Goal: Task Accomplishment & Management: Use online tool/utility

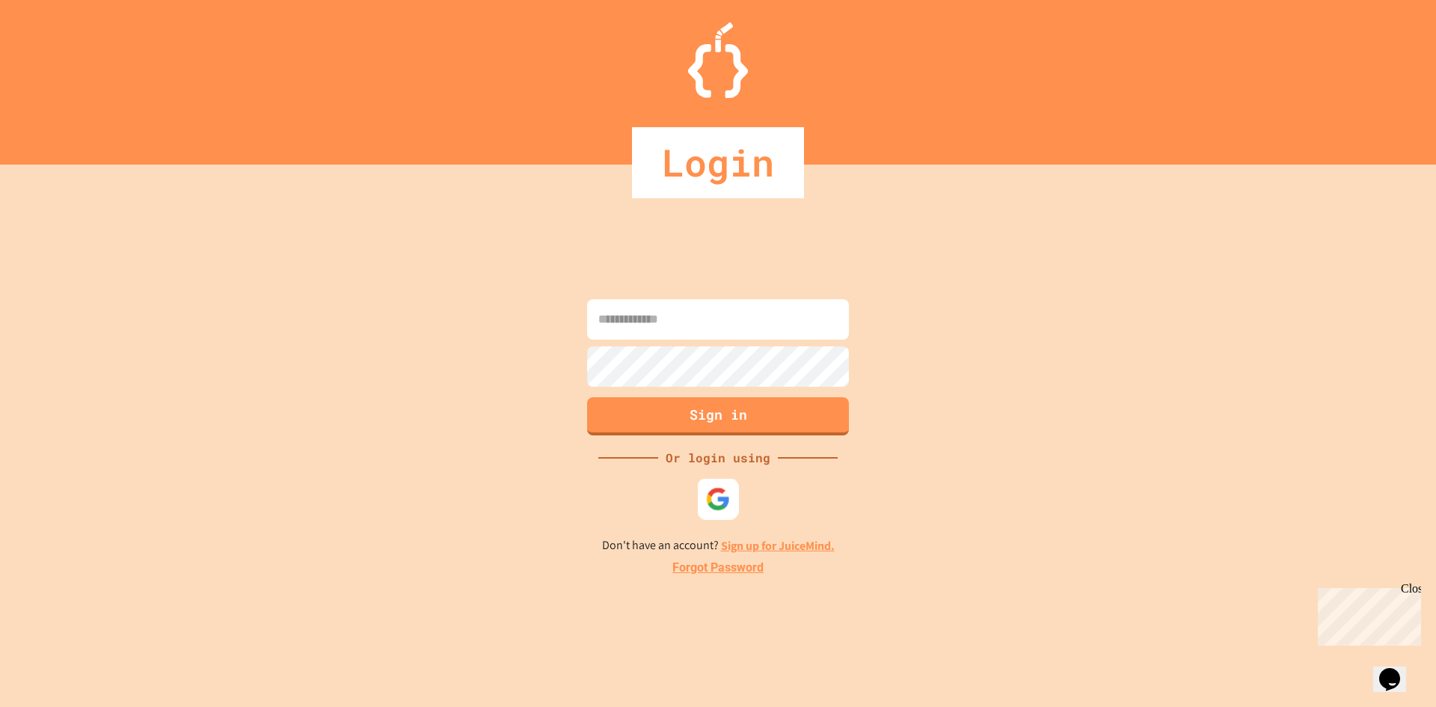
click at [723, 489] on img at bounding box center [718, 498] width 25 height 25
click at [651, 294] on div "Sign in Or login using Don't have an account? Sign up for JuiceMind. Forgot Pas…" at bounding box center [718, 436] width 1436 height 542
click at [661, 326] on input at bounding box center [718, 319] width 262 height 40
type input "**********"
click at [699, 406] on button "Sign in" at bounding box center [718, 414] width 267 height 39
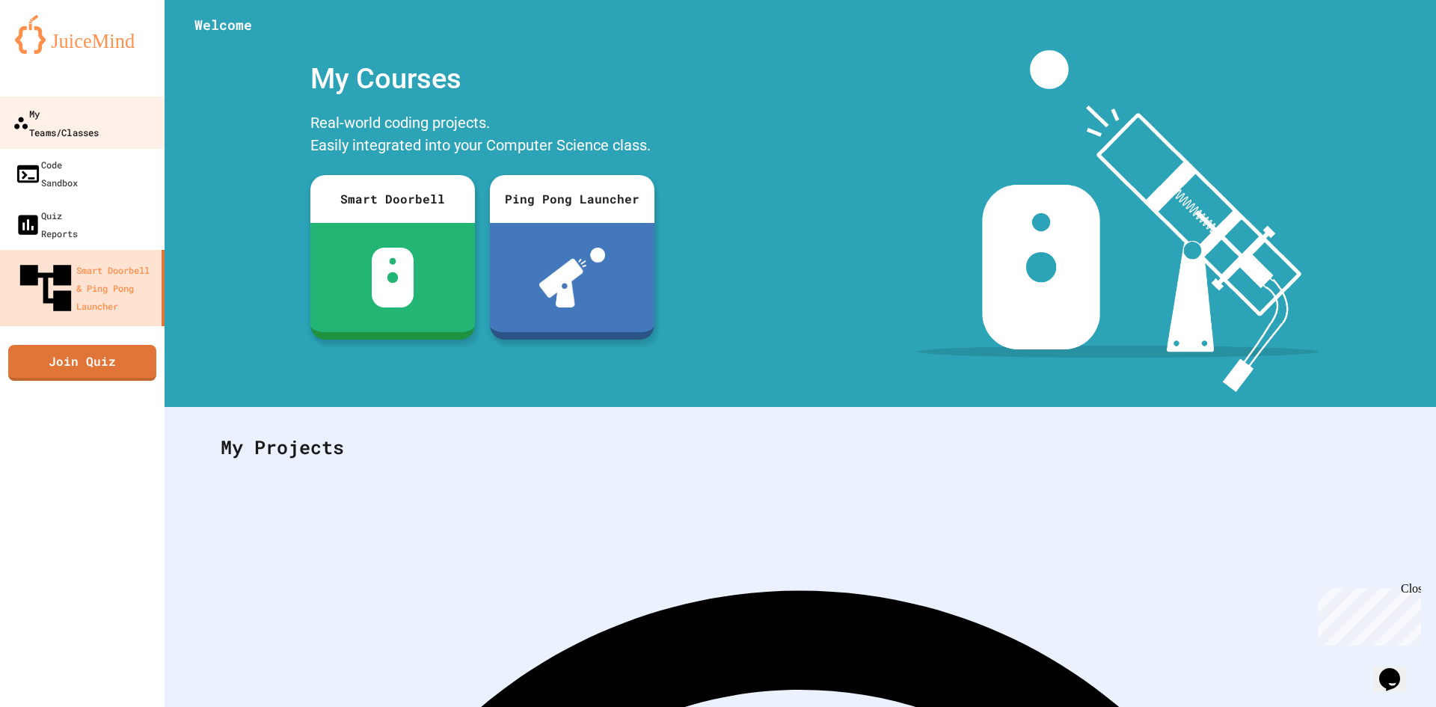
click at [99, 116] on div "My Teams/Classes" at bounding box center [56, 122] width 86 height 37
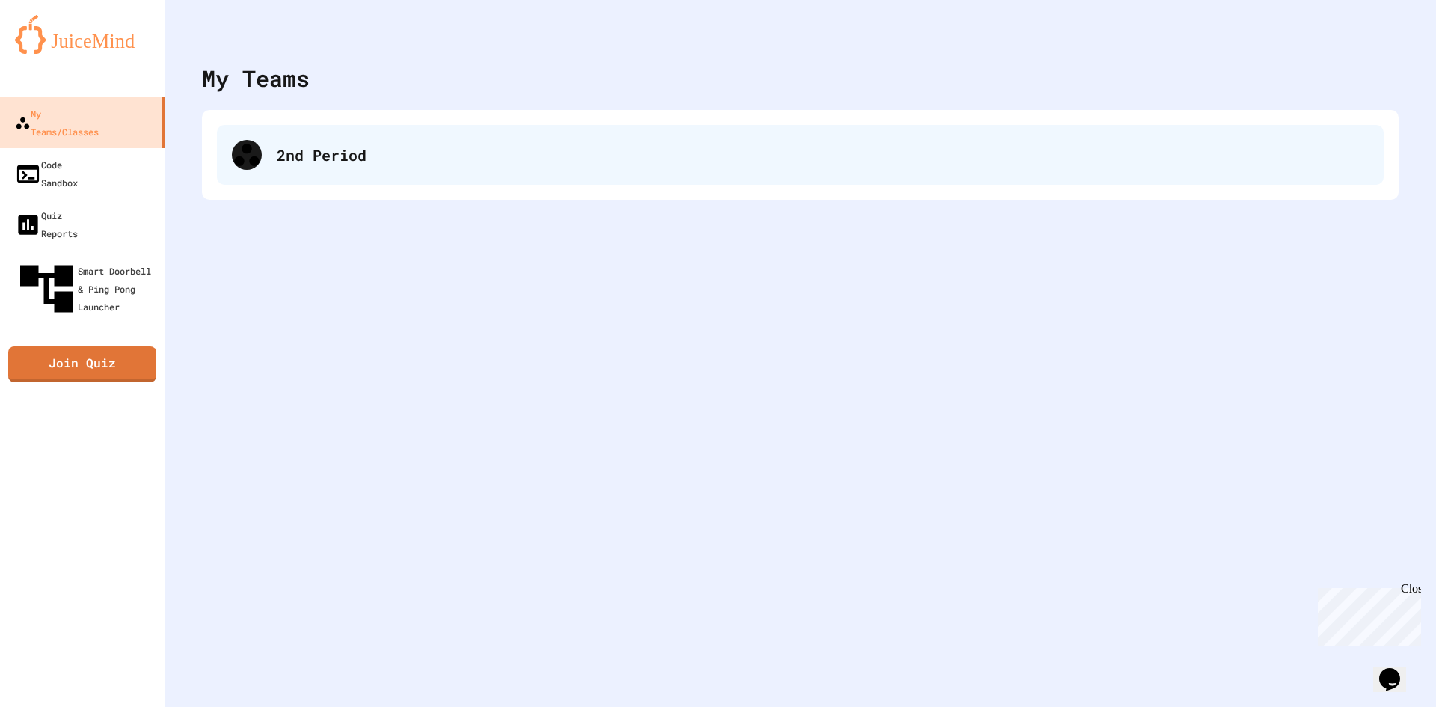
click at [278, 162] on div "2nd Period" at bounding box center [823, 155] width 1092 height 22
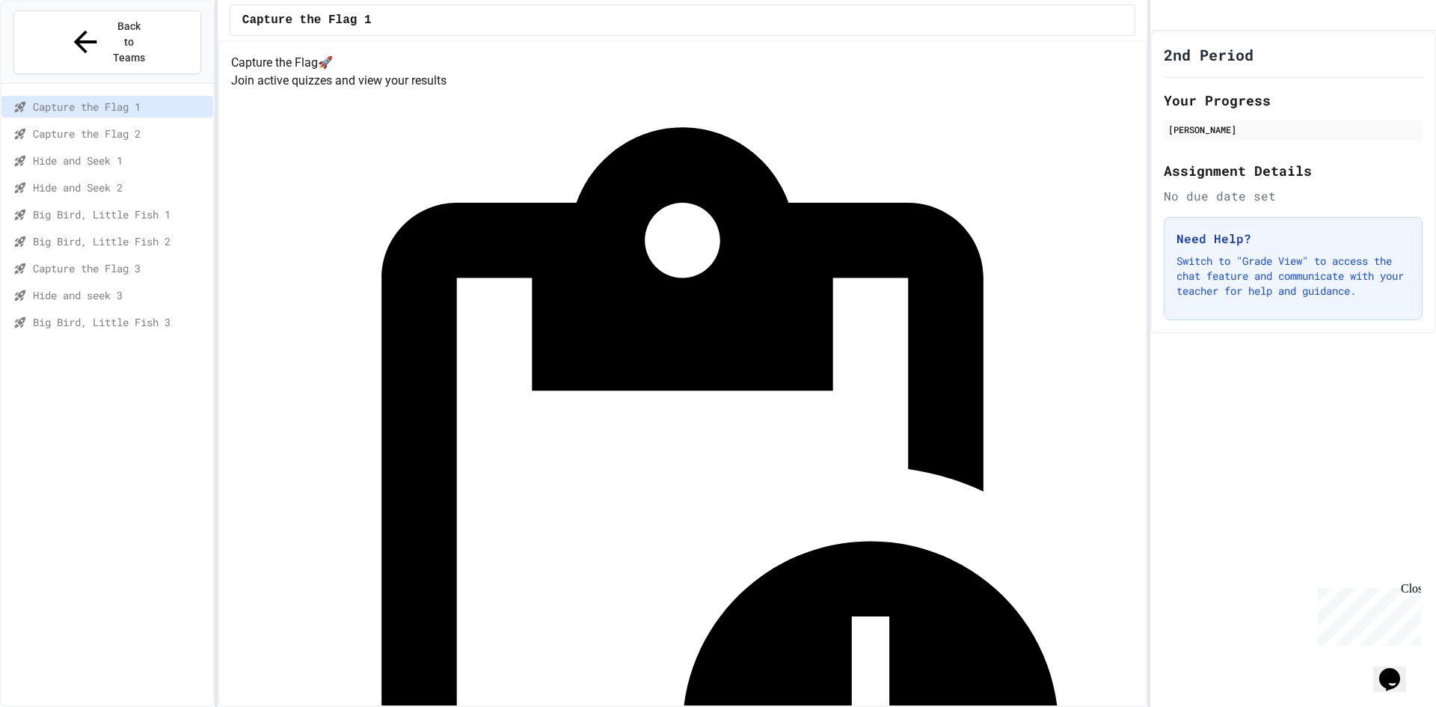
click at [67, 126] on span "Capture the Flag 2" at bounding box center [120, 134] width 174 height 16
click at [77, 31] on div "Back to Teams" at bounding box center [107, 42] width 79 height 47
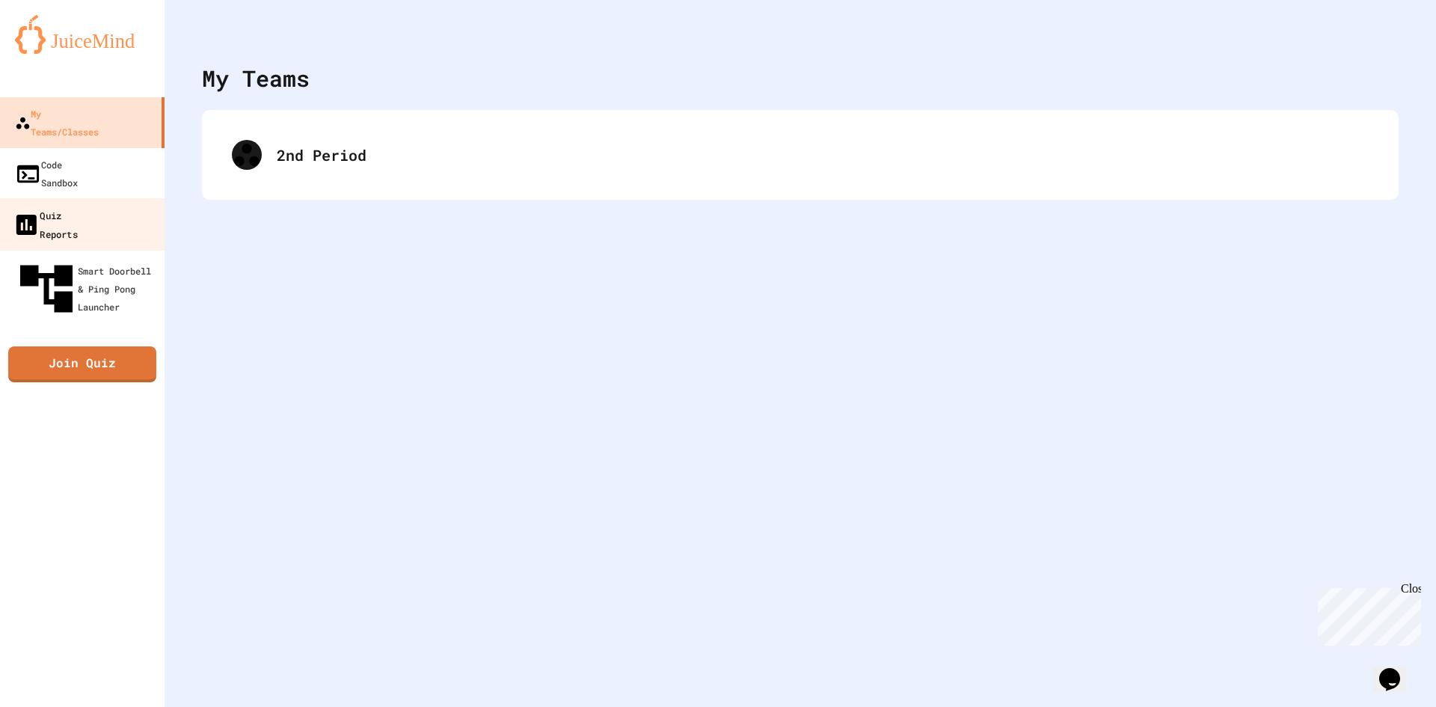
click at [74, 206] on div "Quiz Reports" at bounding box center [45, 224] width 65 height 37
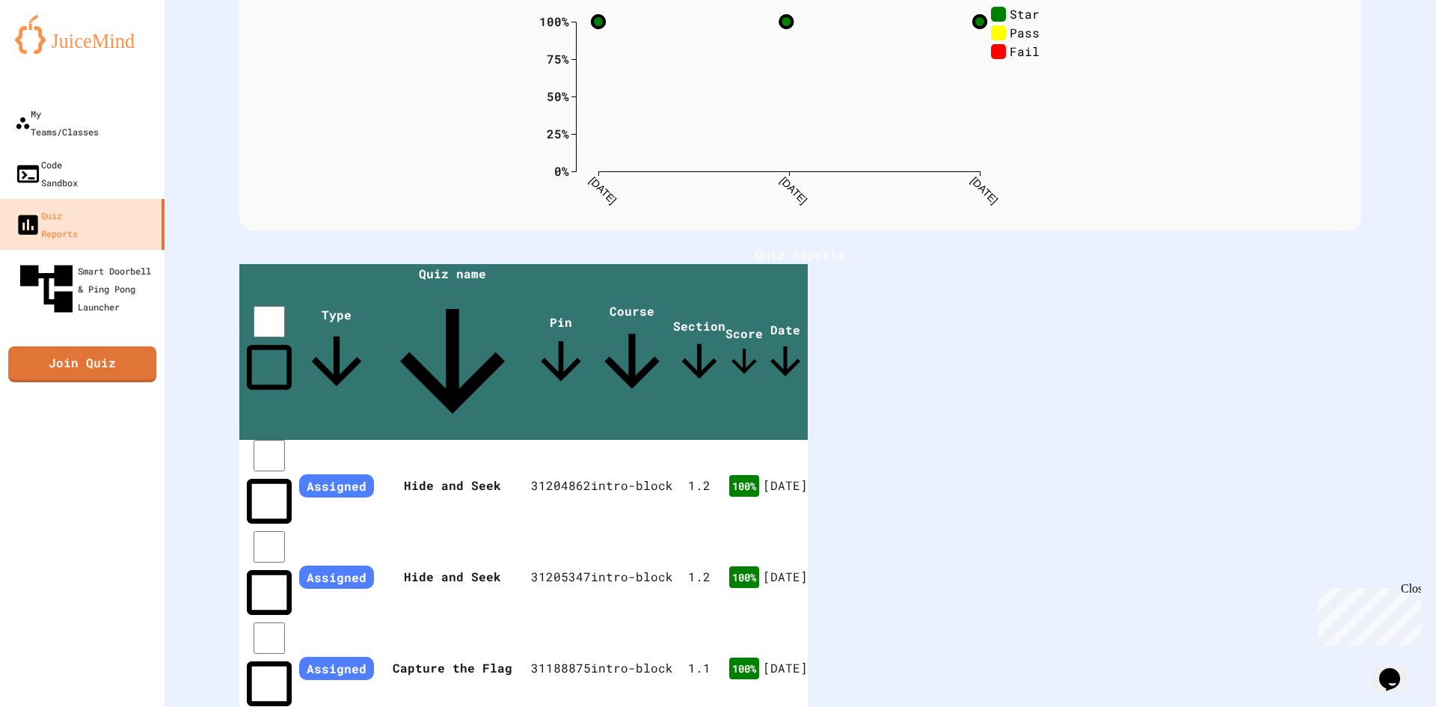
scroll to position [156, 0]
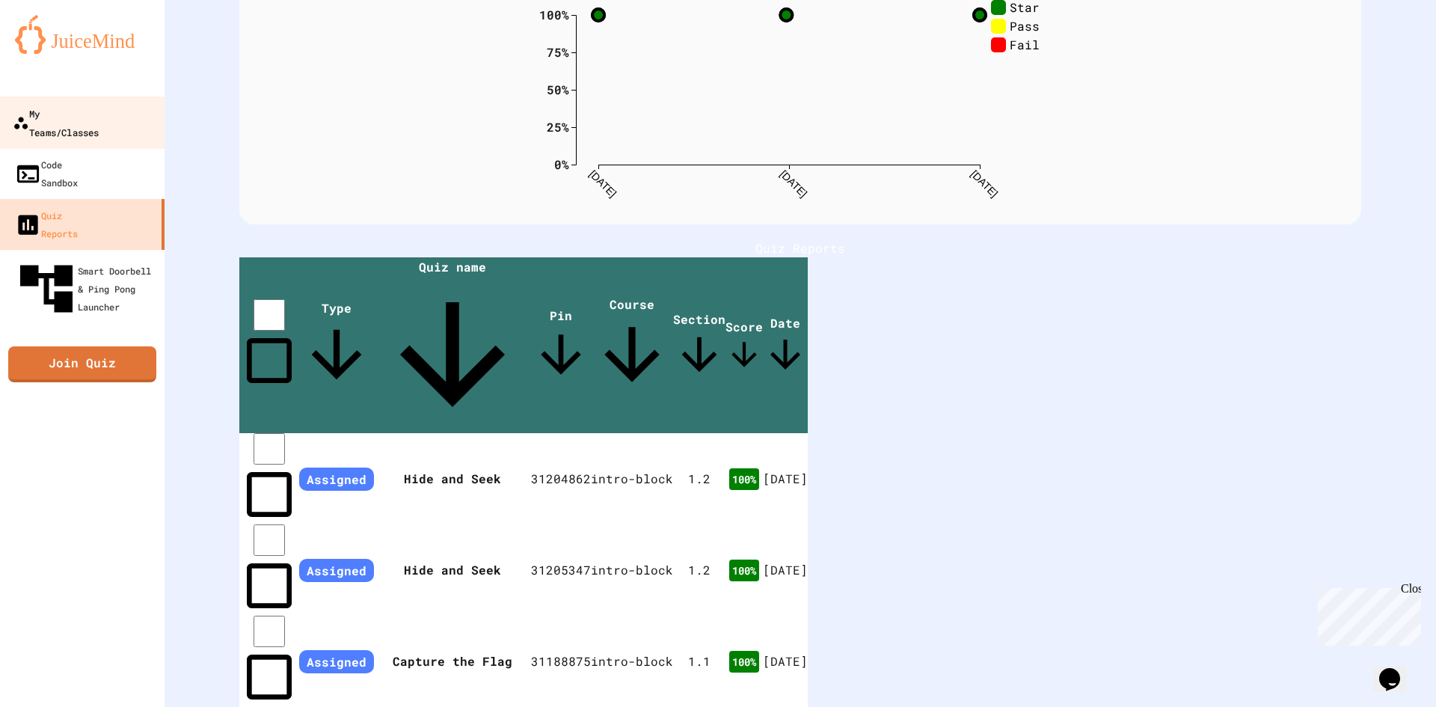
click at [99, 114] on div "My Teams/Classes" at bounding box center [56, 122] width 86 height 37
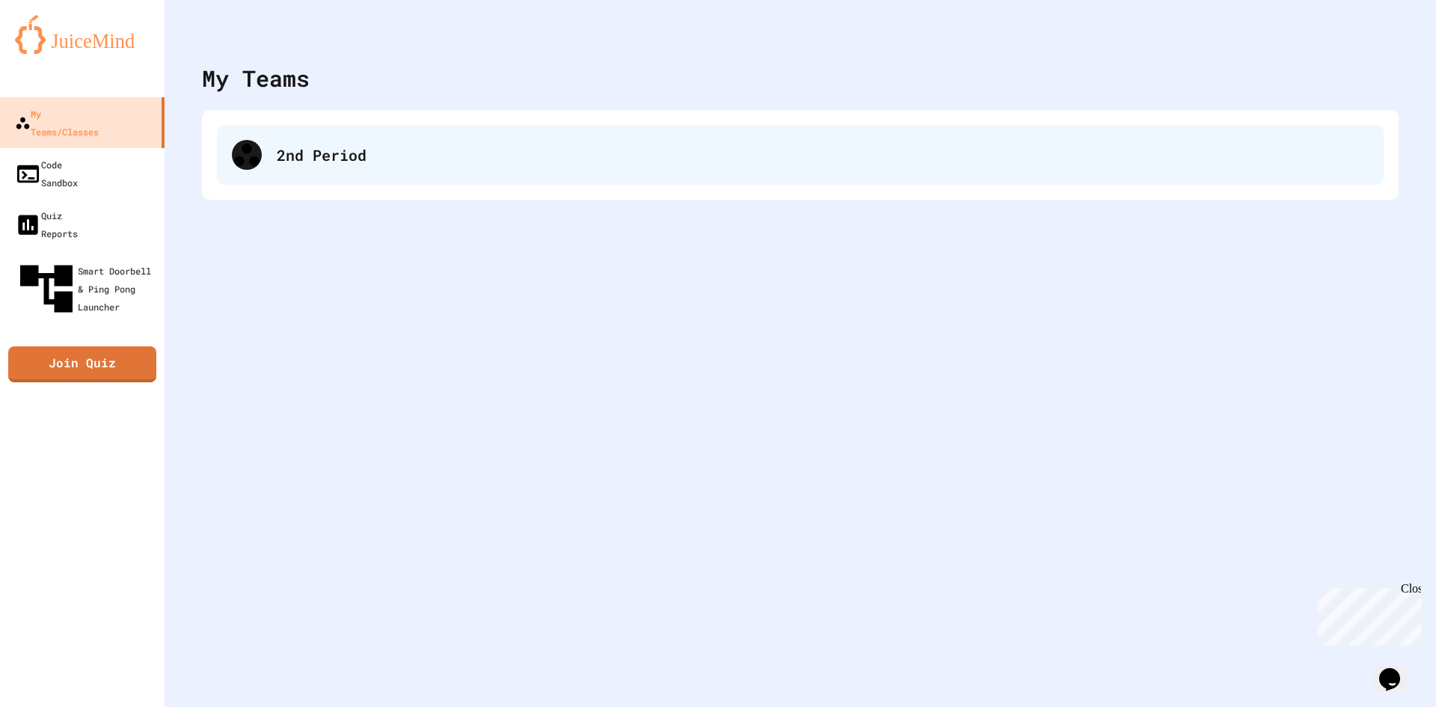
click at [352, 159] on div "2nd Period" at bounding box center [823, 155] width 1092 height 22
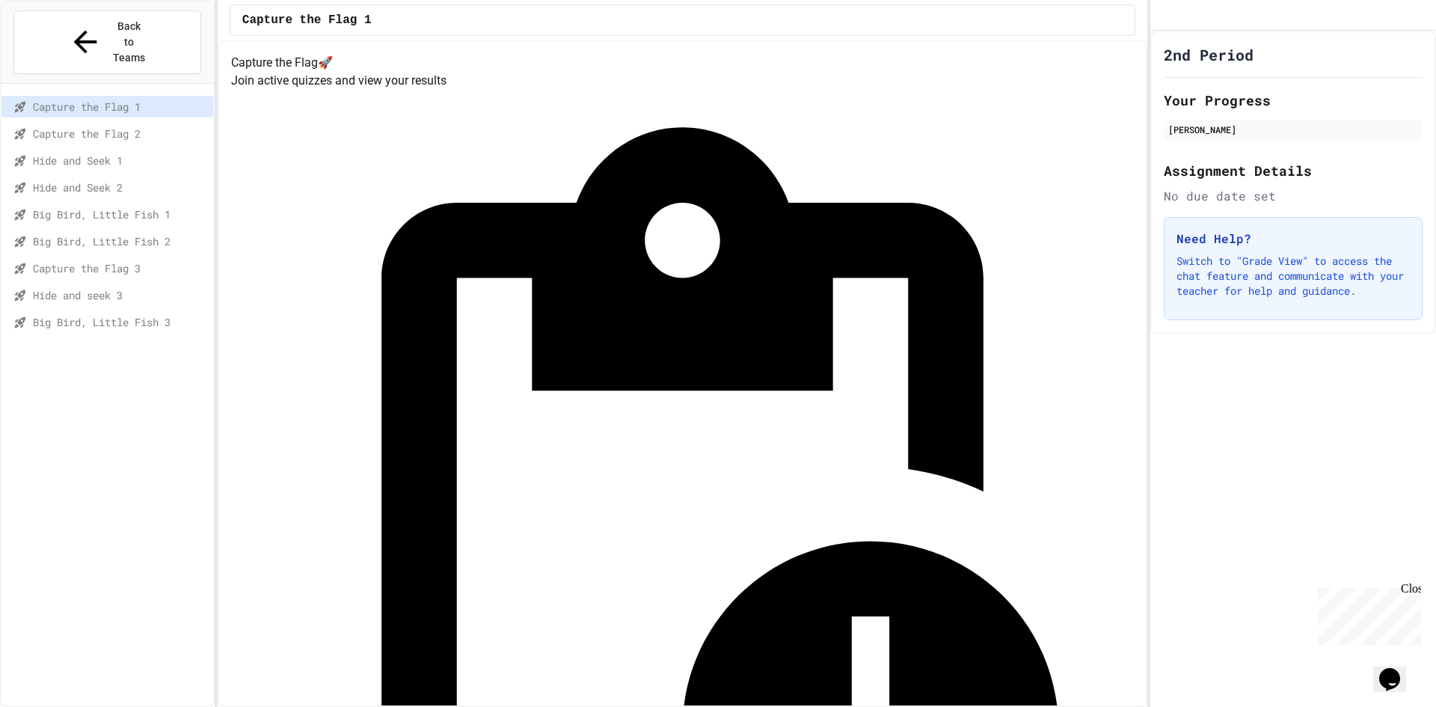
click at [94, 260] on span "Capture the Flag 3" at bounding box center [120, 268] width 174 height 16
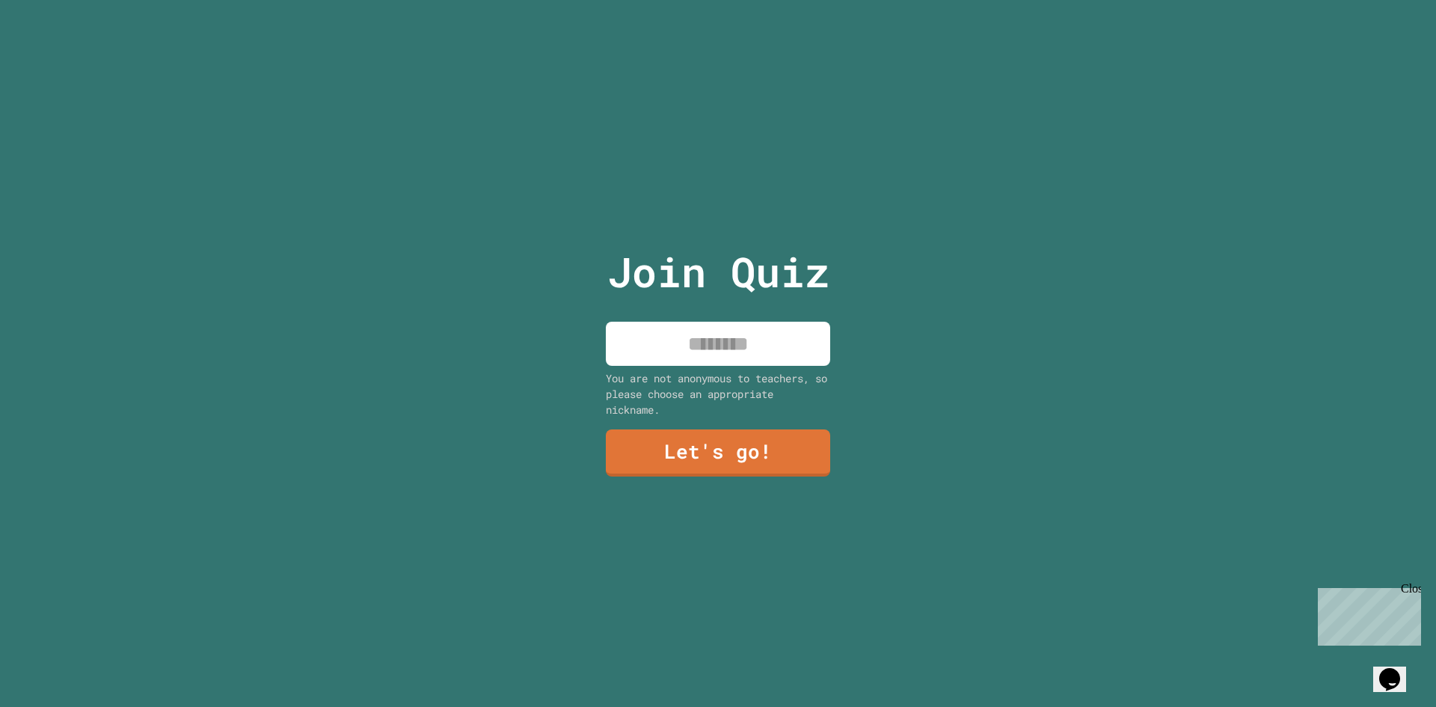
click at [741, 328] on input at bounding box center [718, 344] width 224 height 44
type input "*****"
click at [771, 447] on link "Let's go!" at bounding box center [718, 451] width 224 height 49
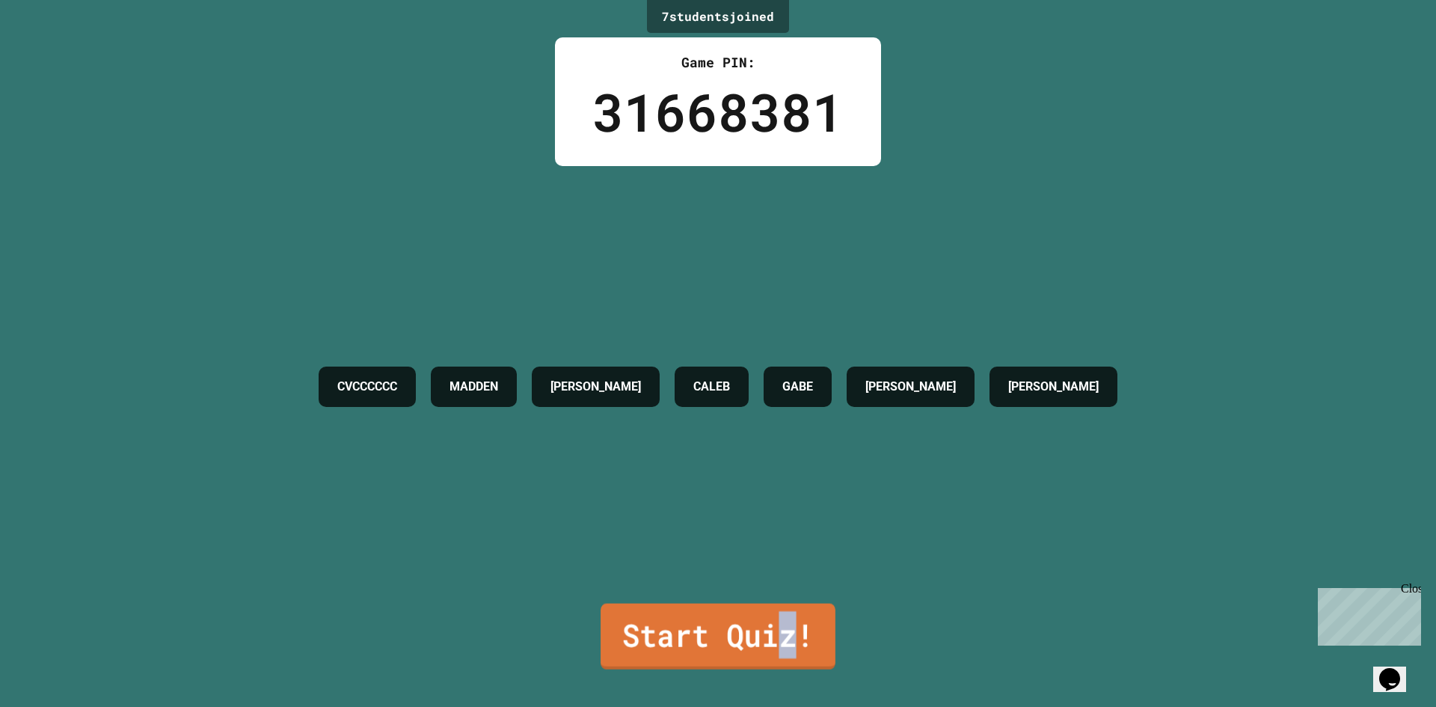
click at [780, 606] on link "Start Quiz!" at bounding box center [718, 637] width 235 height 66
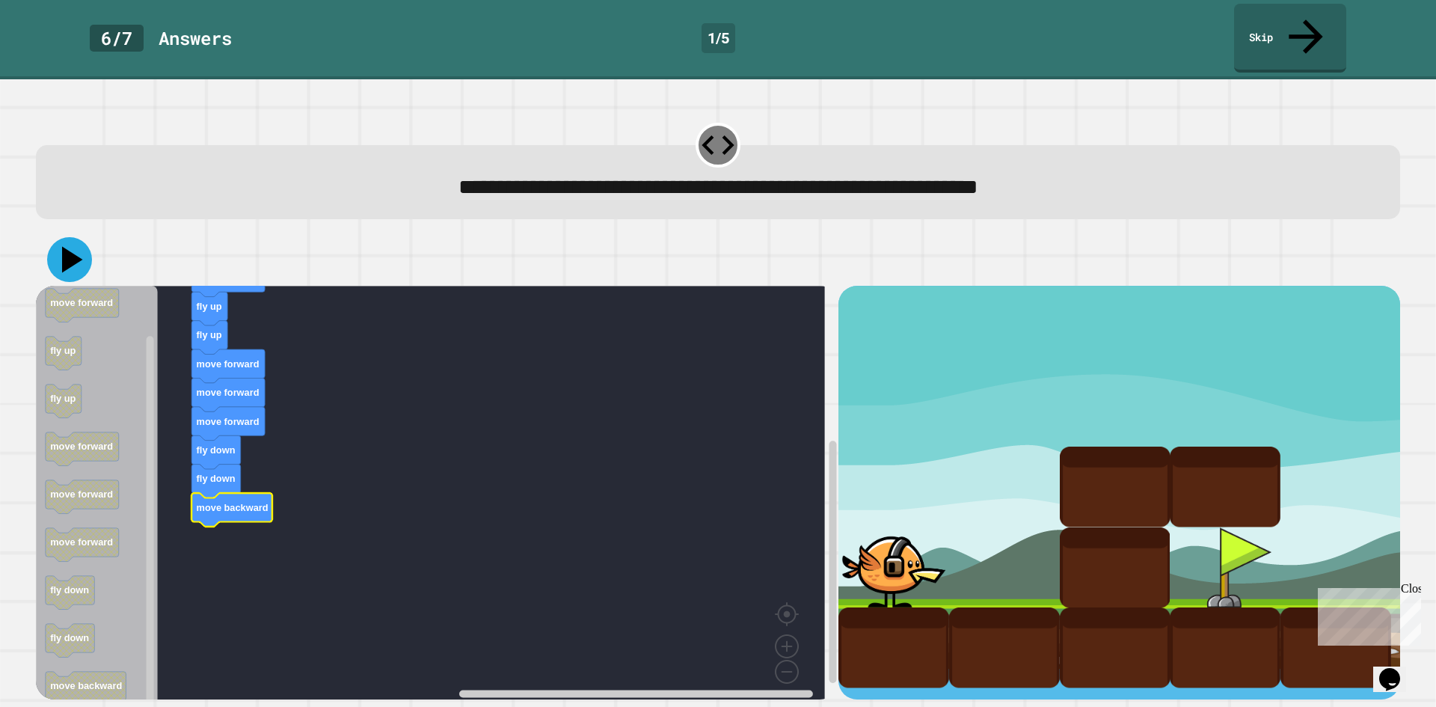
click at [67, 237] on icon at bounding box center [69, 259] width 45 height 45
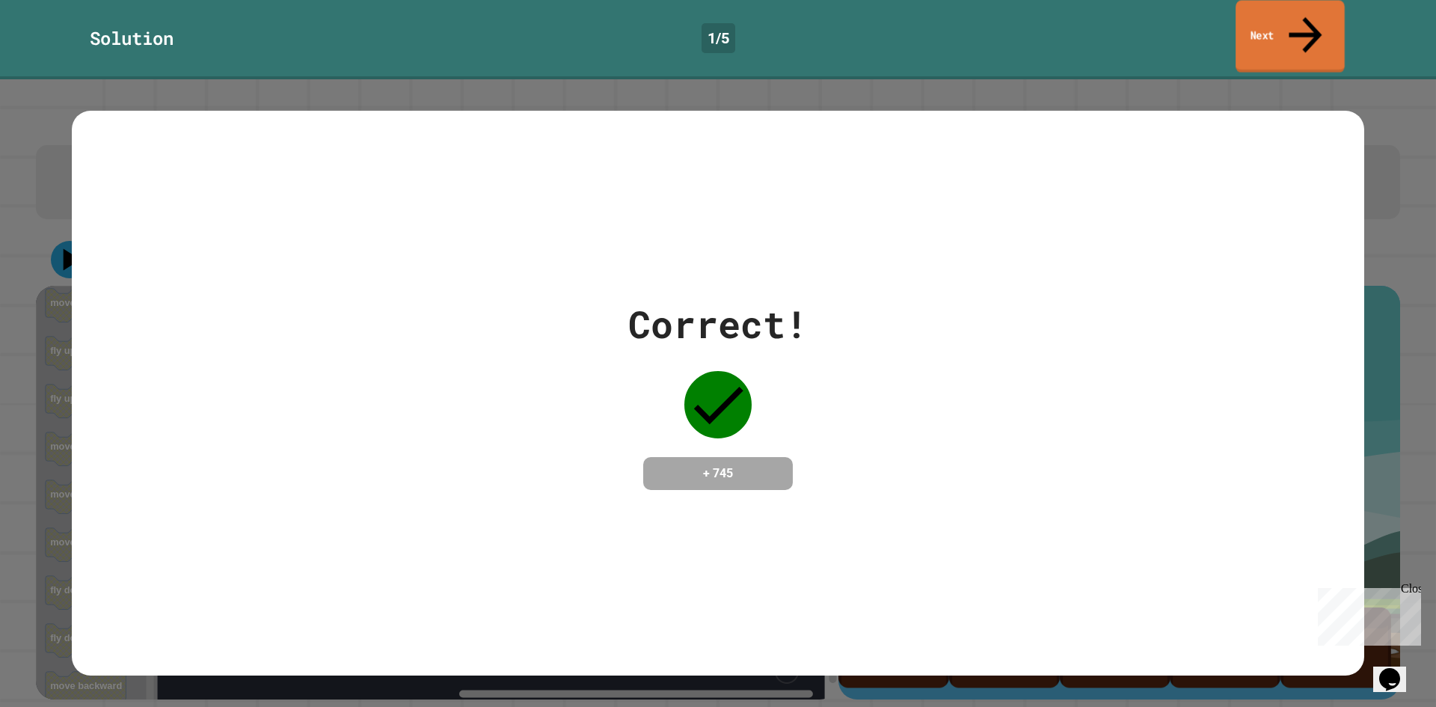
click at [1291, 15] on link "Next" at bounding box center [1290, 36] width 109 height 73
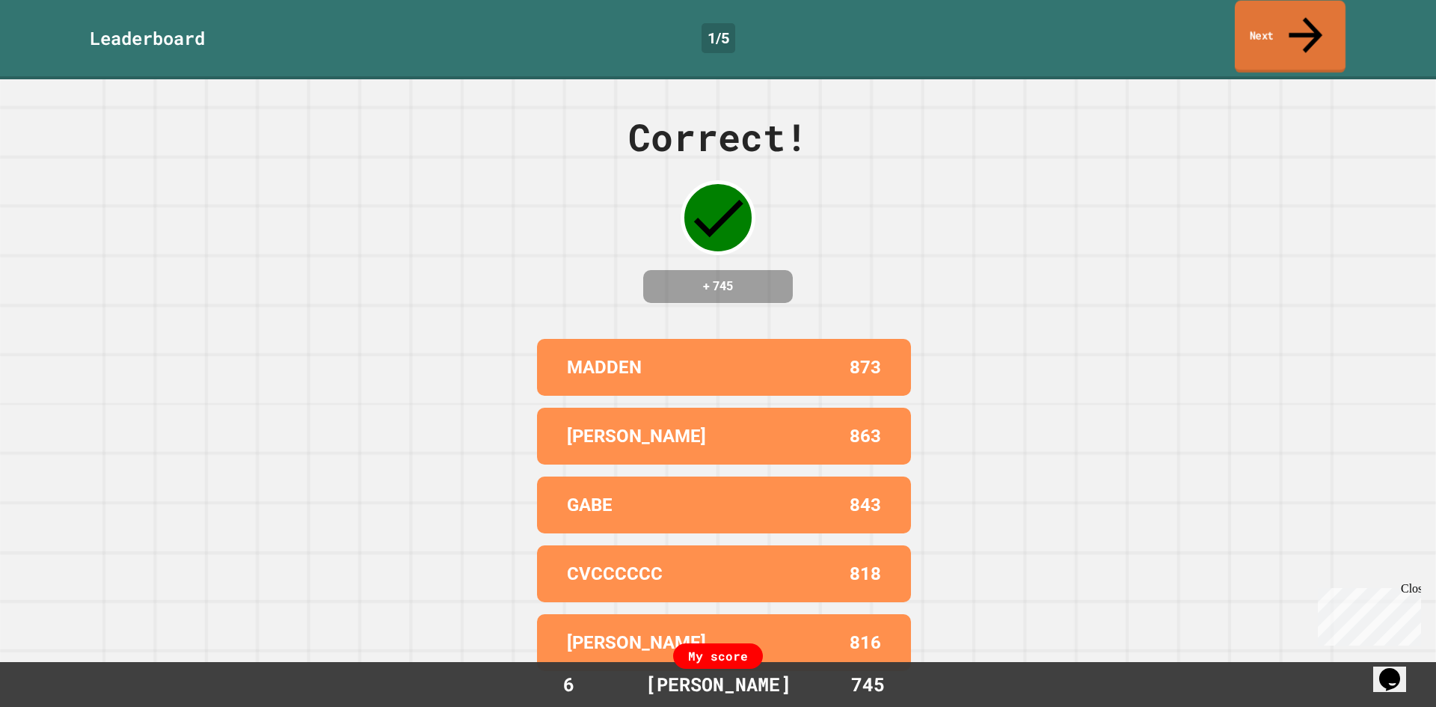
click at [1279, 20] on link "Next" at bounding box center [1290, 37] width 111 height 73
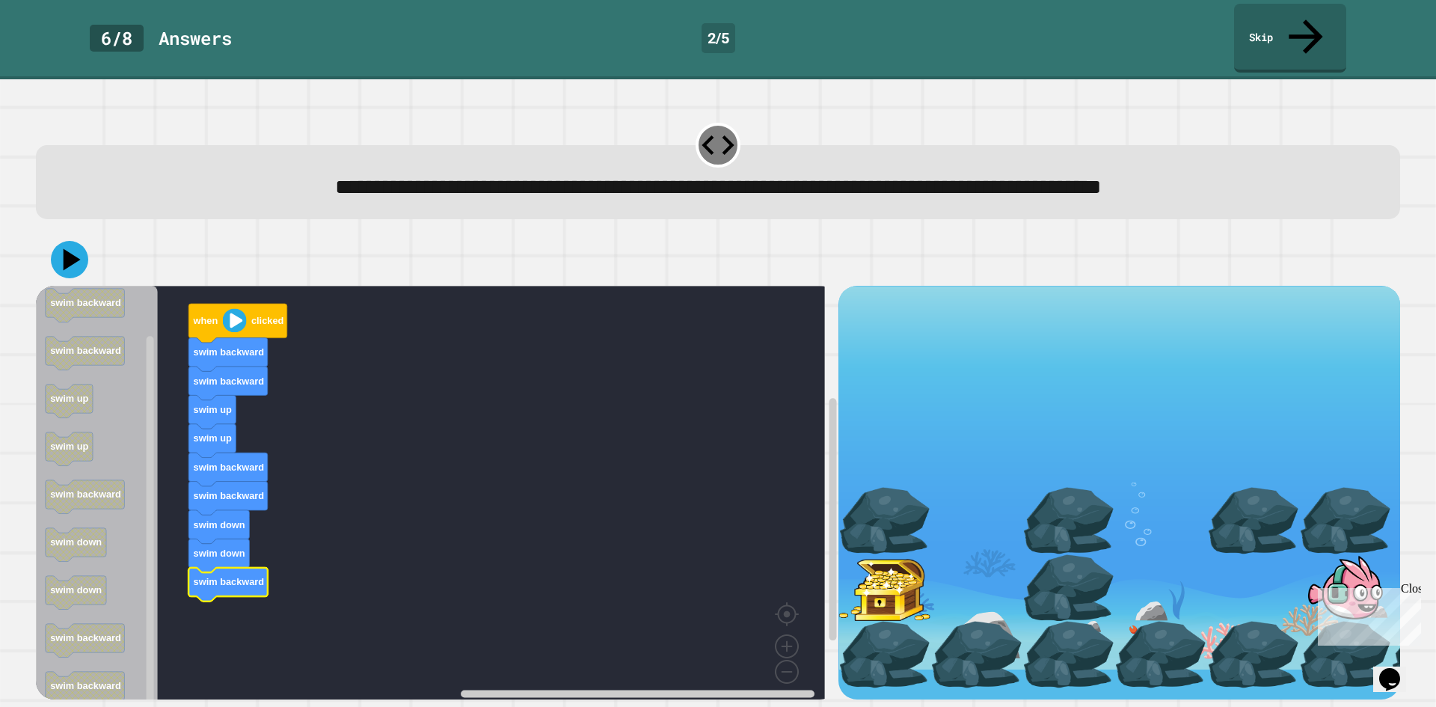
click at [76, 241] on button at bounding box center [69, 259] width 37 height 37
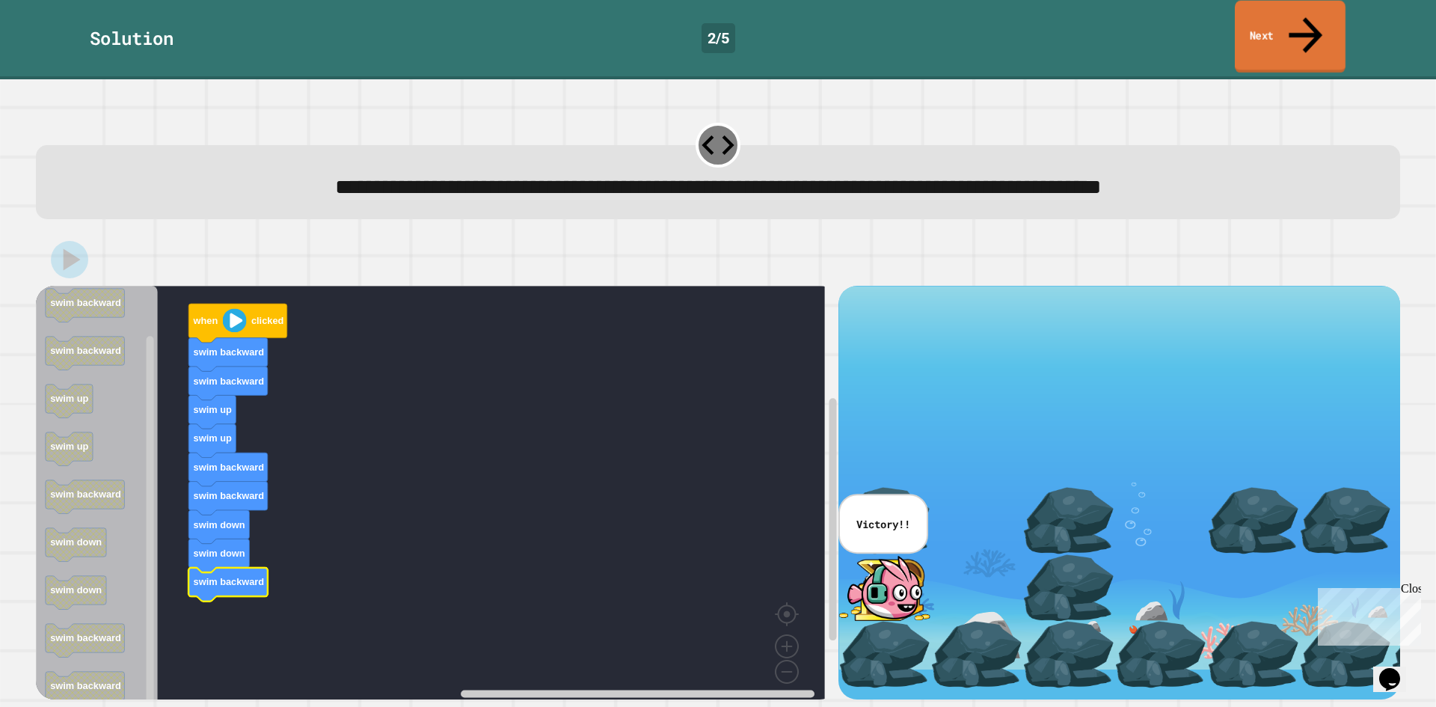
click at [1264, 25] on link "Next" at bounding box center [1290, 37] width 111 height 73
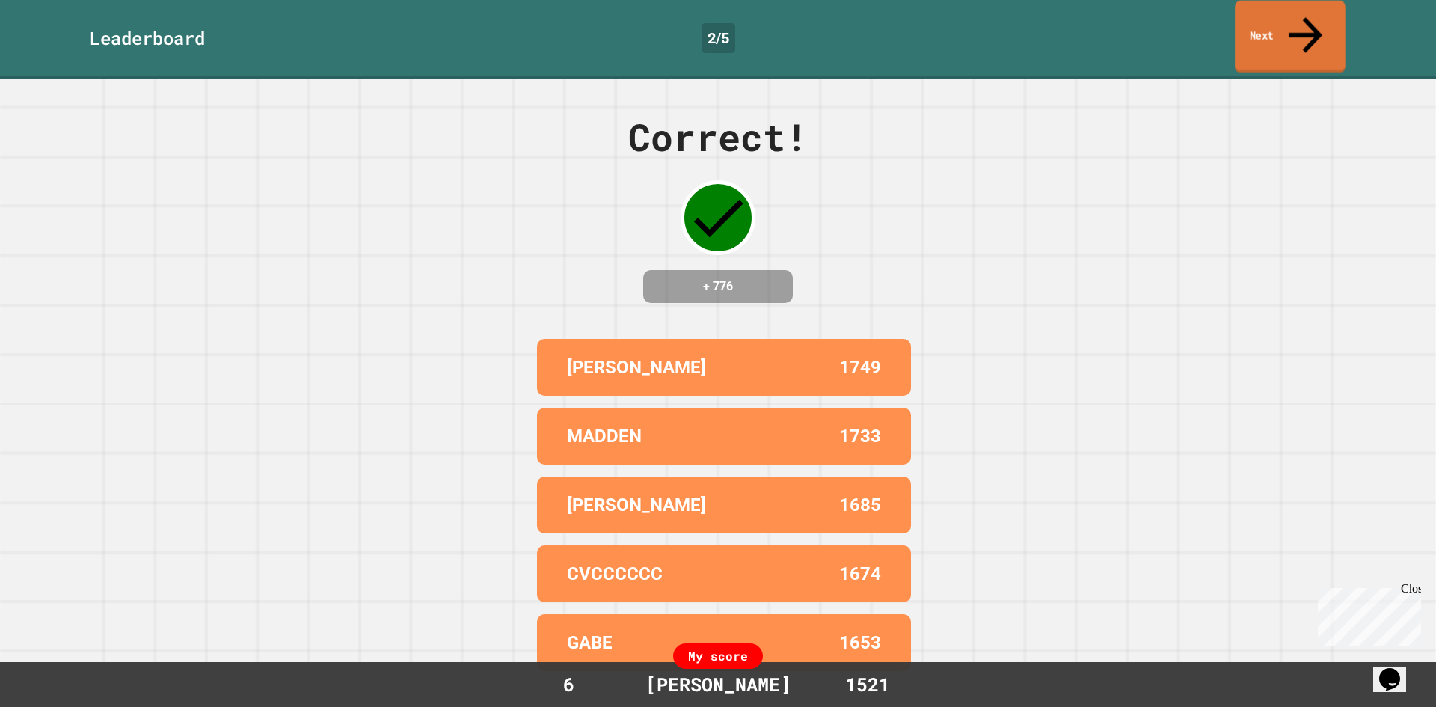
click at [1260, 29] on link "Next" at bounding box center [1290, 37] width 111 height 73
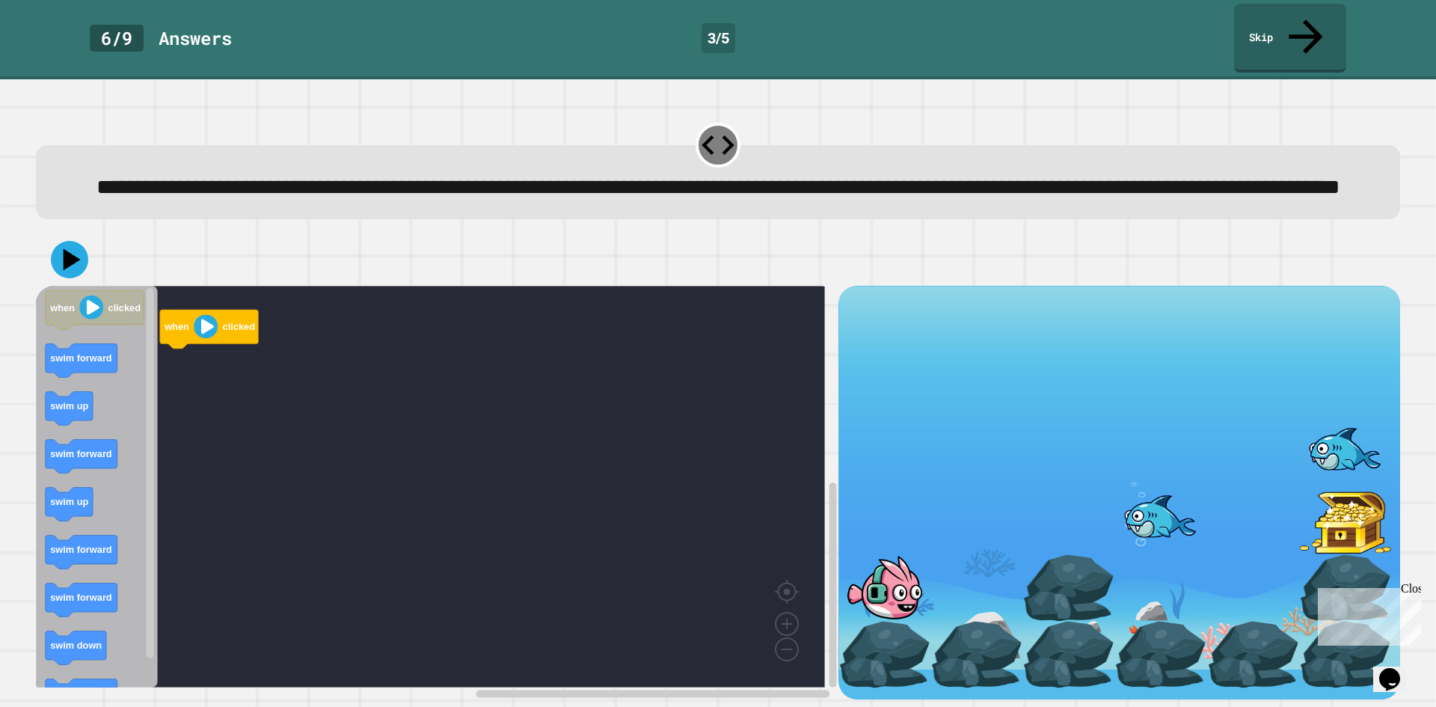
scroll to position [13, 0]
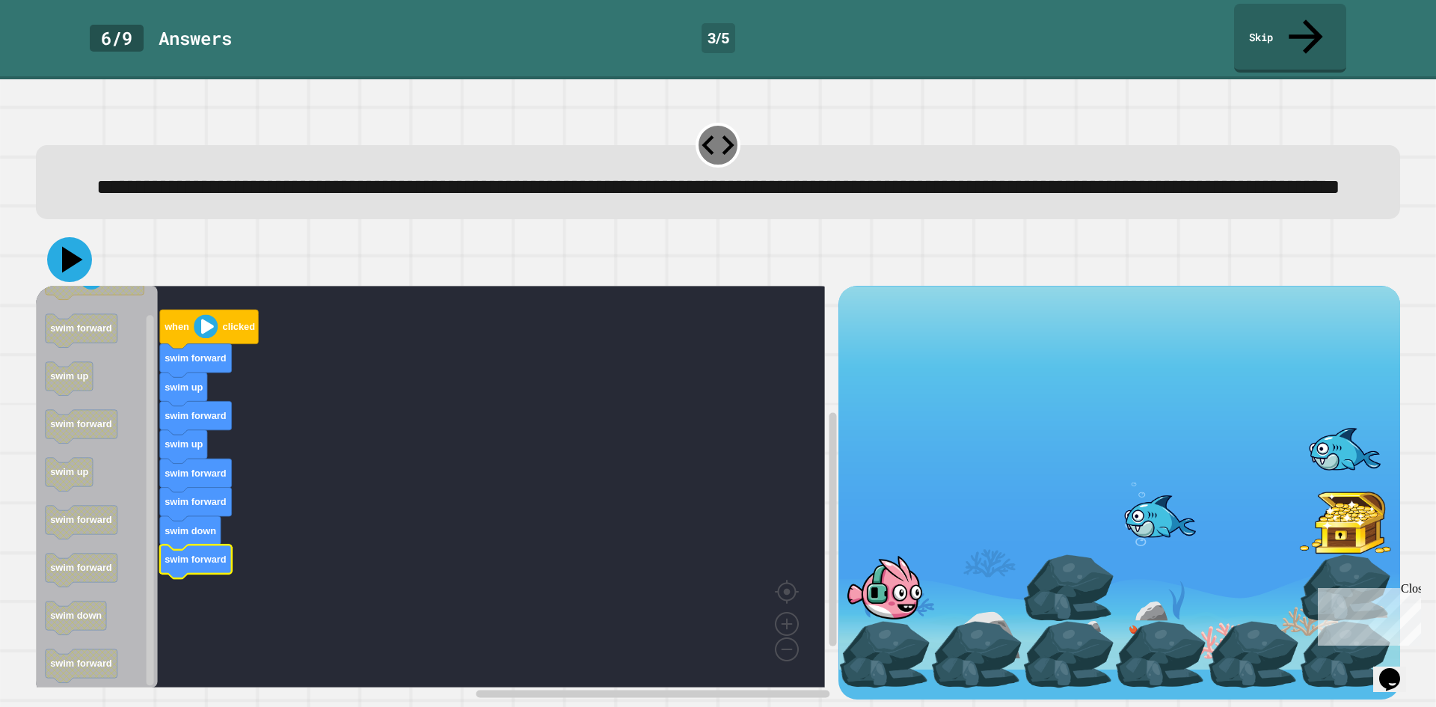
click at [73, 251] on icon at bounding box center [72, 260] width 21 height 26
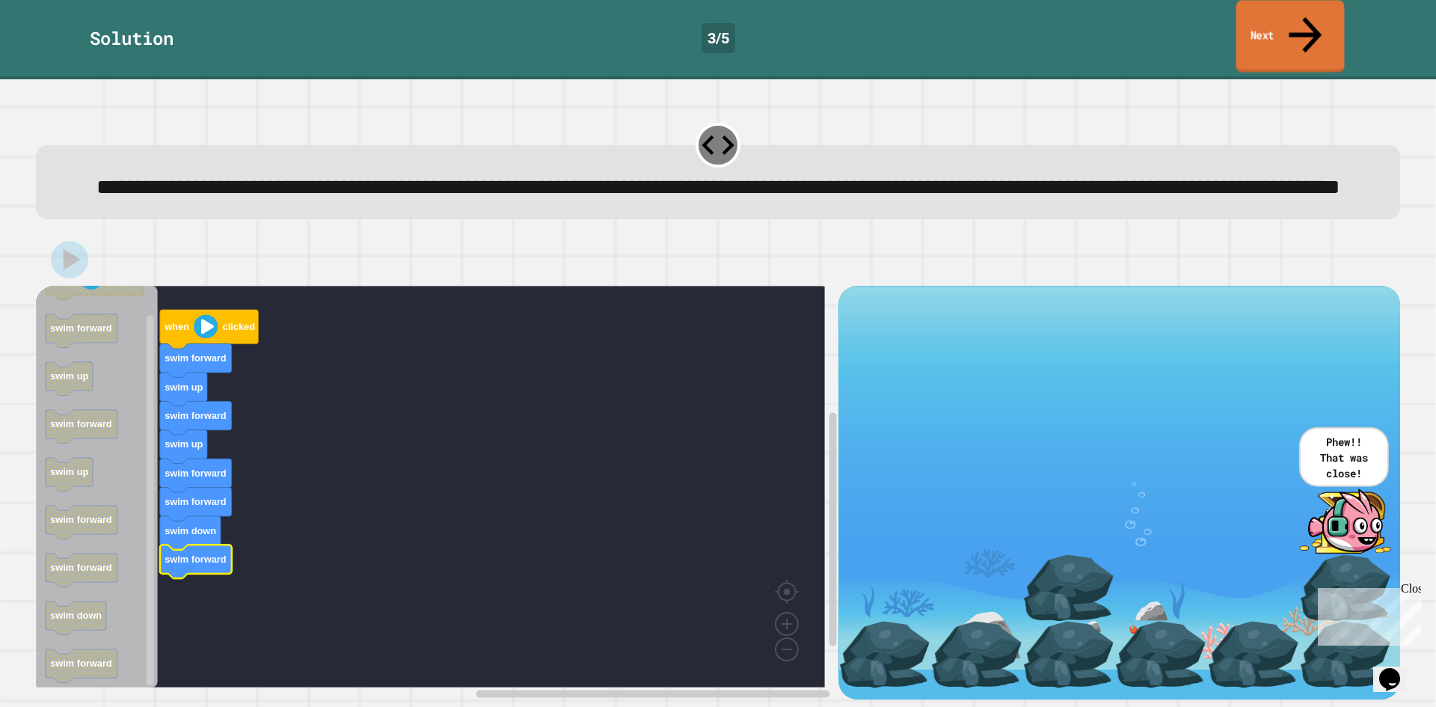
click at [1325, 15] on link "Next" at bounding box center [1291, 36] width 108 height 73
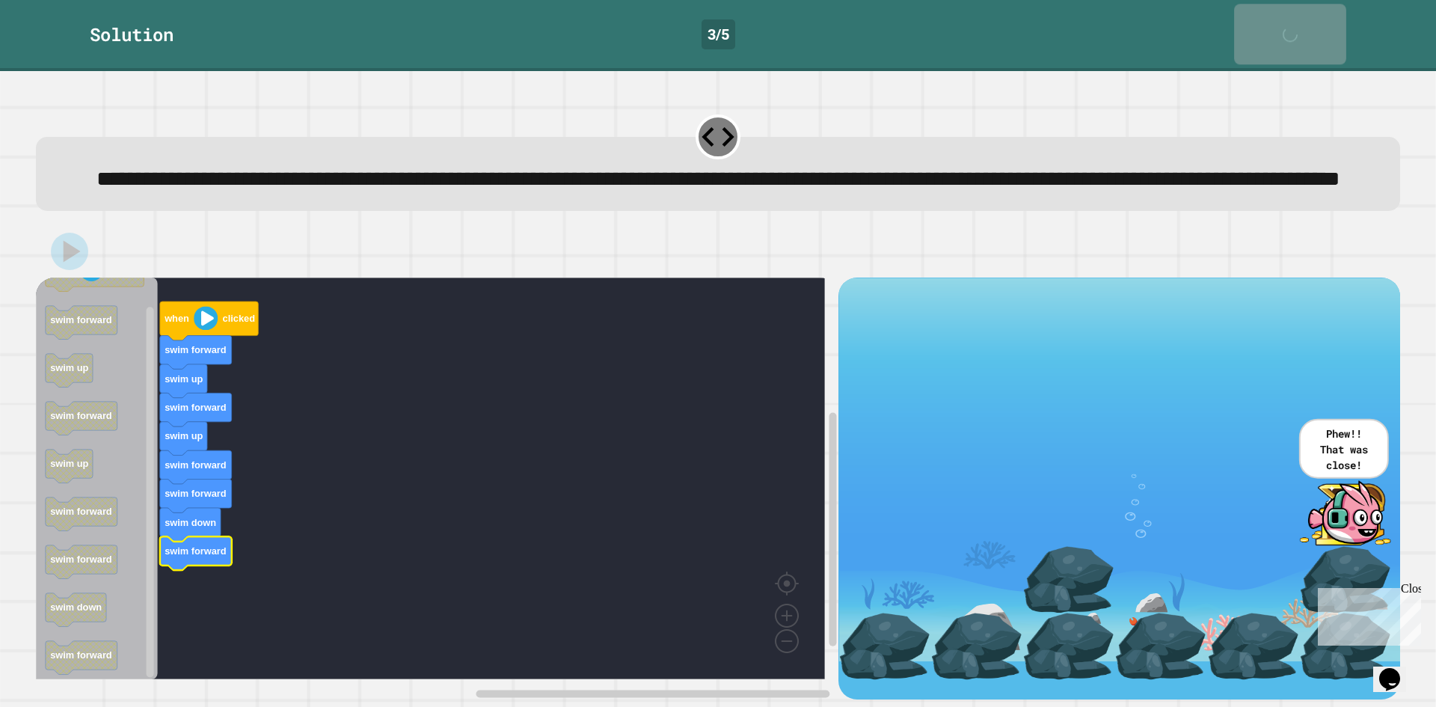
scroll to position [11, 0]
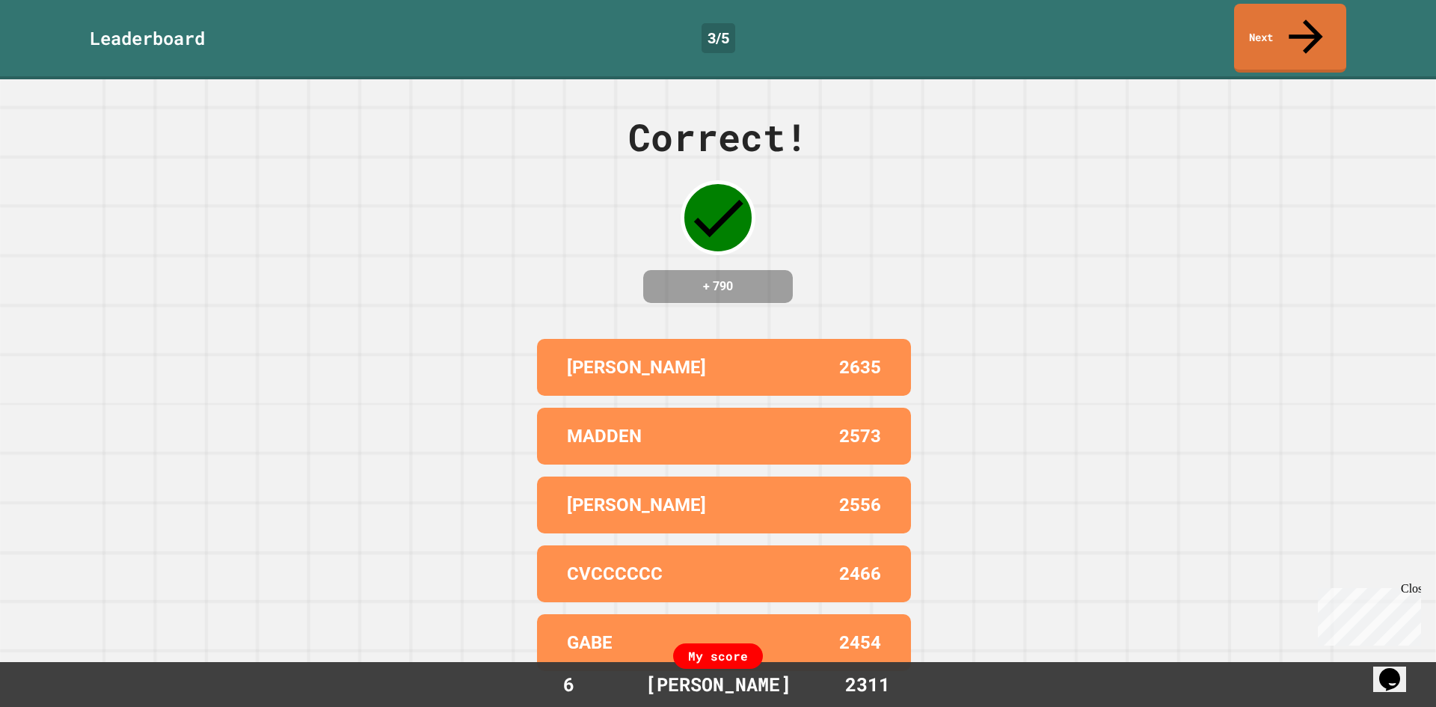
click at [1249, 23] on link "Next" at bounding box center [1290, 38] width 112 height 69
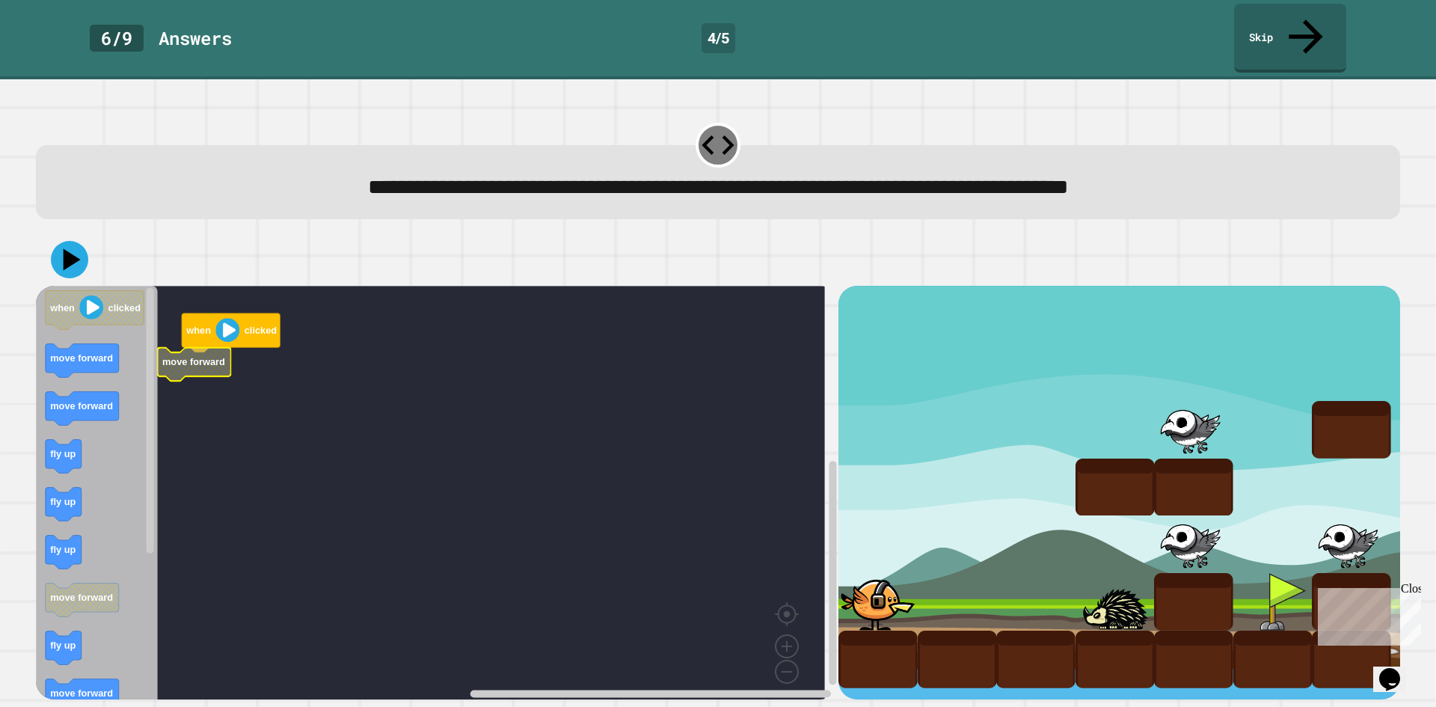
click at [173, 357] on text "move forward" at bounding box center [193, 362] width 63 height 11
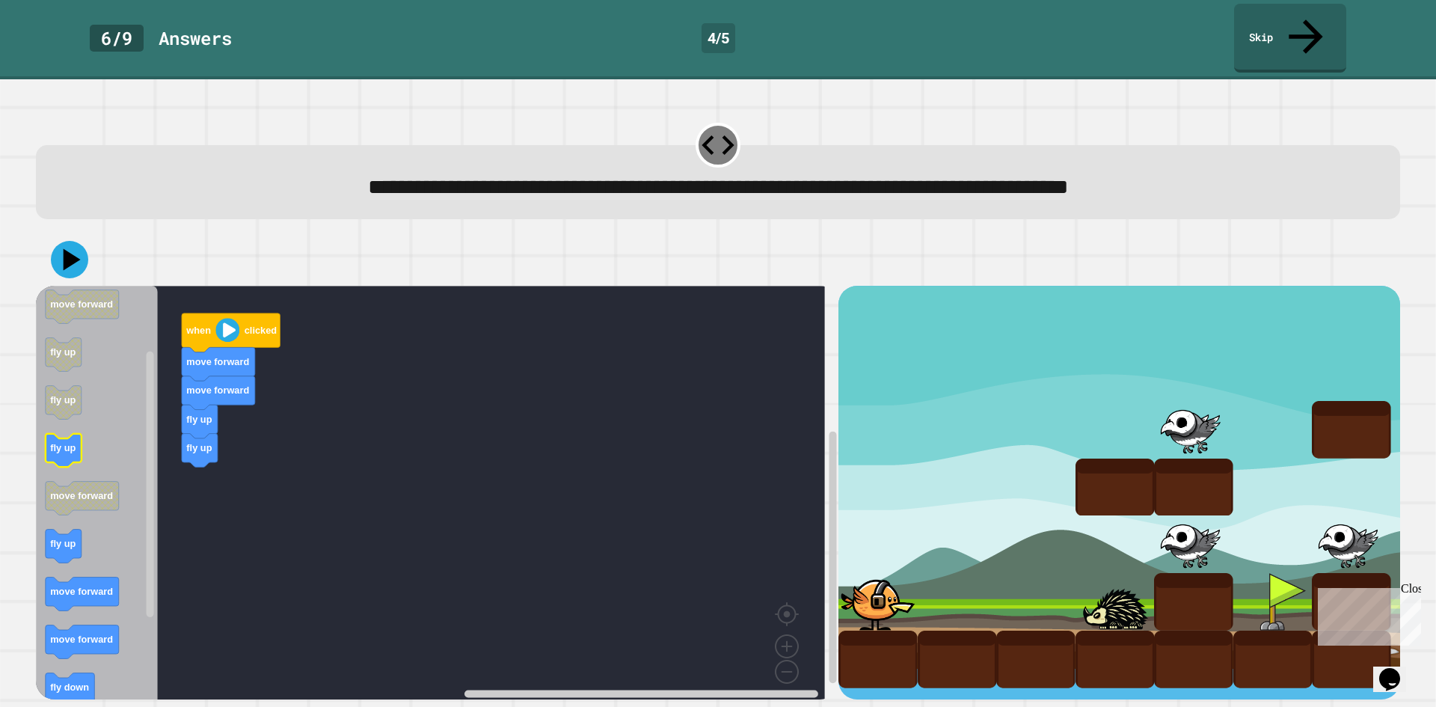
click at [185, 435] on div "when clicked move forward move forward fly up fly up when clicked move forward …" at bounding box center [437, 493] width 803 height 414
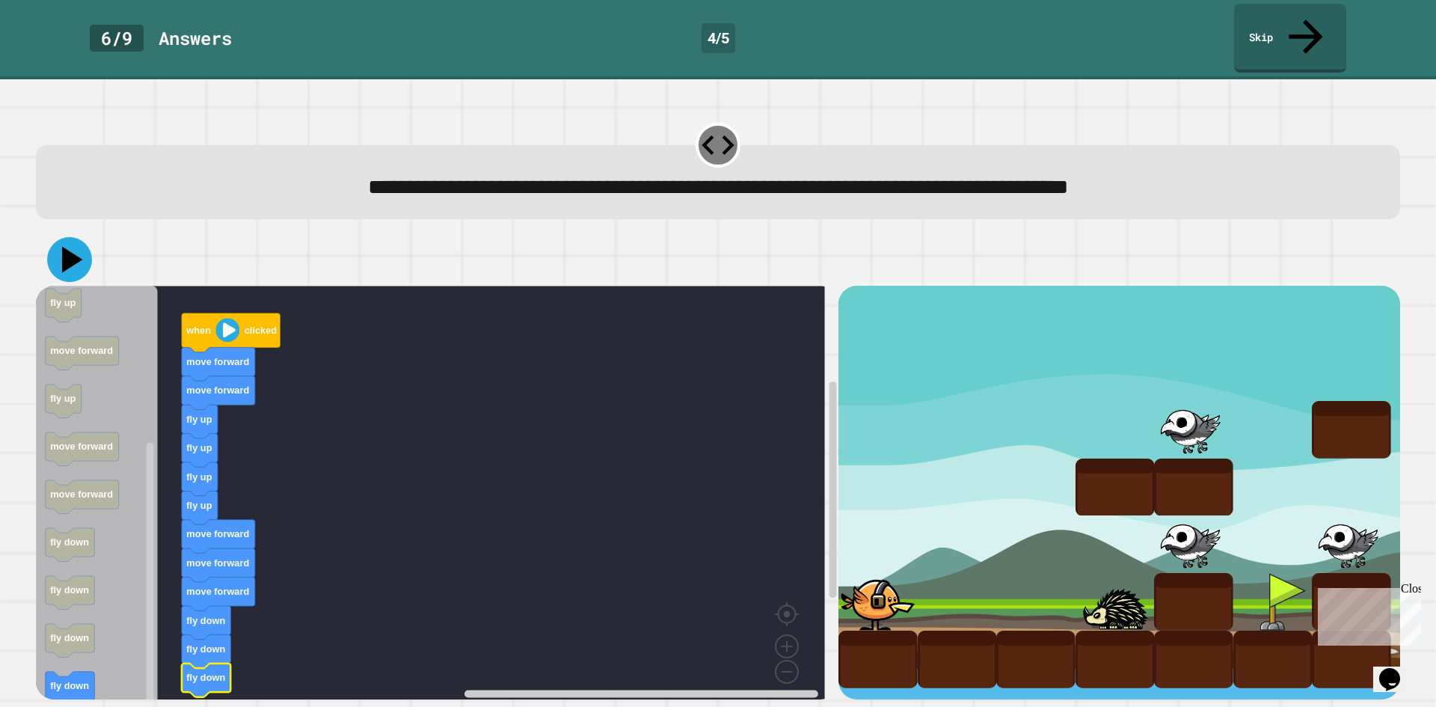
click at [70, 247] on icon at bounding box center [72, 260] width 21 height 26
click at [108, 656] on icon "Blockly Workspace" at bounding box center [97, 498] width 122 height 424
click at [73, 237] on icon at bounding box center [69, 259] width 45 height 45
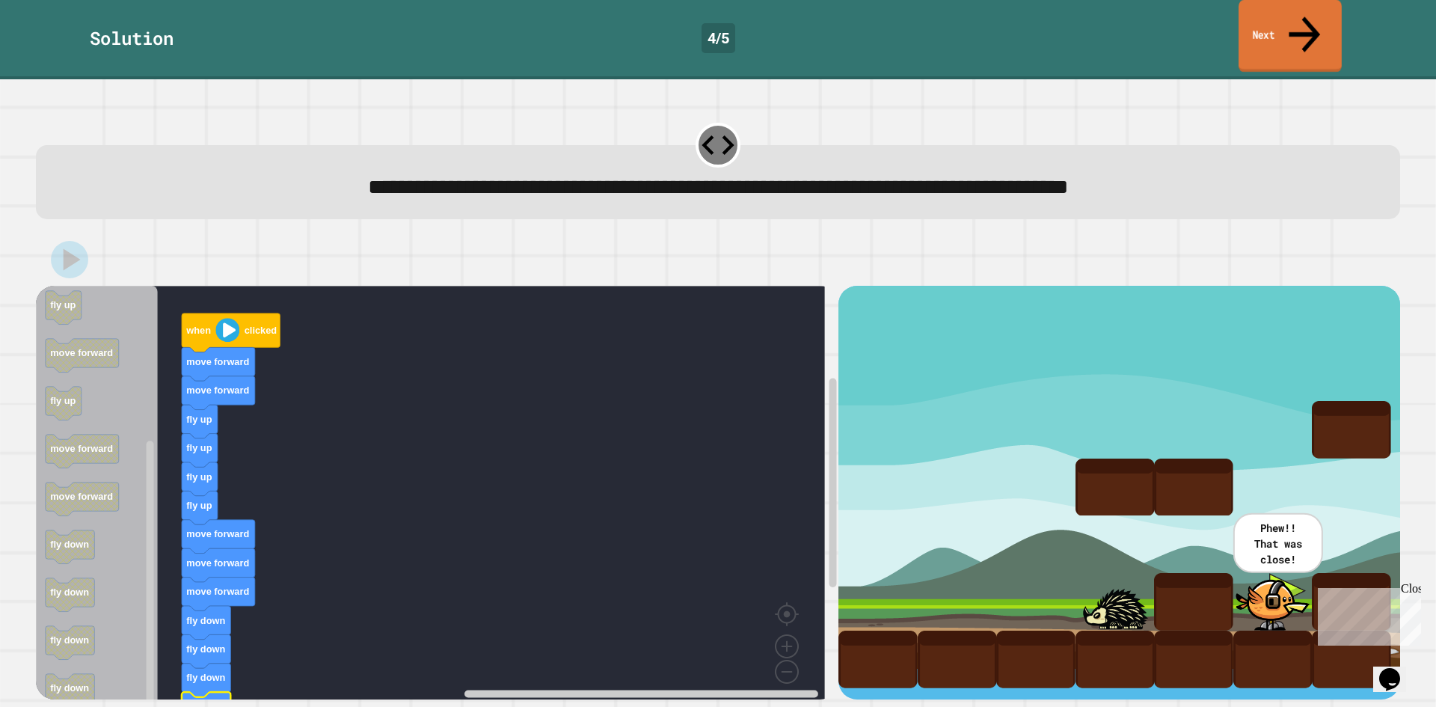
click at [1281, 25] on link "Next" at bounding box center [1290, 36] width 103 height 73
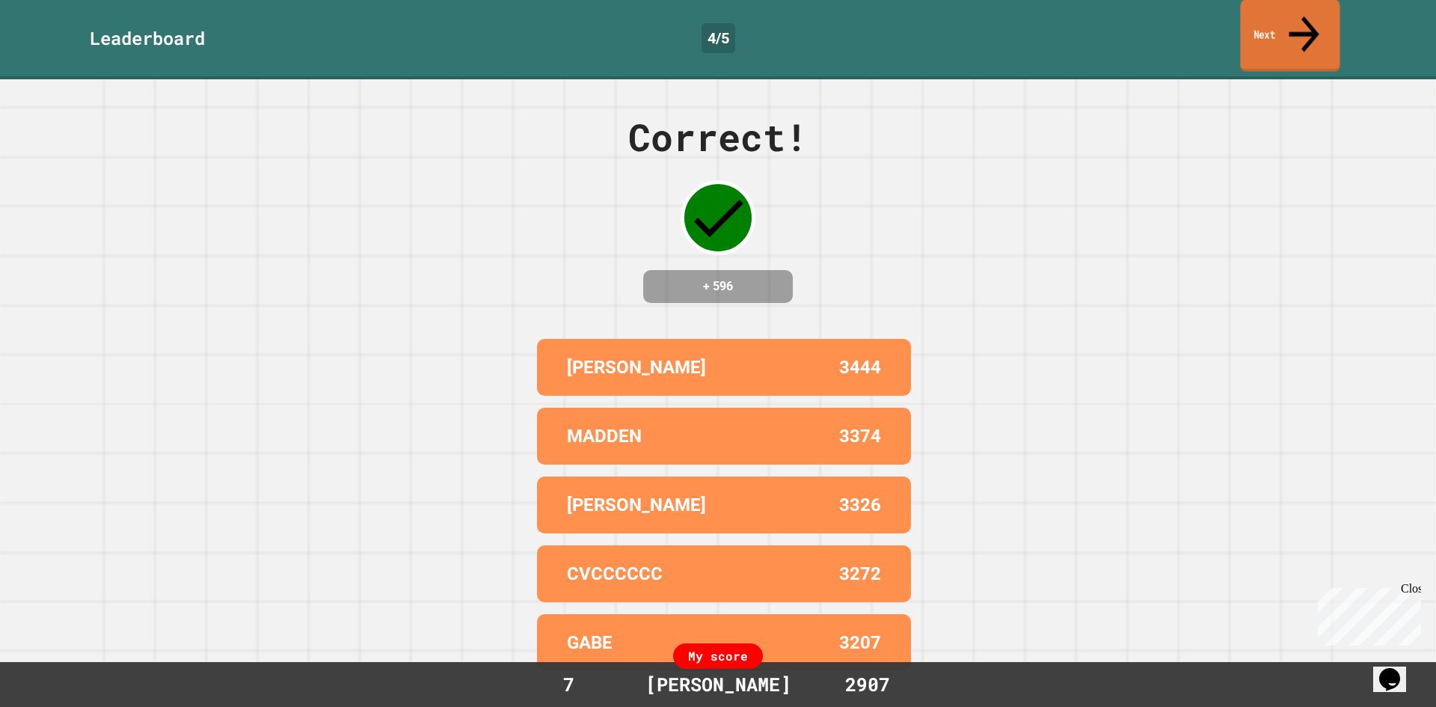
click at [1273, 19] on link "Next" at bounding box center [1290, 35] width 100 height 73
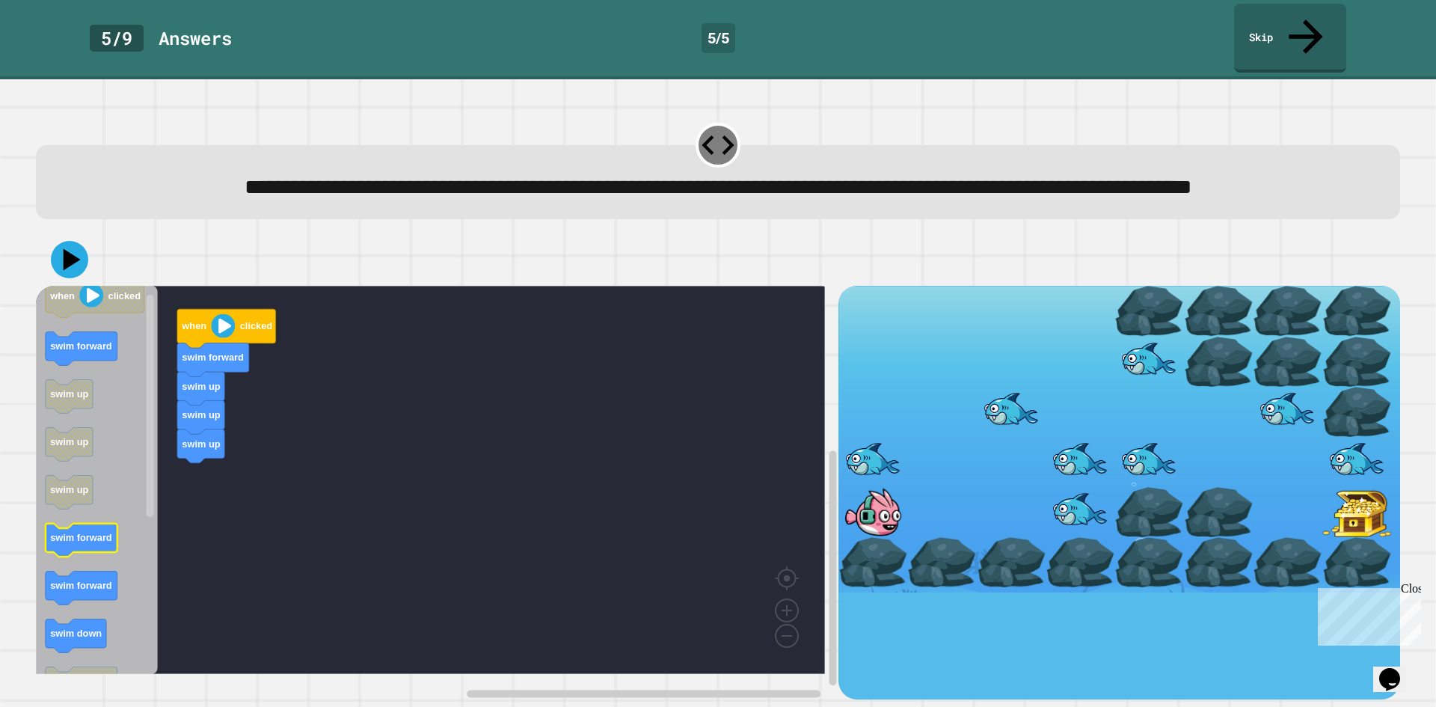
click at [88, 560] on icon "Blockly Workspace" at bounding box center [97, 480] width 122 height 388
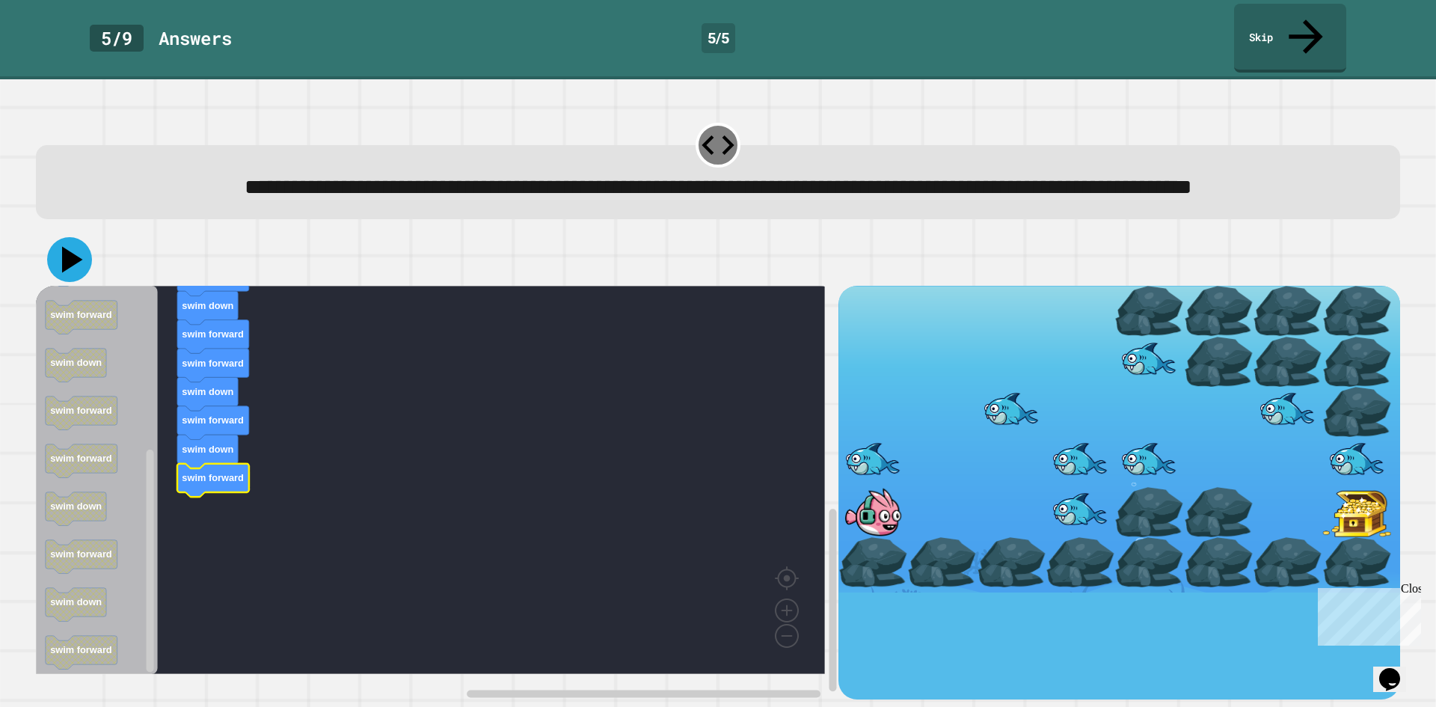
click at [65, 257] on icon at bounding box center [72, 260] width 21 height 26
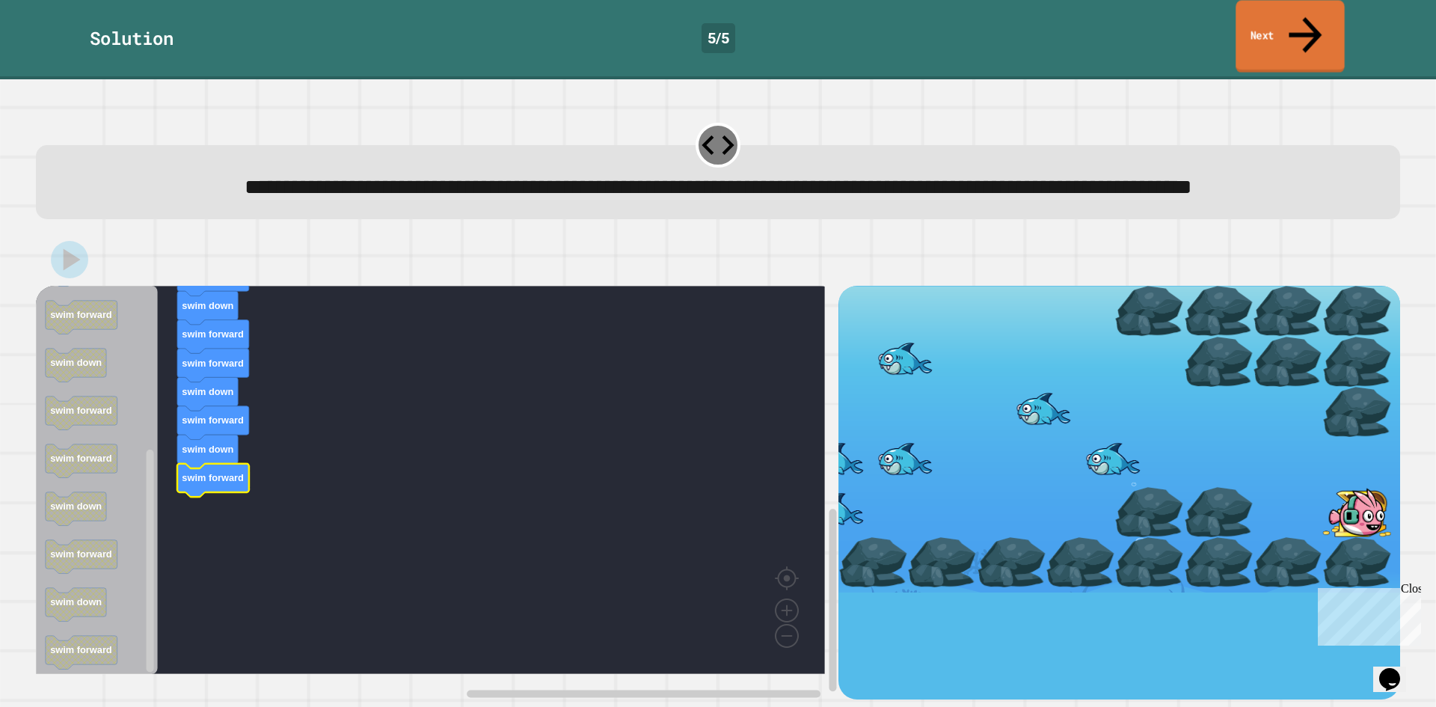
click at [1267, 32] on link "Next" at bounding box center [1290, 36] width 108 height 73
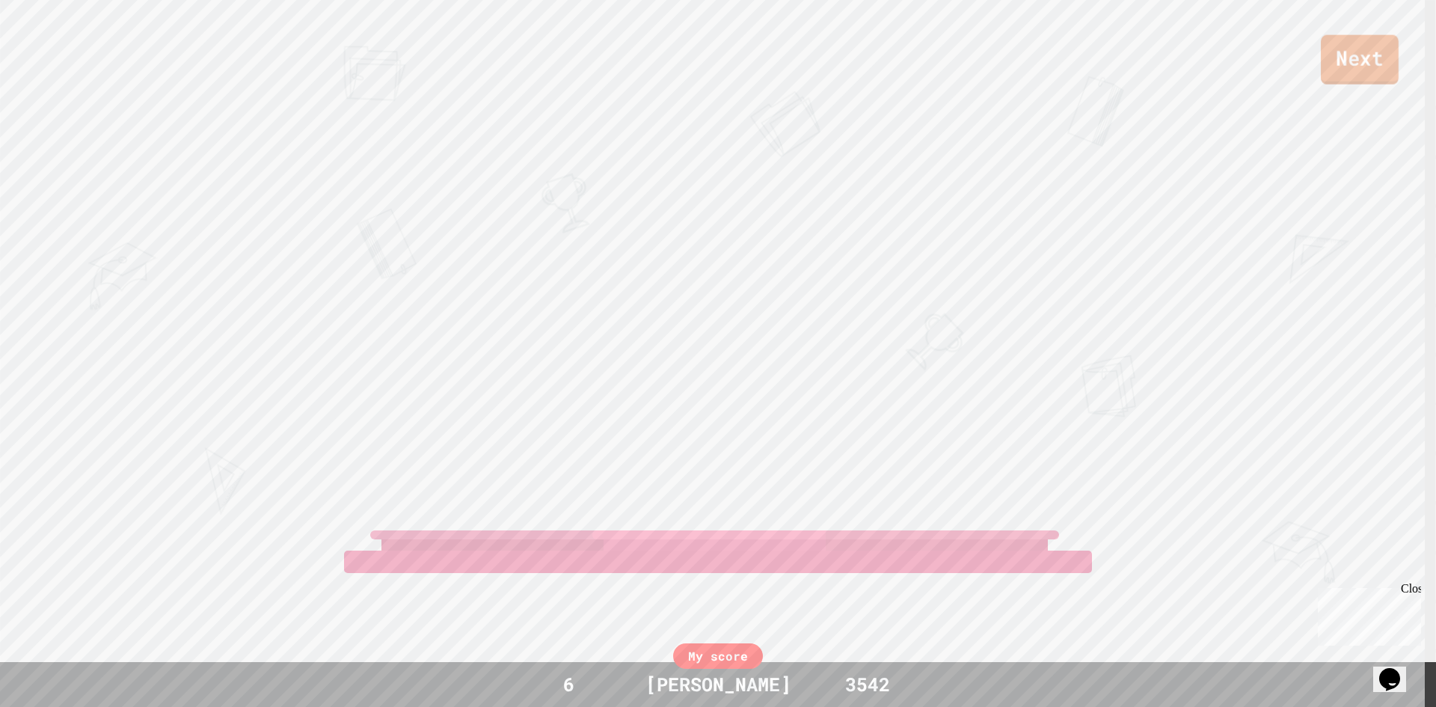
click at [1334, 74] on link "Next" at bounding box center [1360, 59] width 78 height 49
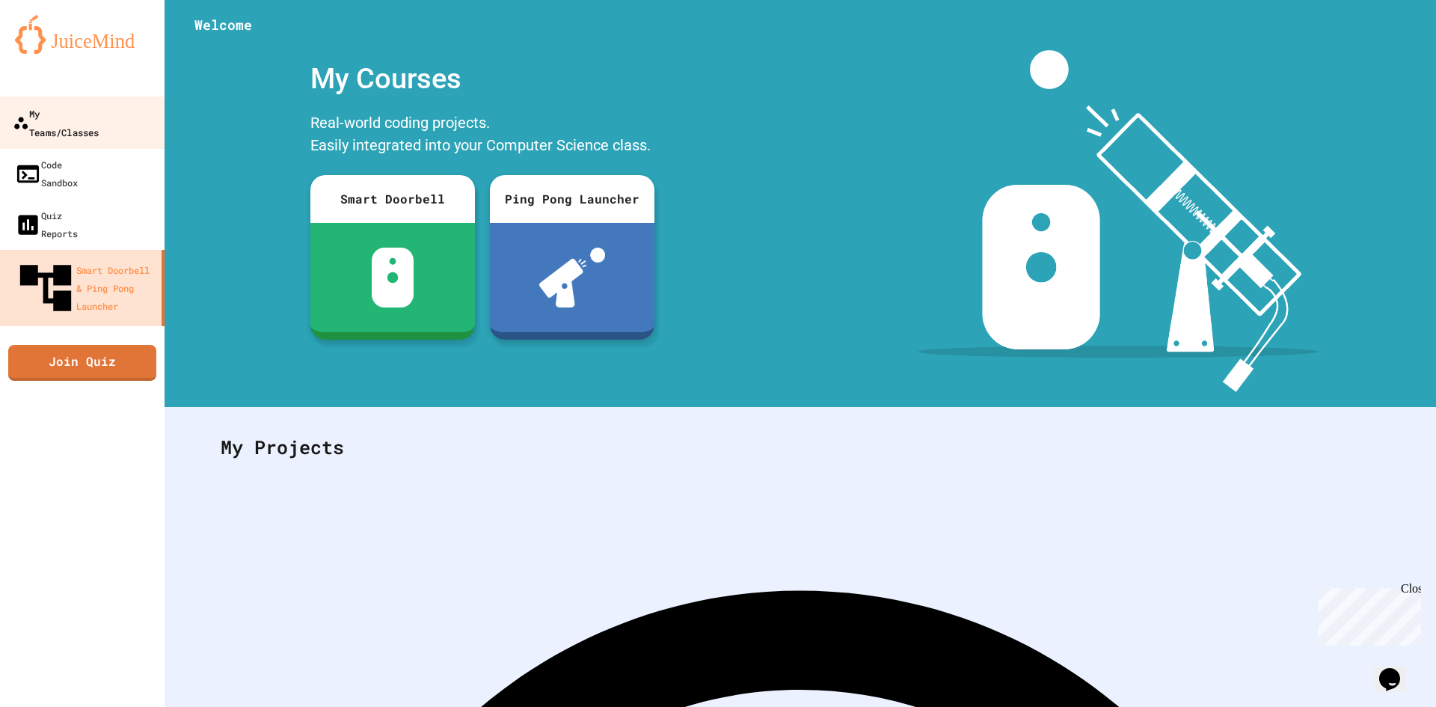
click at [126, 123] on link "My Teams/Classes" at bounding box center [83, 123] width 170 height 52
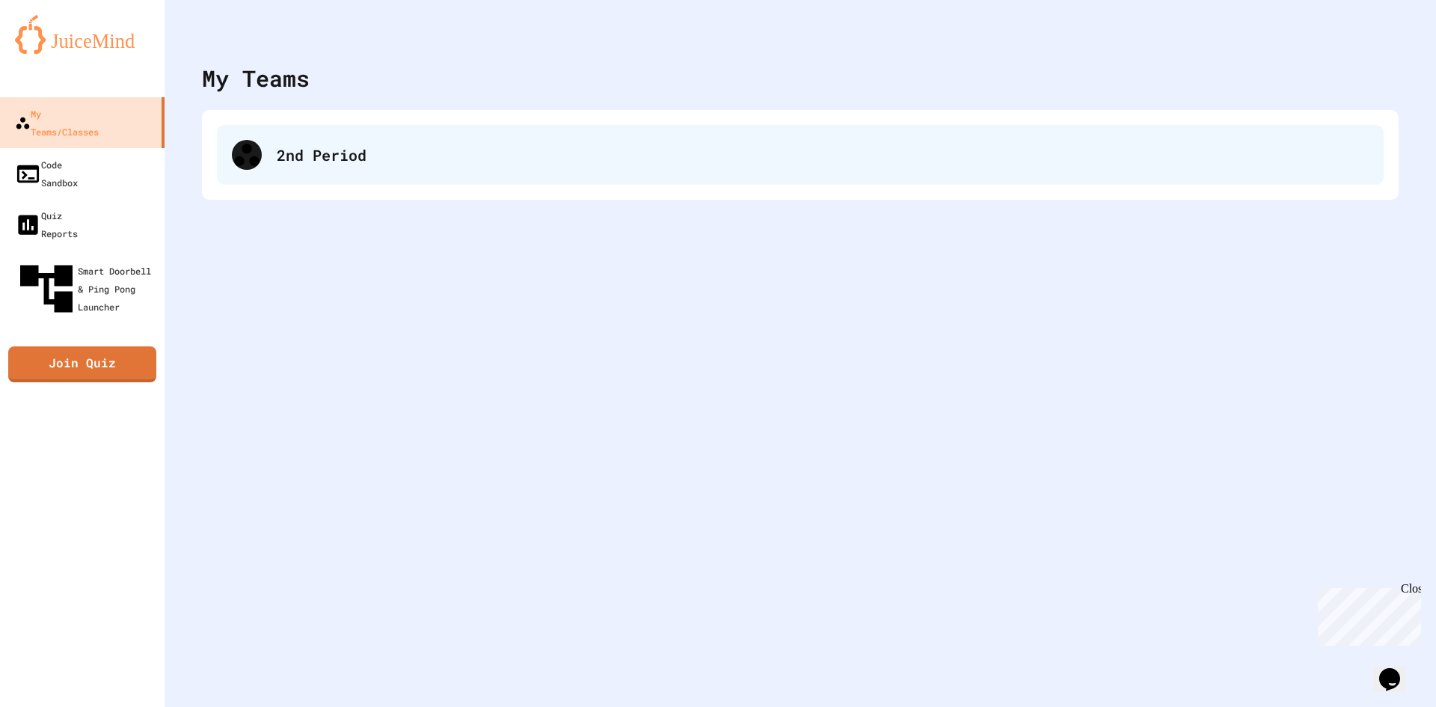
drag, startPoint x: 210, startPoint y: 151, endPoint x: 244, endPoint y: 160, distance: 34.8
click at [214, 153] on div "2nd Period" at bounding box center [800, 155] width 1197 height 90
click at [263, 165] on div "2nd Period" at bounding box center [800, 155] width 1167 height 60
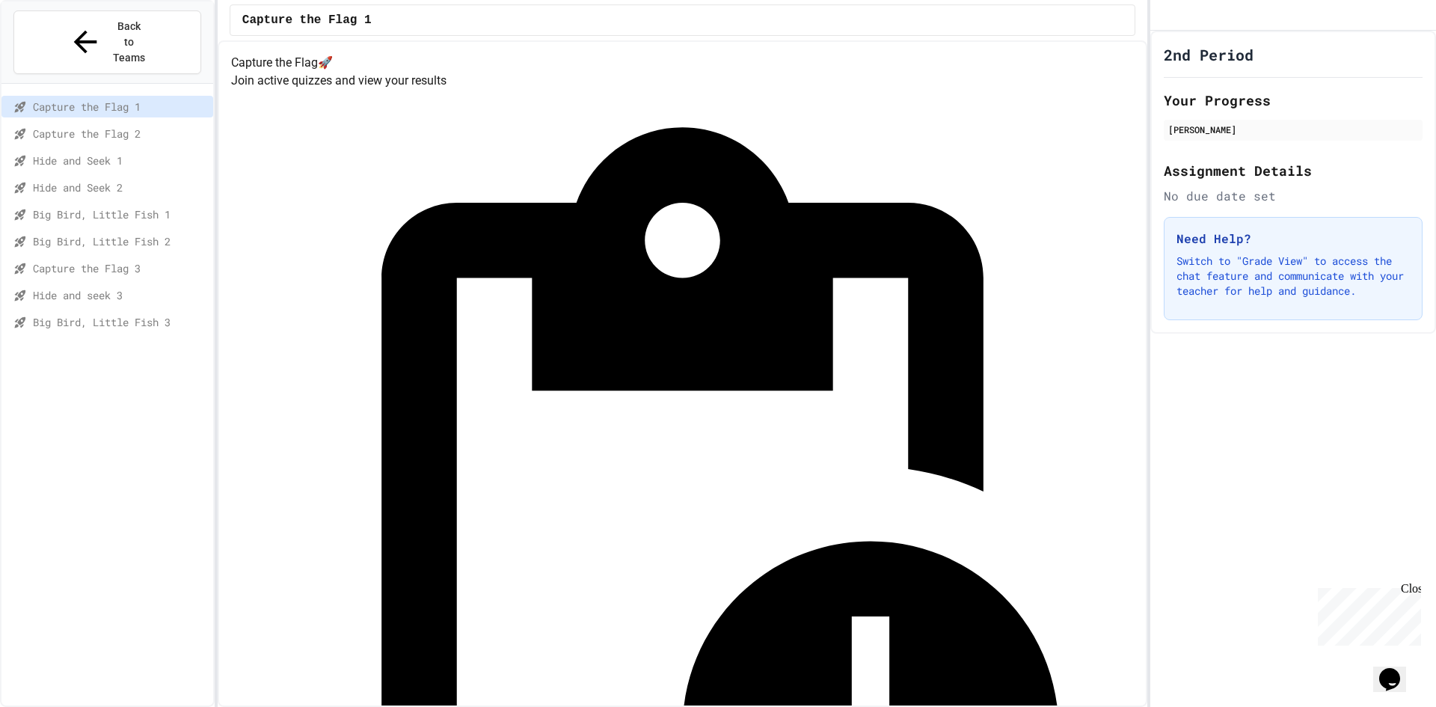
click at [71, 287] on span "Hide and seek 3" at bounding box center [120, 295] width 174 height 16
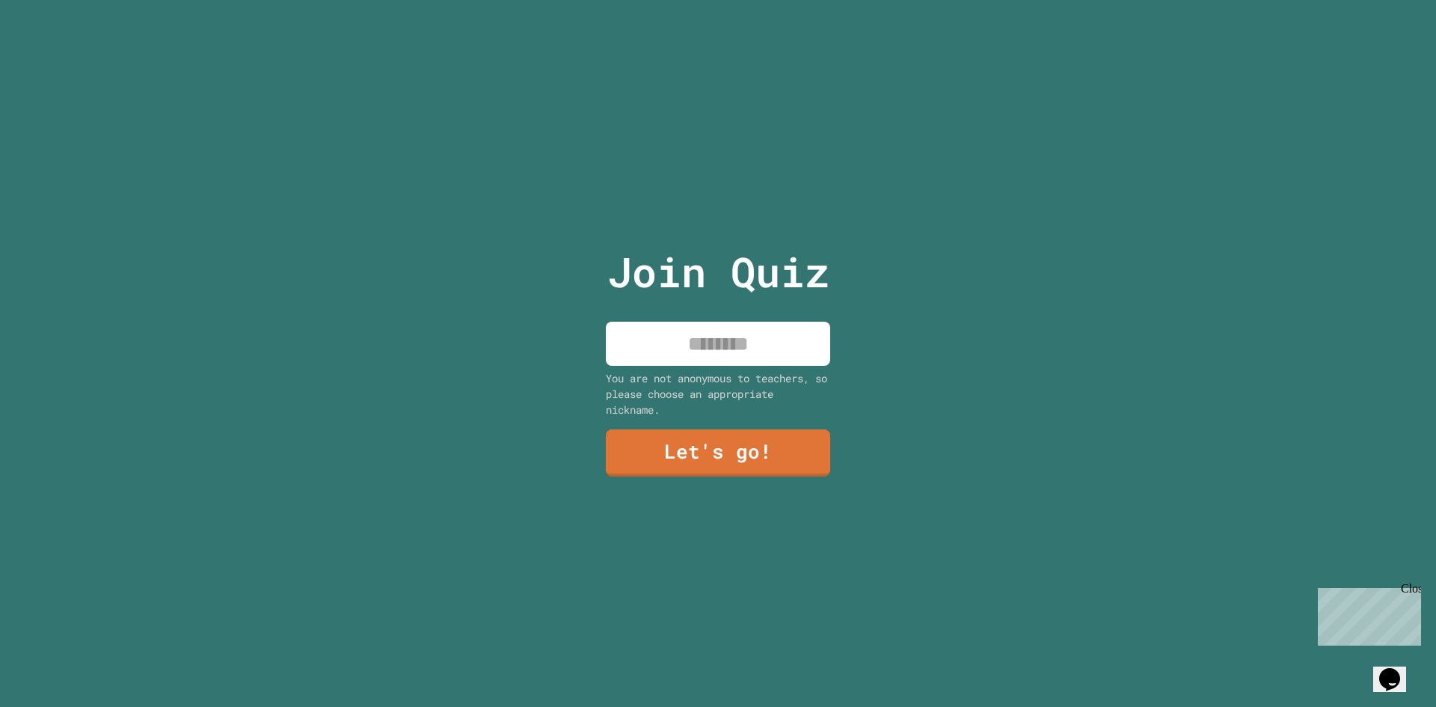
click at [770, 354] on input at bounding box center [718, 344] width 224 height 44
type input "**"
click at [768, 448] on link "Let's go!" at bounding box center [718, 450] width 209 height 49
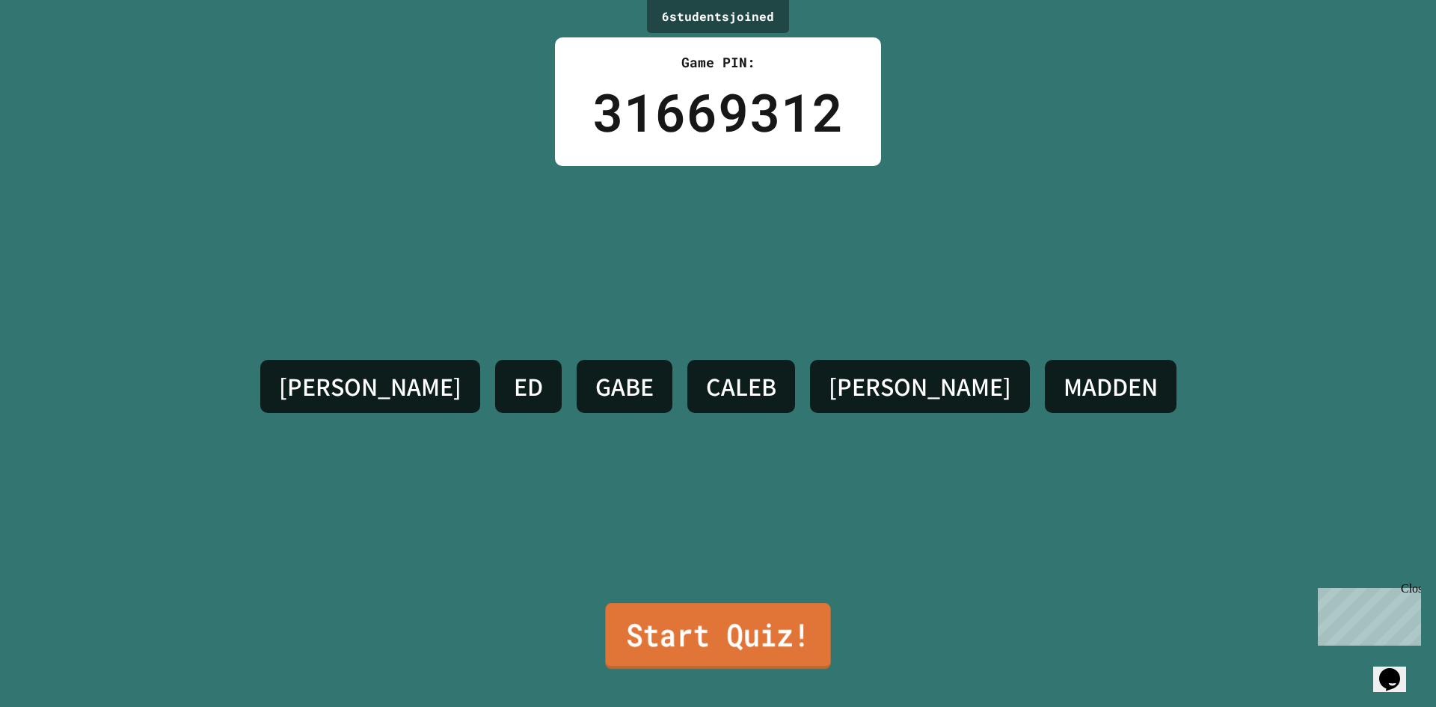
click at [788, 626] on link "Start Quiz!" at bounding box center [717, 636] width 225 height 66
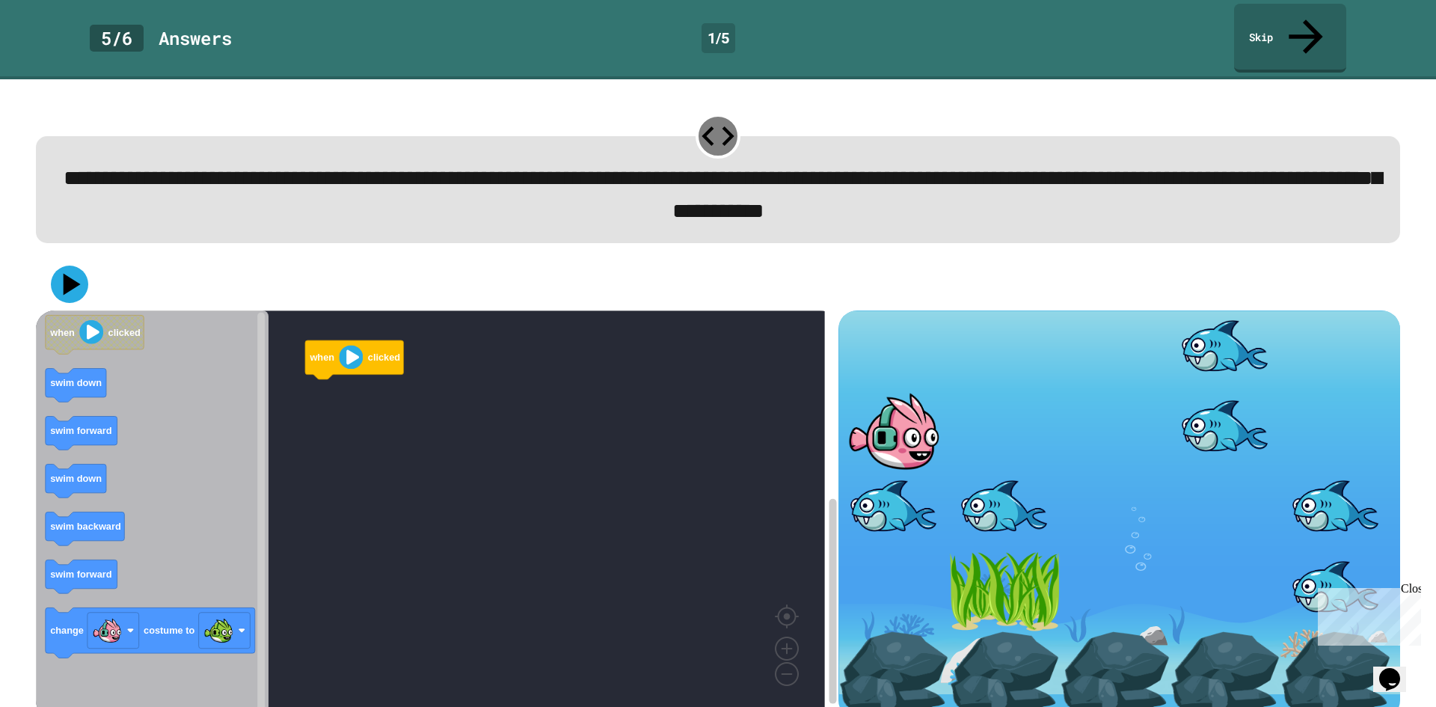
scroll to position [13, 0]
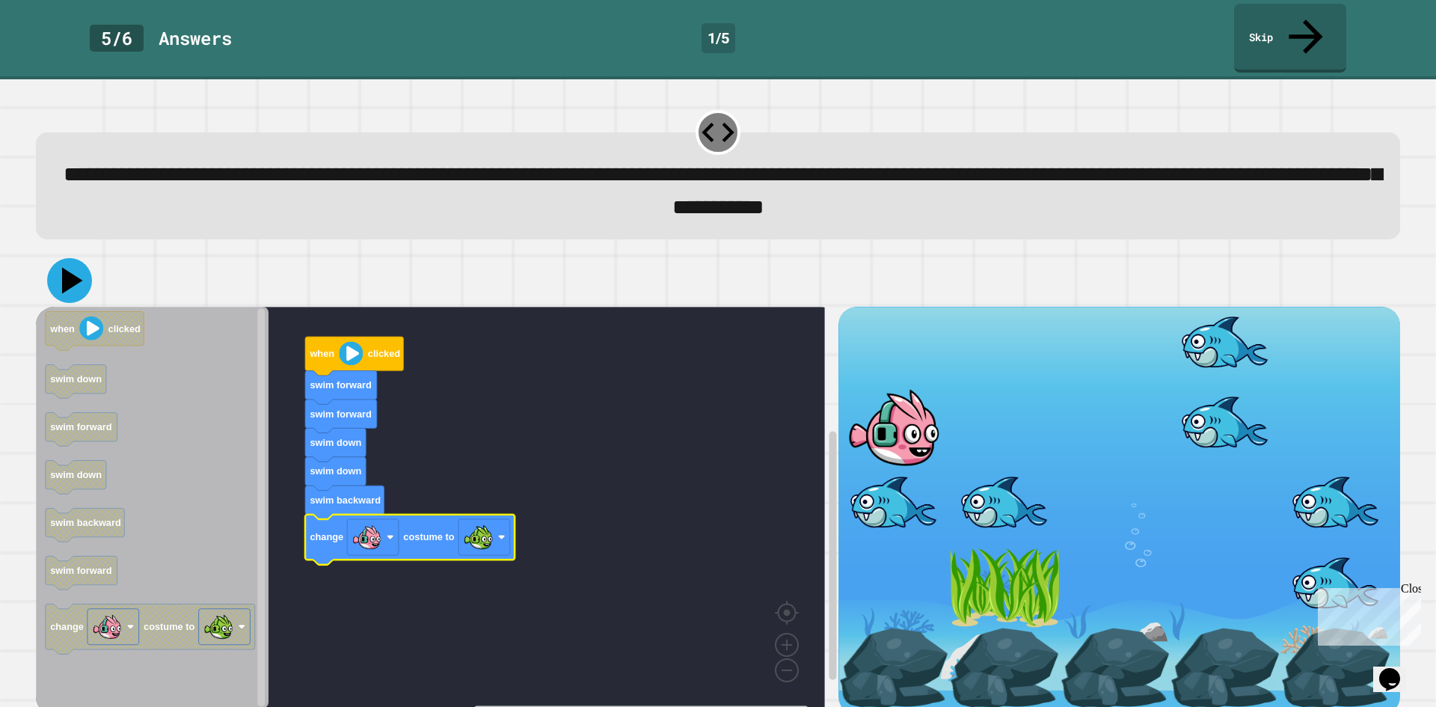
click at [63, 258] on icon at bounding box center [69, 280] width 45 height 45
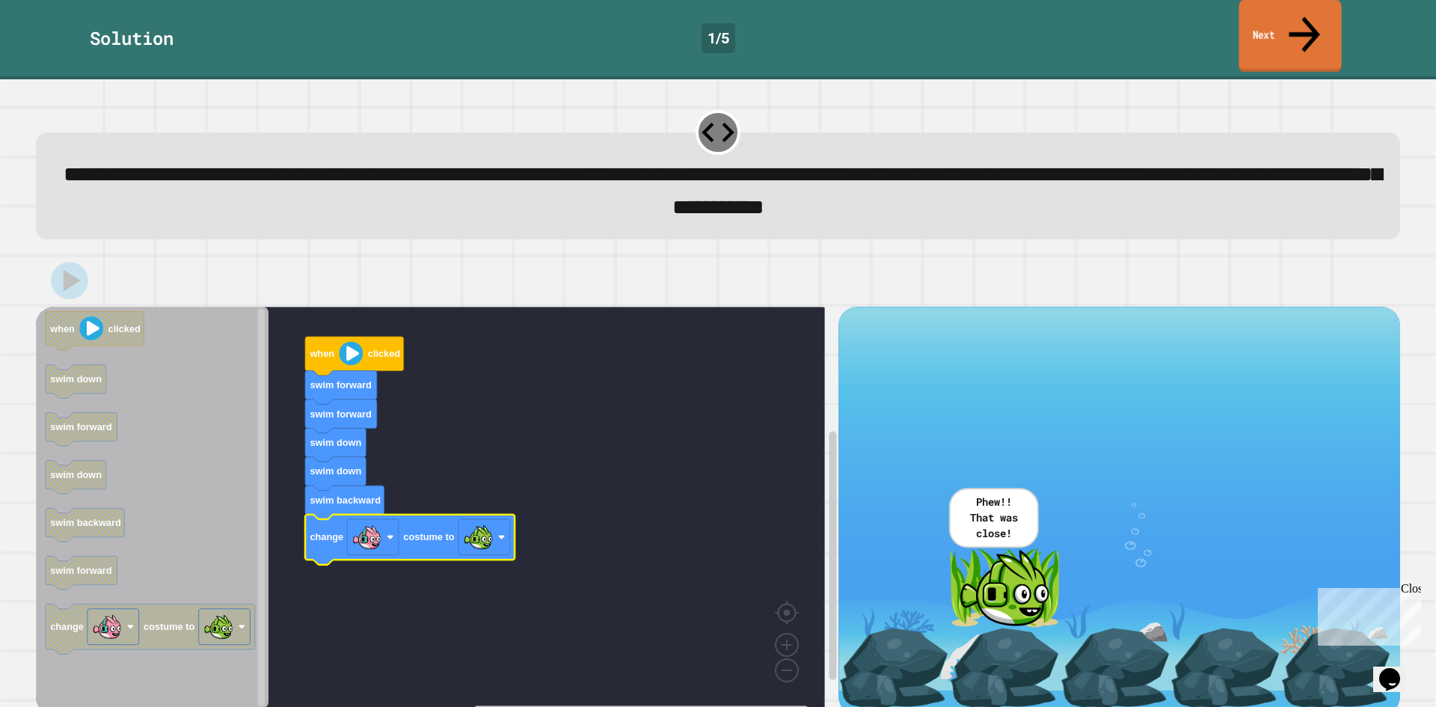
click at [1305, 23] on icon at bounding box center [1305, 33] width 46 height 53
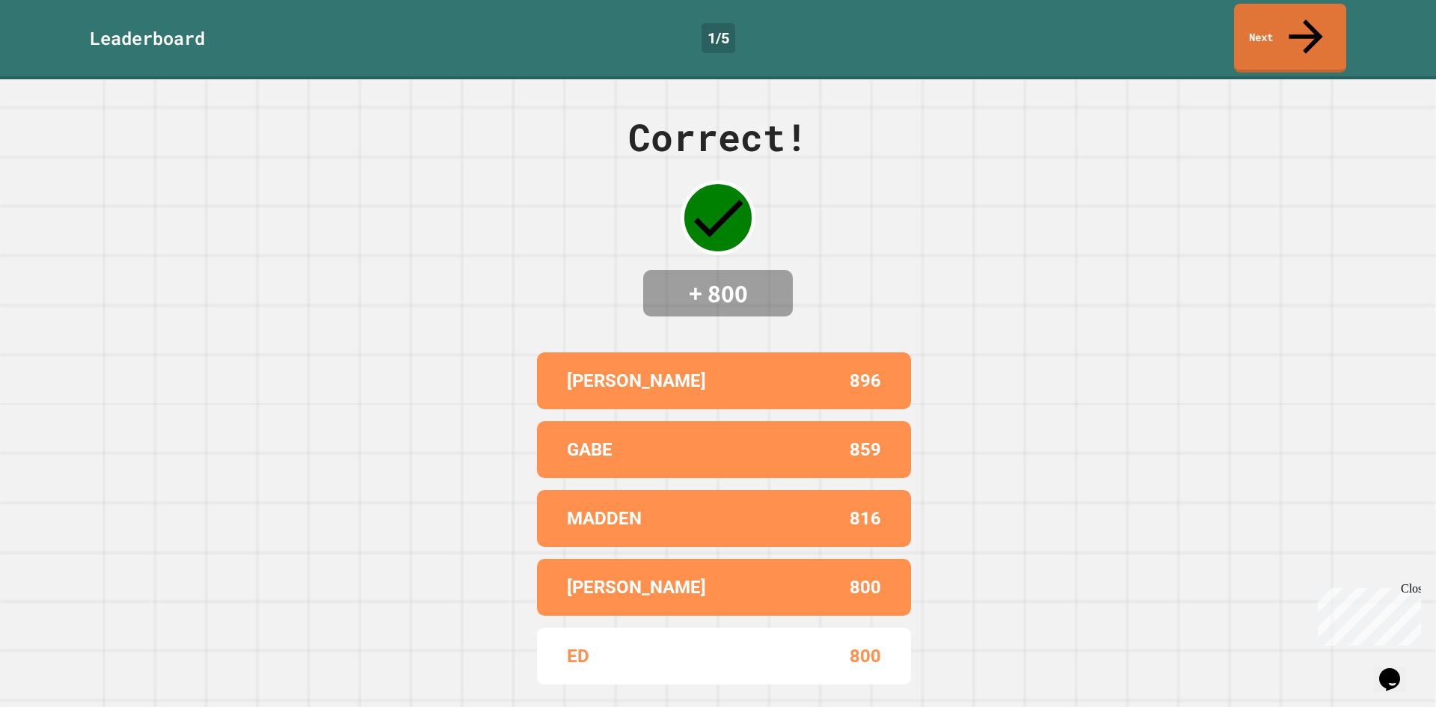
click at [1277, 38] on div "Leaderboard 1 / 5 Next" at bounding box center [718, 39] width 1436 height 79
click at [1275, 25] on link "Next" at bounding box center [1290, 38] width 113 height 70
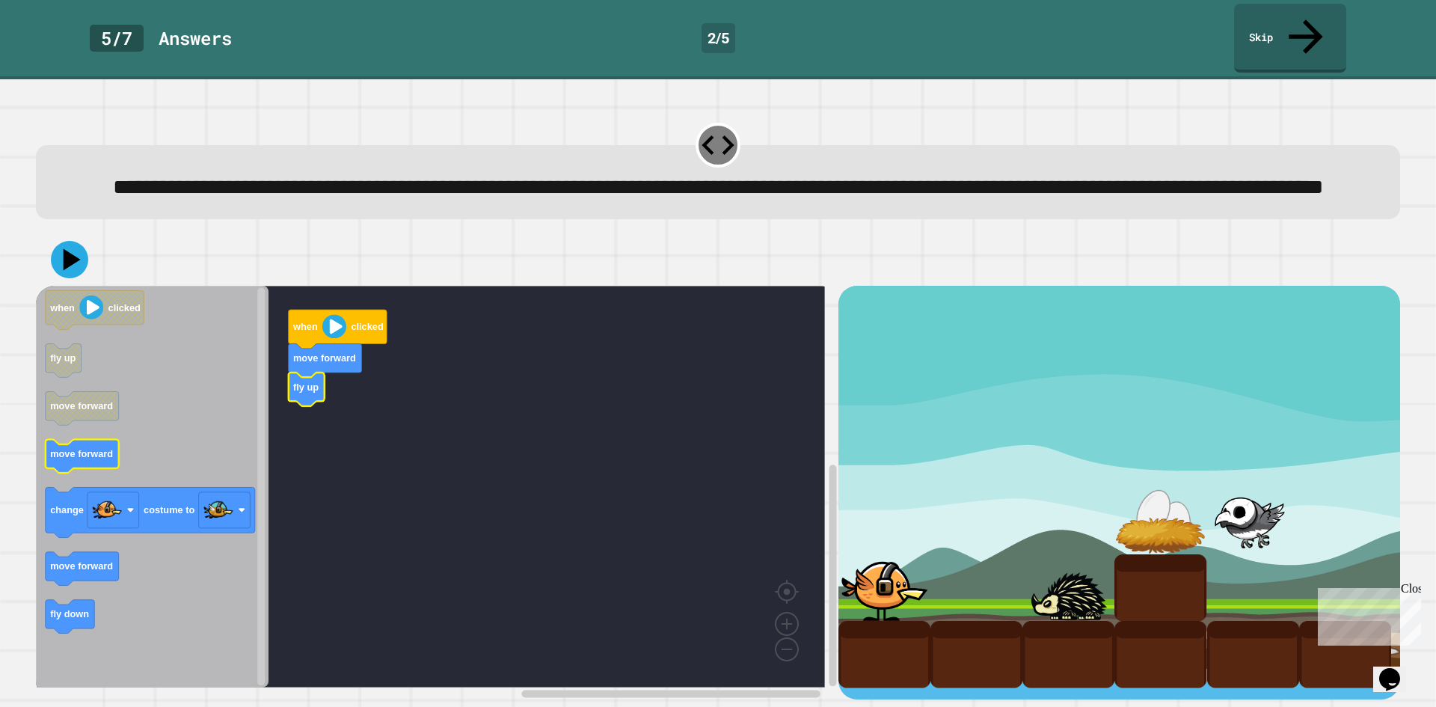
click at [92, 465] on icon "when clicked fly up move forward move forward change costume to move forward fl…" at bounding box center [152, 487] width 233 height 402
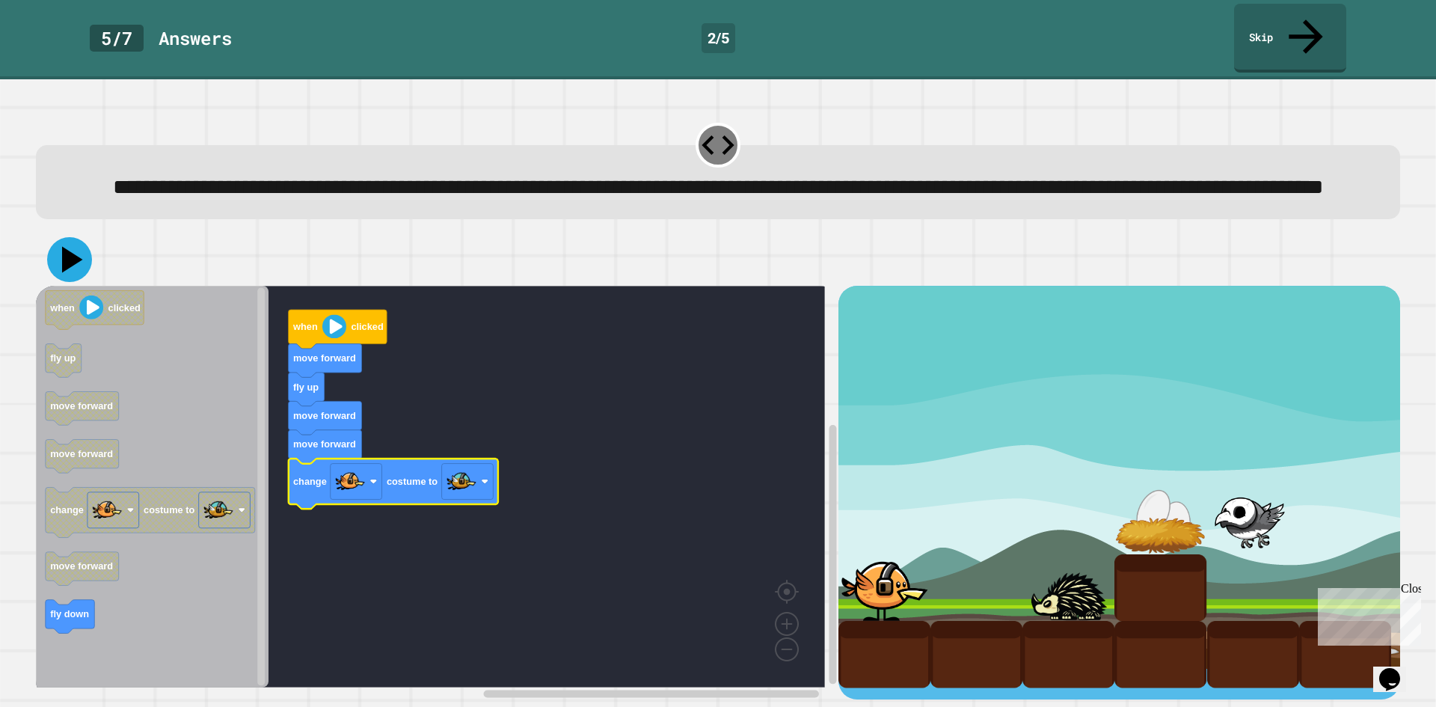
click at [74, 278] on button at bounding box center [69, 259] width 45 height 45
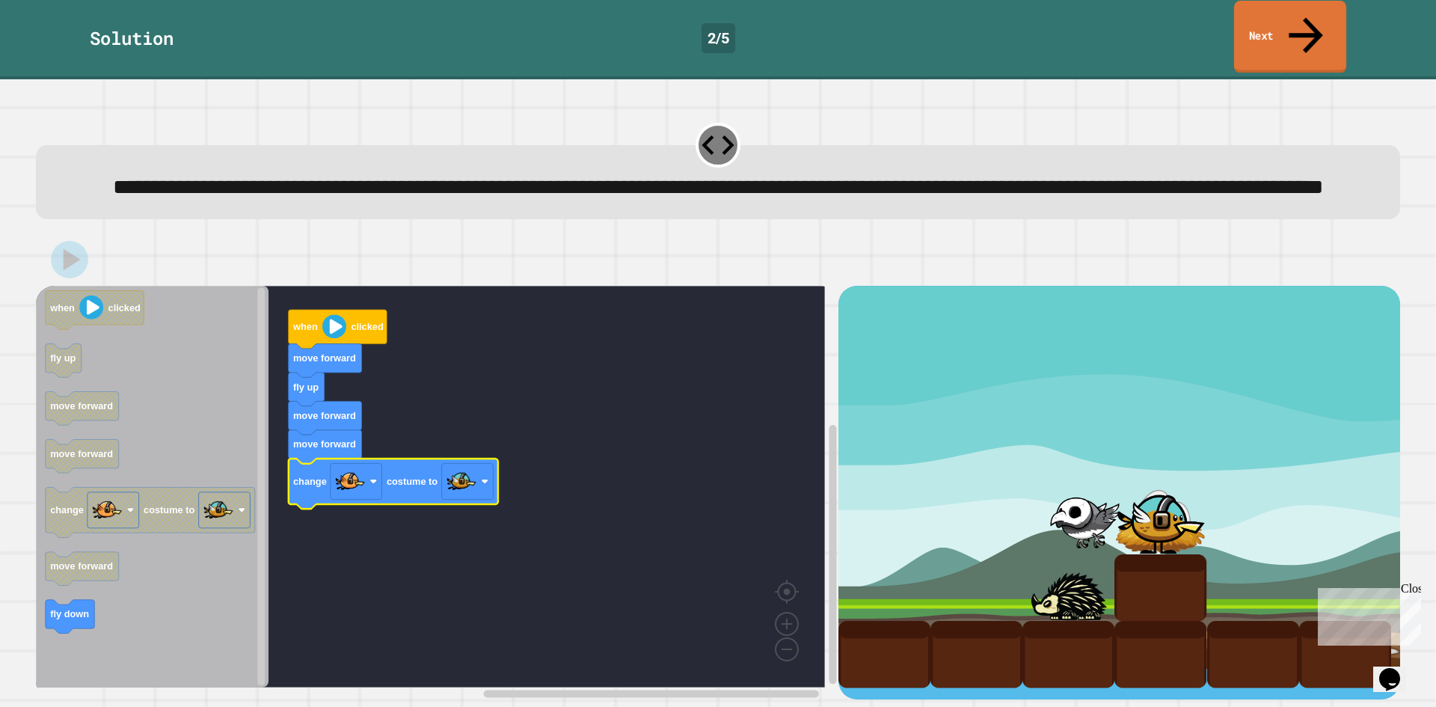
click at [1328, 21] on link "Next" at bounding box center [1290, 37] width 112 height 73
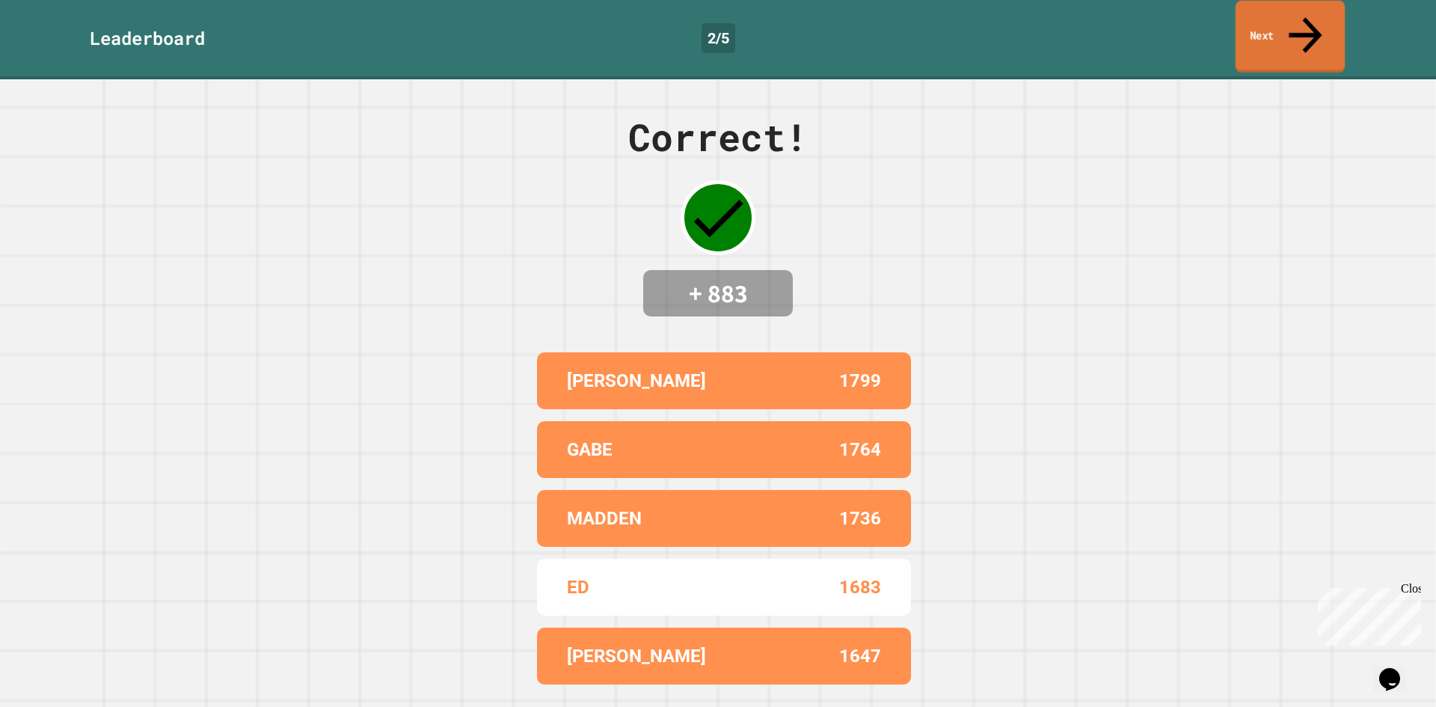
click at [1245, 19] on link "Next" at bounding box center [1290, 37] width 109 height 73
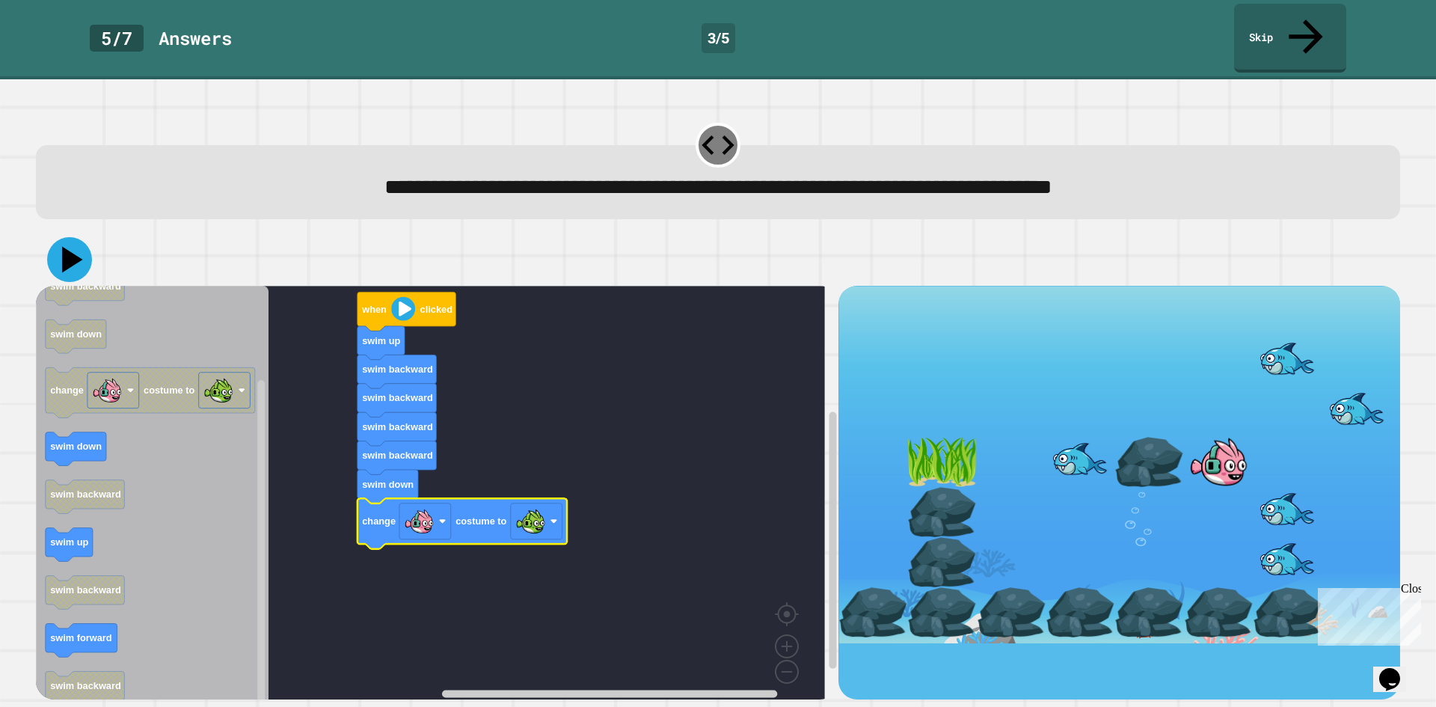
click at [82, 237] on icon at bounding box center [69, 259] width 45 height 45
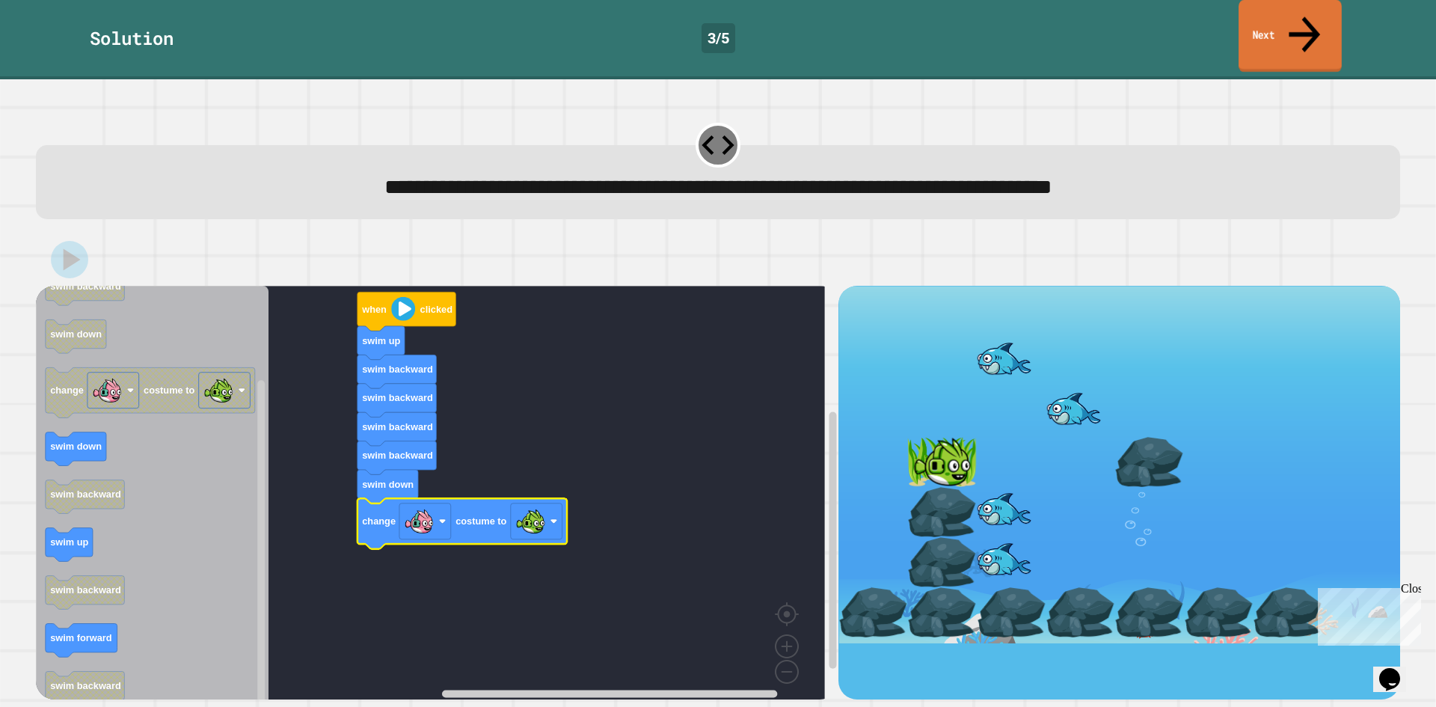
click at [1260, 18] on link "Next" at bounding box center [1290, 36] width 103 height 73
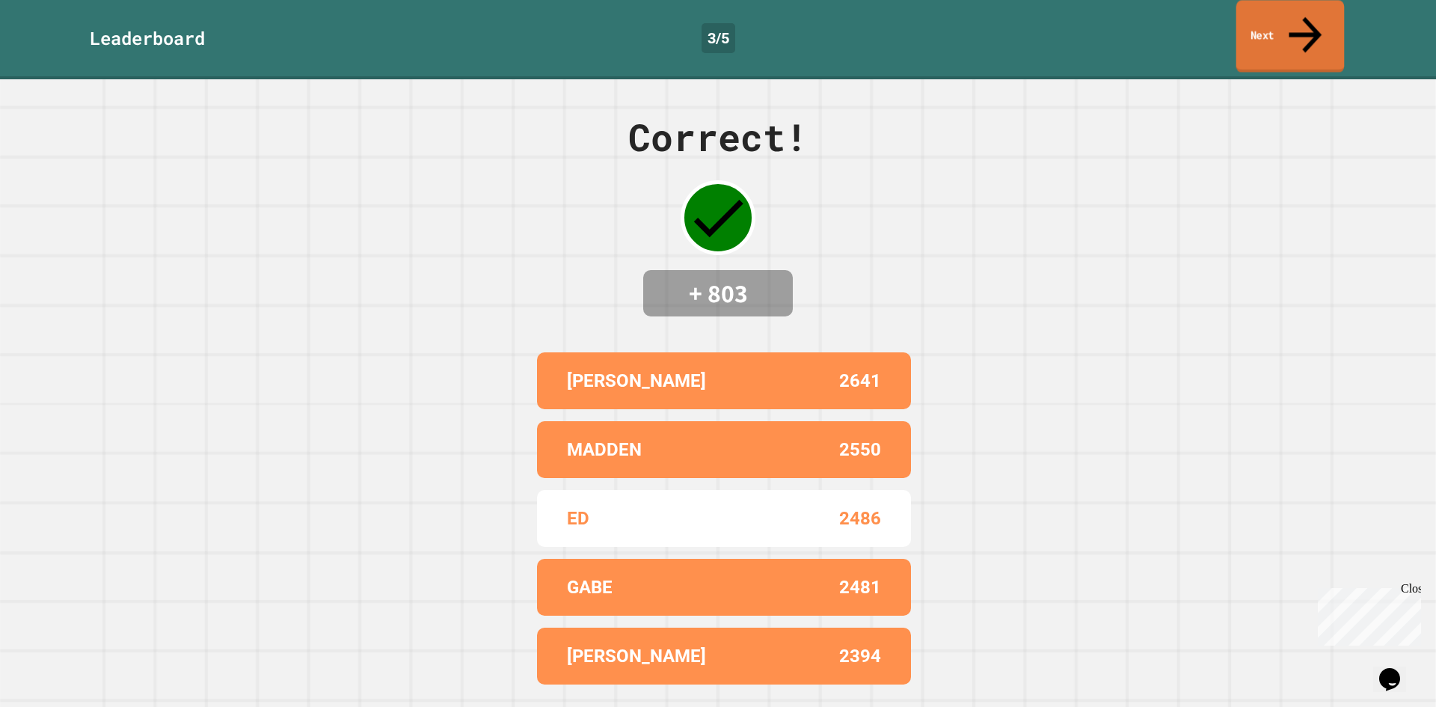
click at [1266, 22] on link "Next" at bounding box center [1291, 36] width 108 height 73
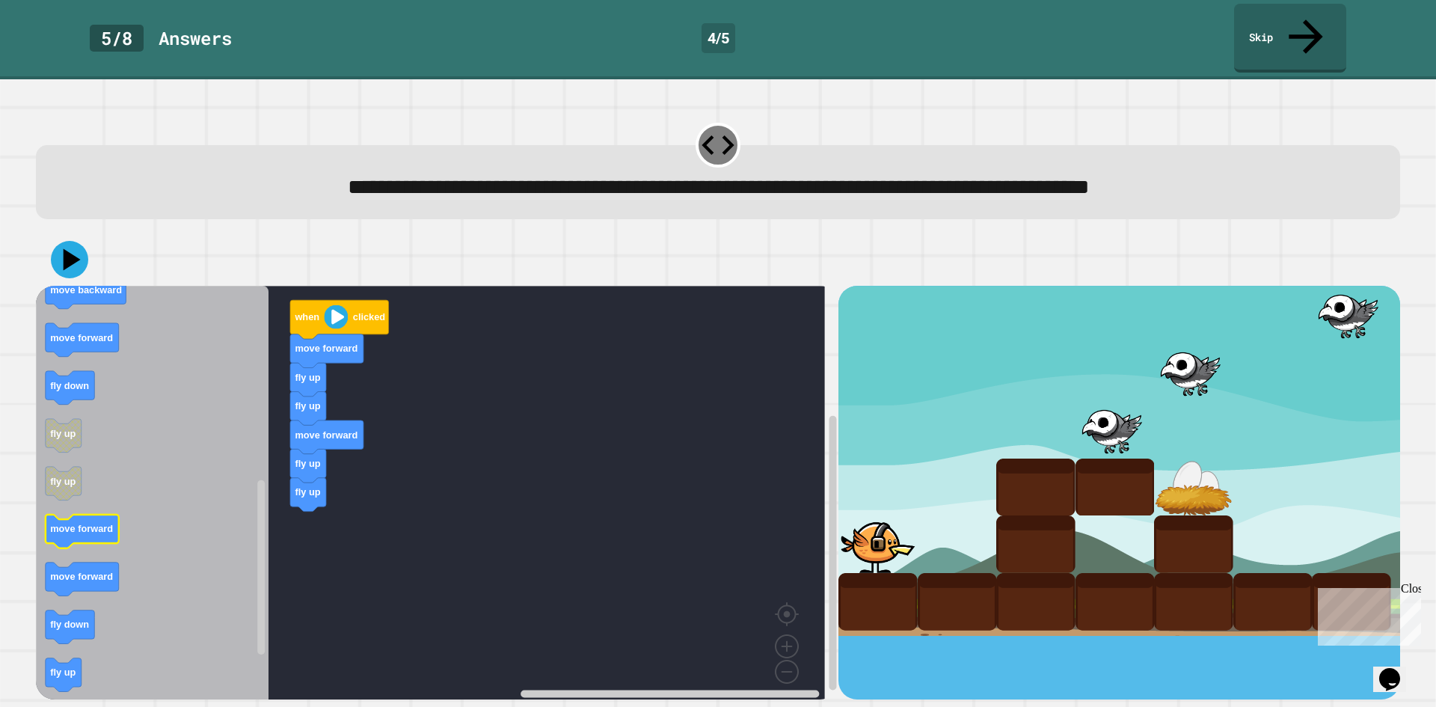
click at [309, 507] on div "when clicked move forward fly up fly up move forward fly up fly up when clicked…" at bounding box center [437, 493] width 803 height 414
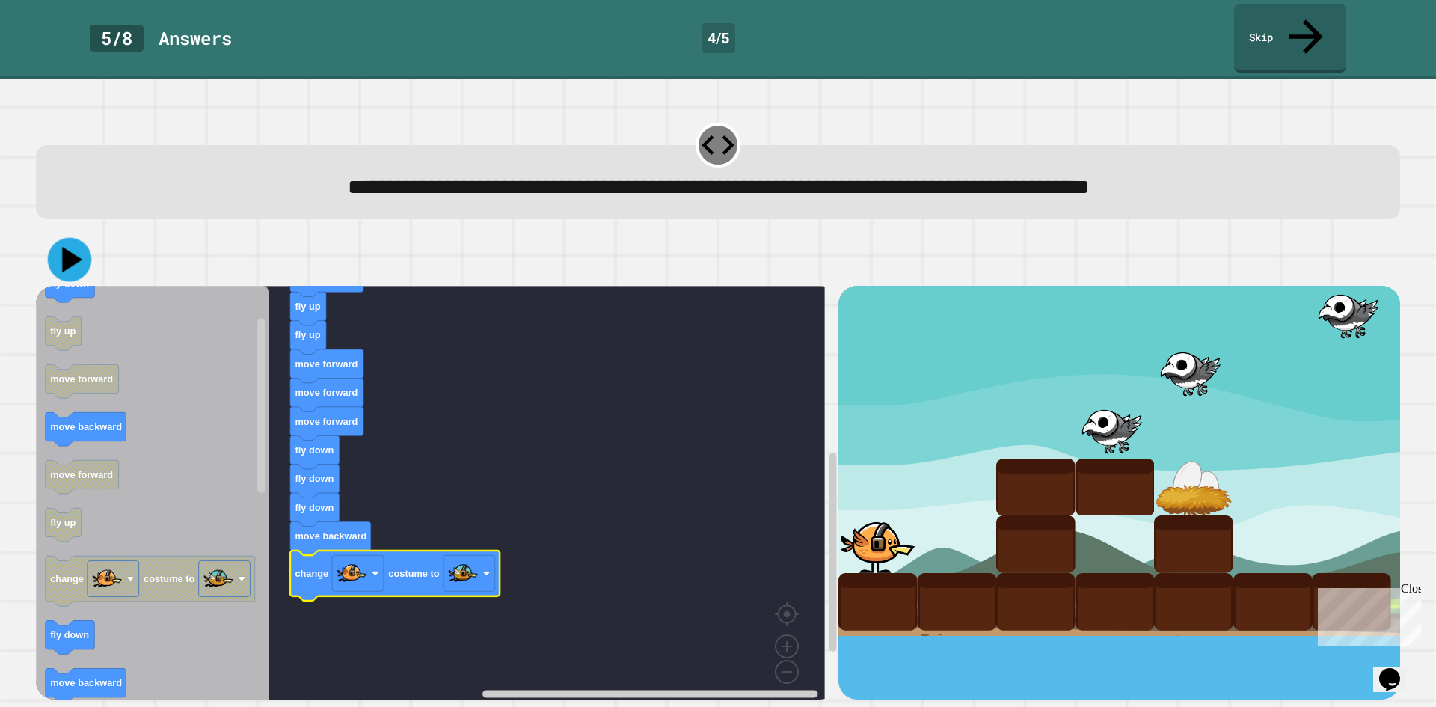
click at [64, 238] on icon at bounding box center [70, 260] width 44 height 44
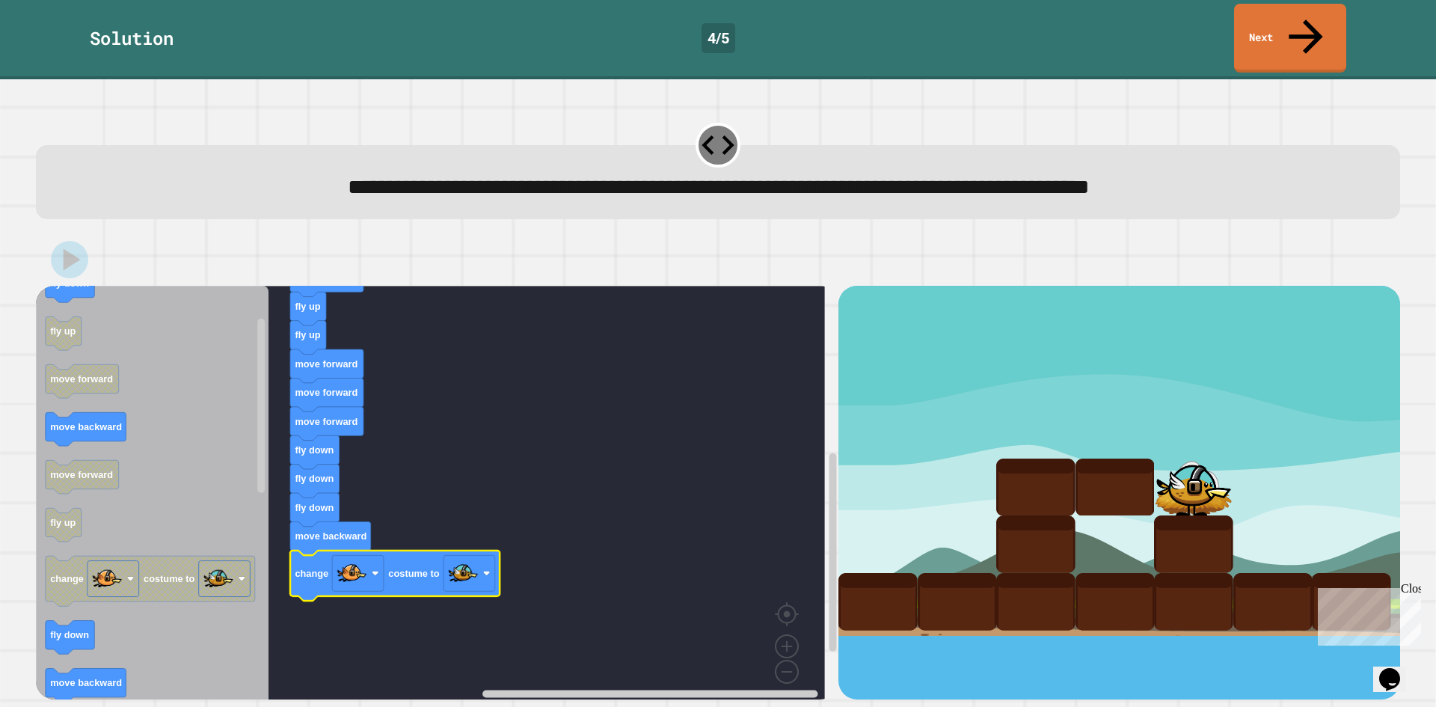
drag, startPoint x: 1351, startPoint y: 6, endPoint x: 1288, endPoint y: 31, distance: 67.5
click at [1347, 8] on div "Solution 4 / 5 Next" at bounding box center [718, 38] width 1436 height 69
click at [1276, 36] on link "Next" at bounding box center [1291, 36] width 102 height 73
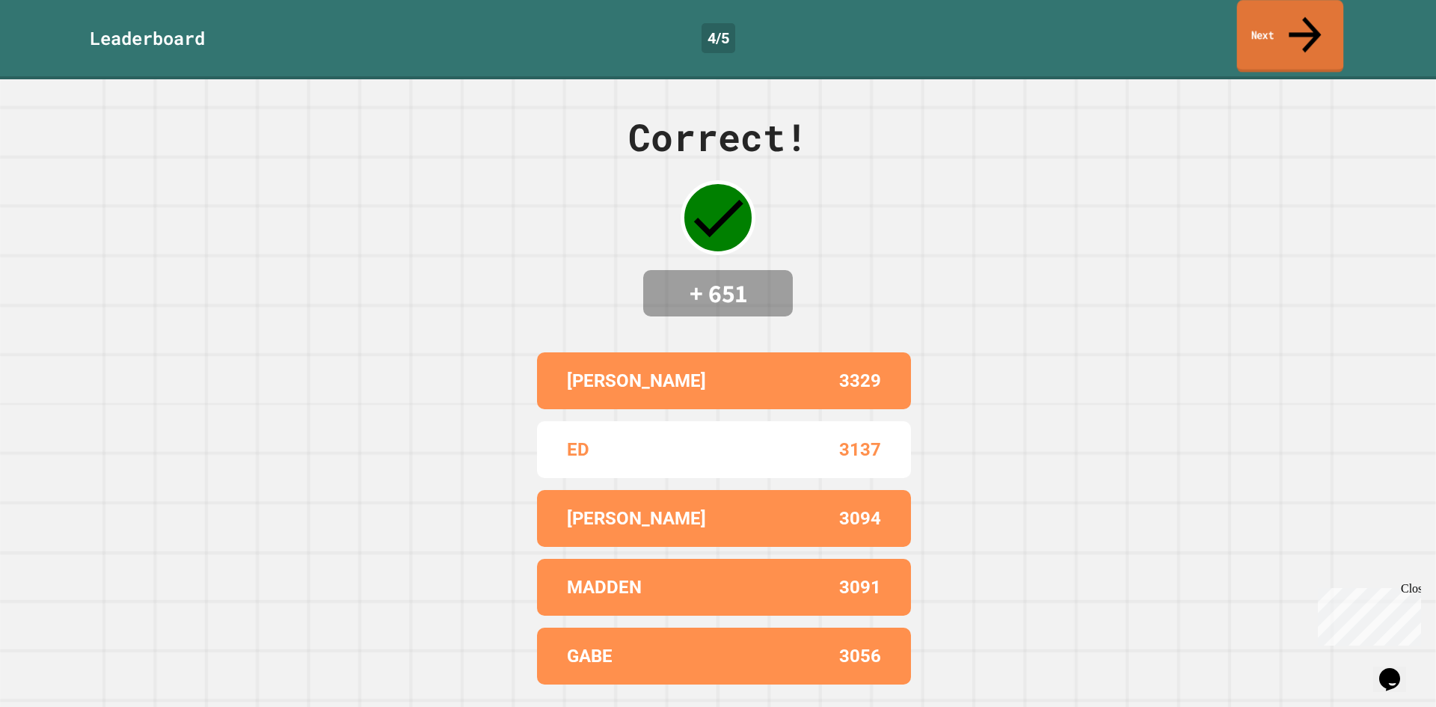
click at [1276, 22] on link "Next" at bounding box center [1290, 36] width 107 height 73
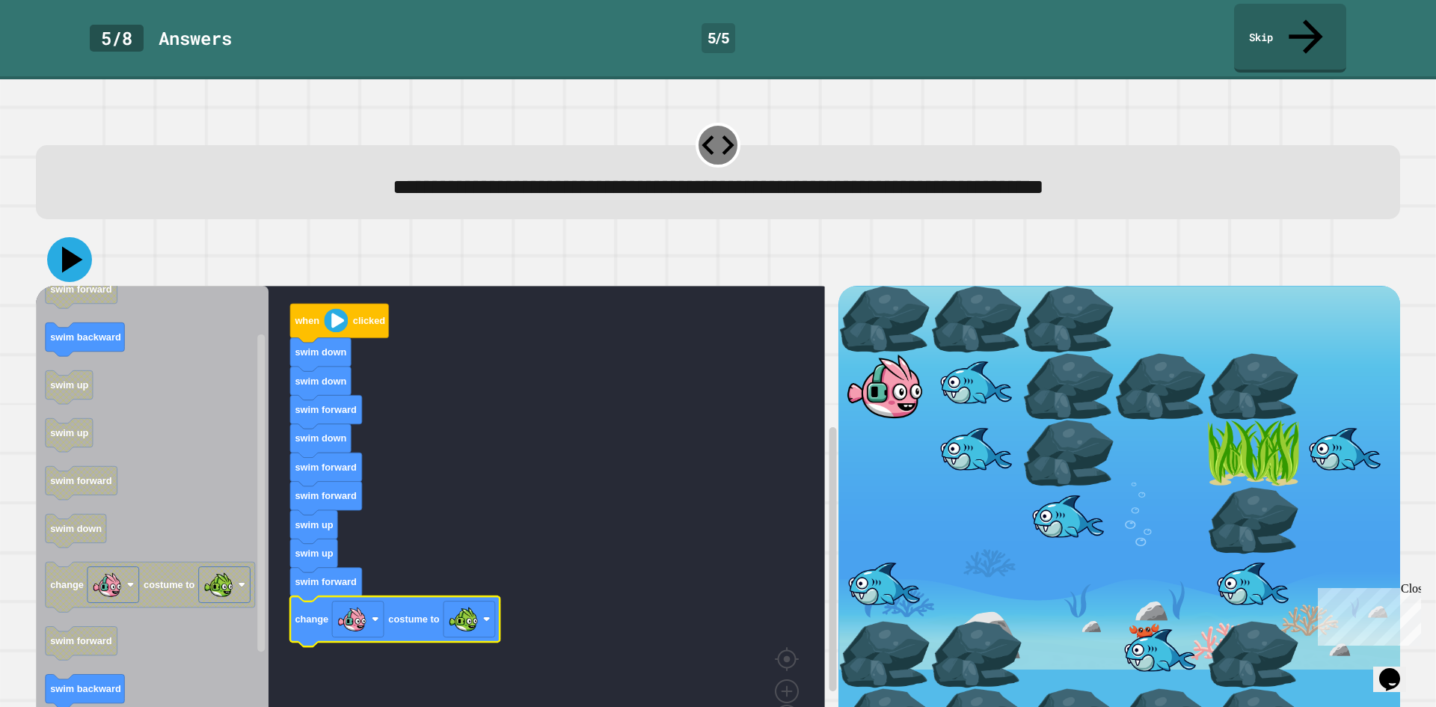
click at [71, 247] on icon at bounding box center [72, 260] width 21 height 26
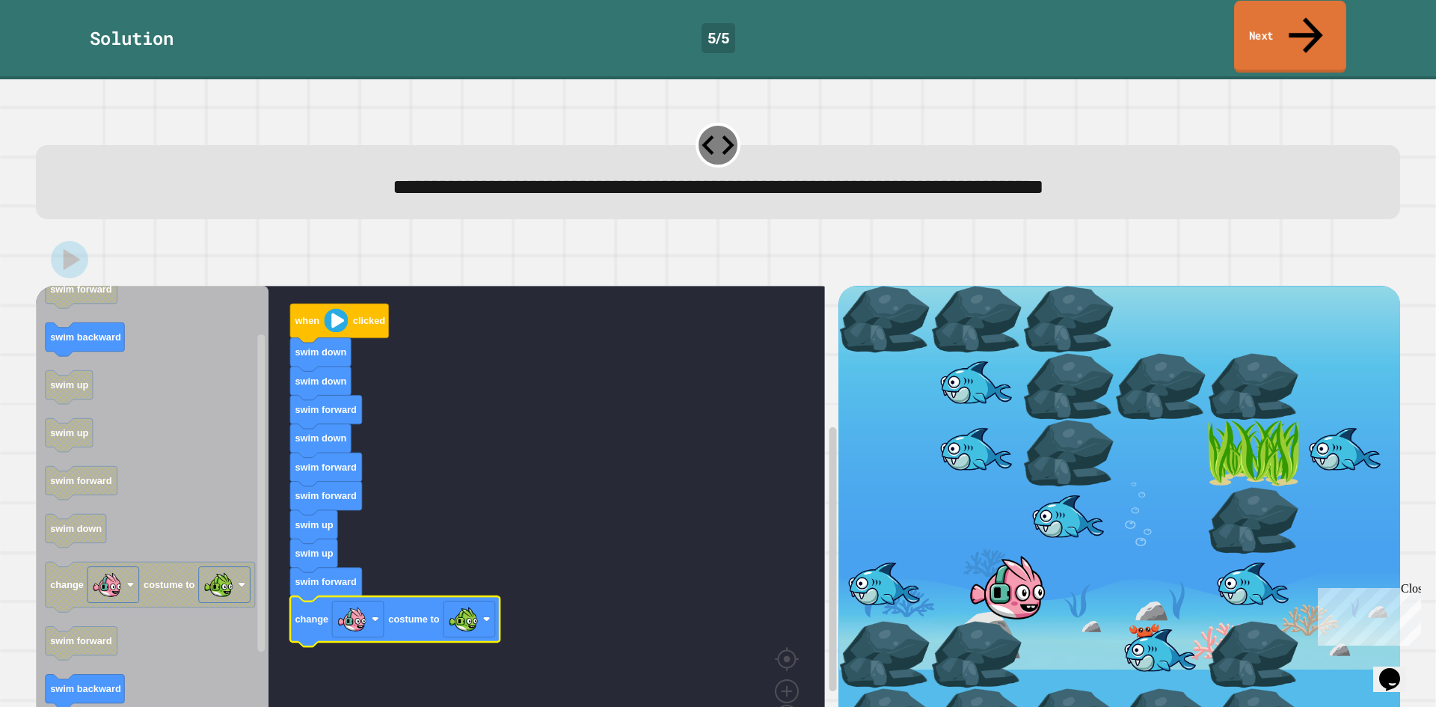
click at [1309, 35] on link "Next" at bounding box center [1290, 37] width 112 height 73
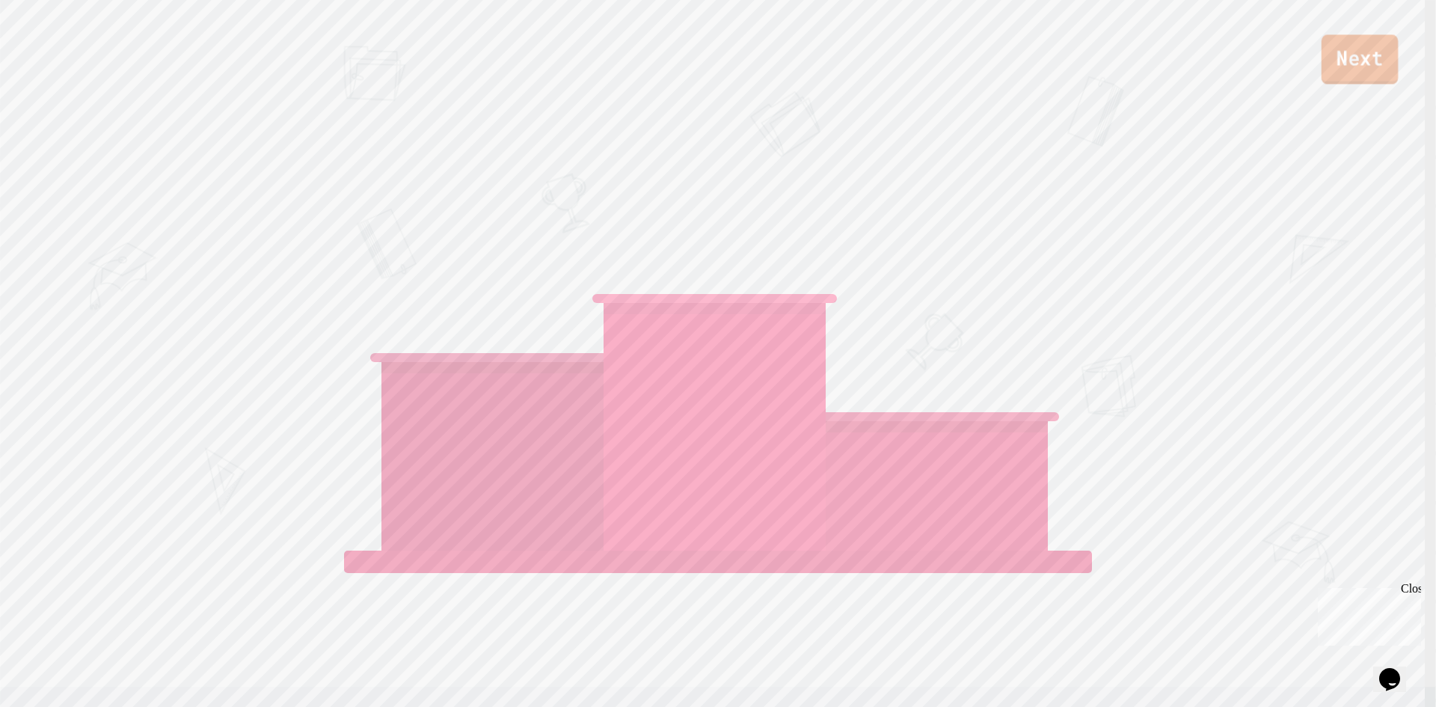
click at [1356, 77] on link "Next" at bounding box center [1360, 58] width 77 height 49
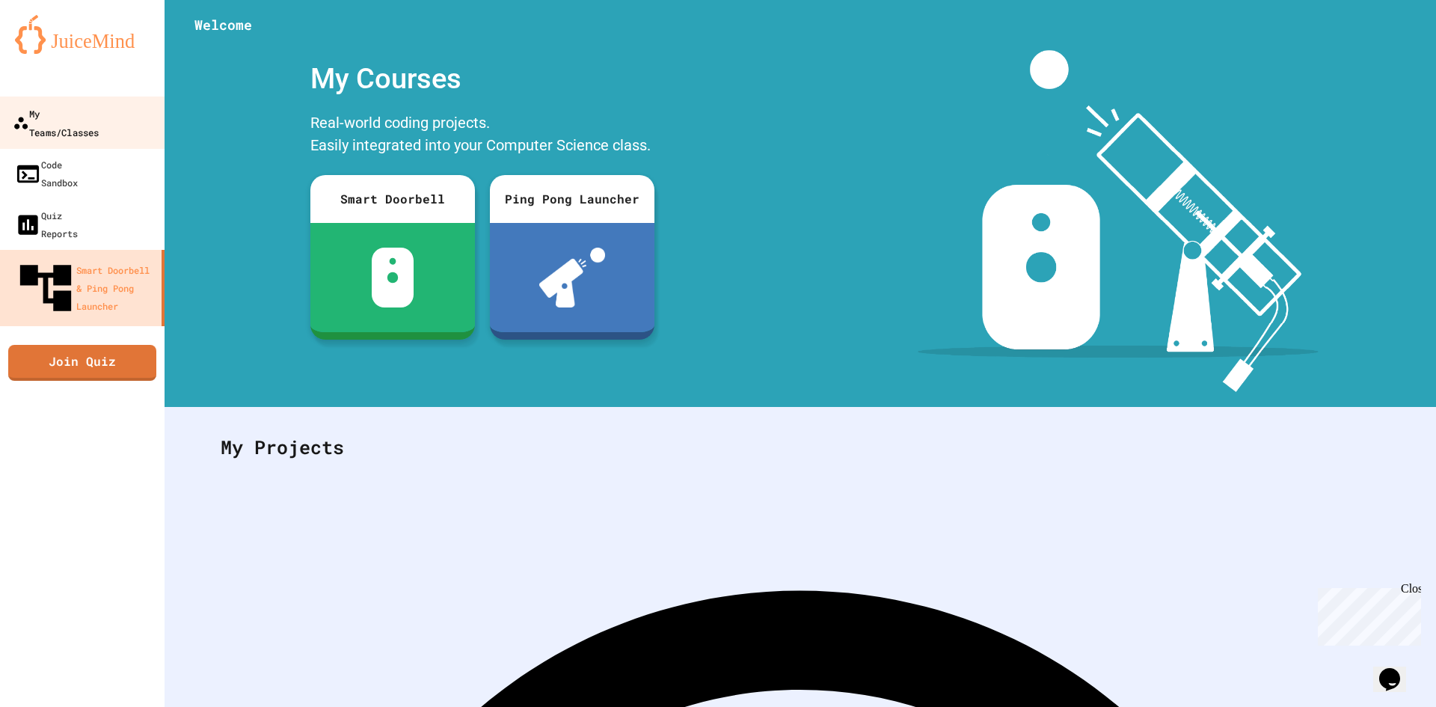
click at [99, 114] on div "My Teams/Classes" at bounding box center [56, 122] width 86 height 37
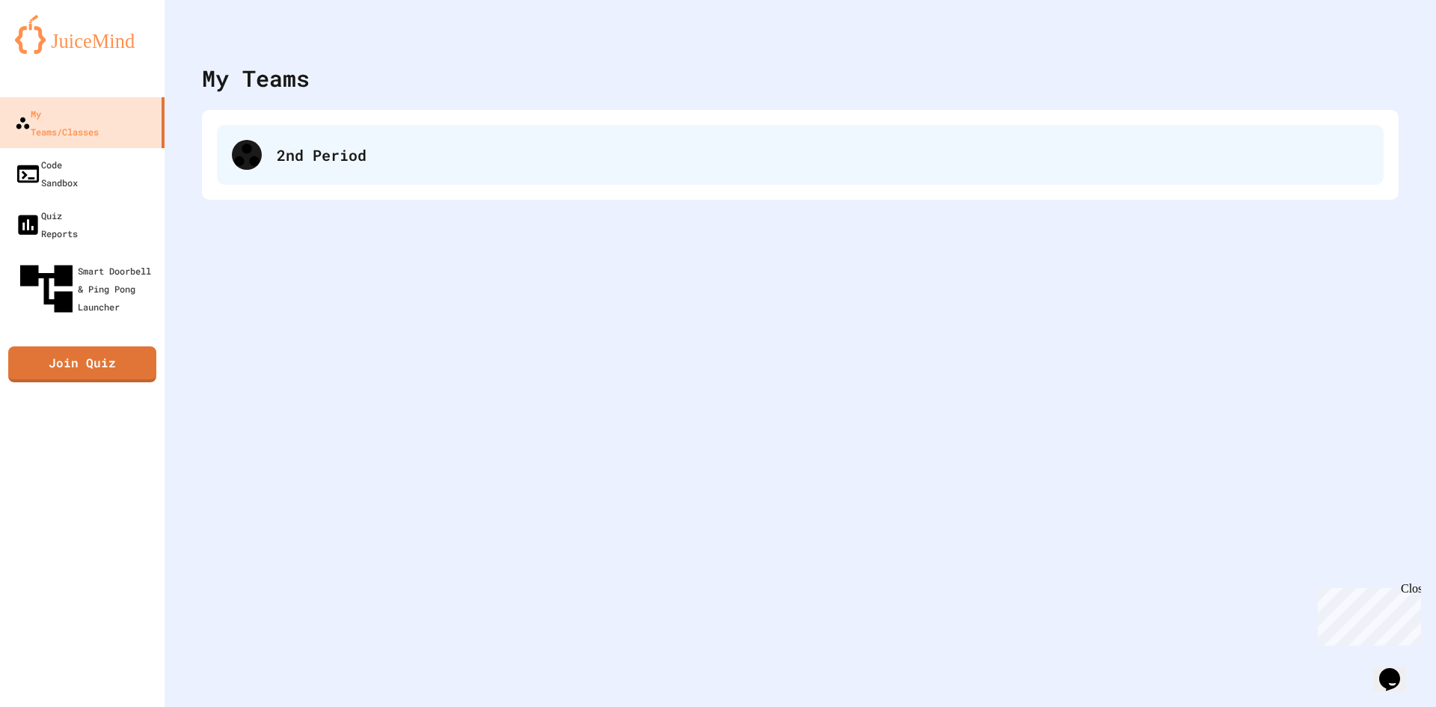
click at [327, 159] on div "2nd Period" at bounding box center [823, 155] width 1092 height 22
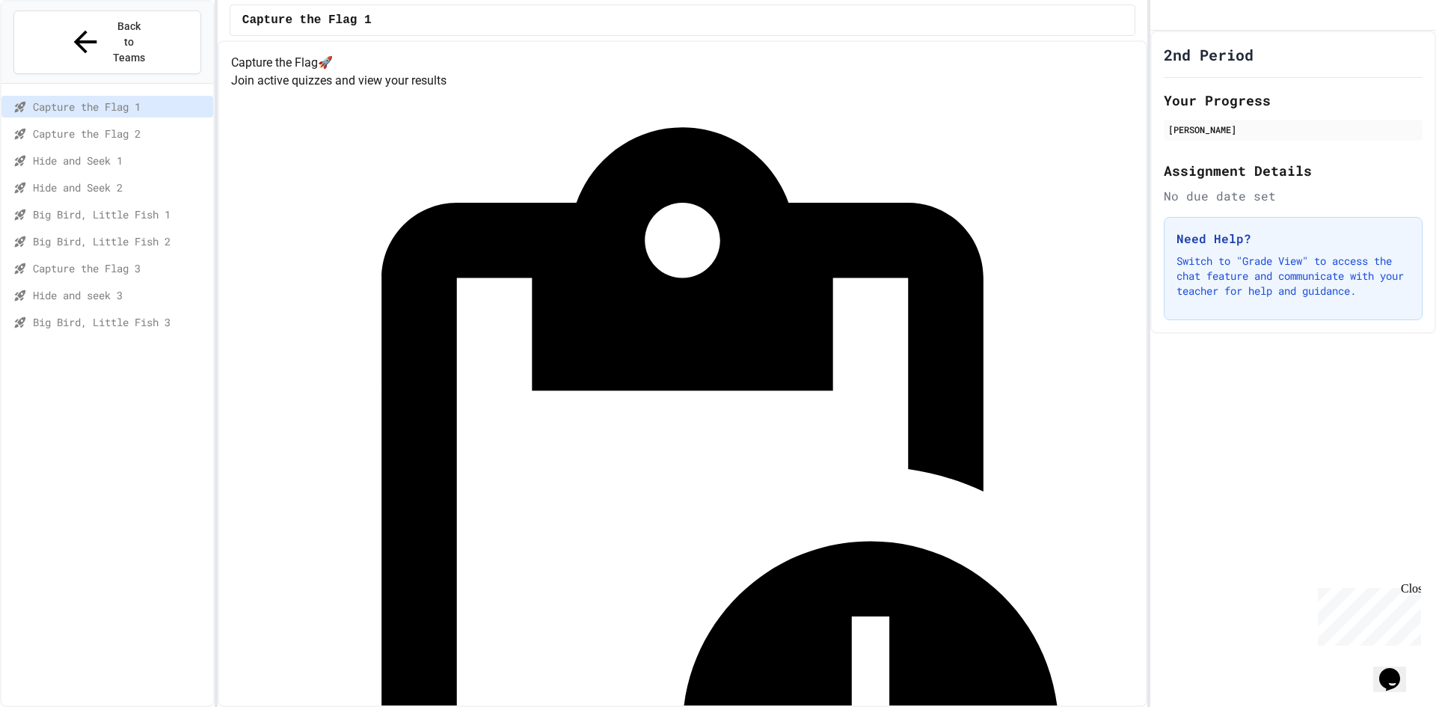
click at [144, 314] on span "Big Bird, Little Fish 3" at bounding box center [120, 322] width 174 height 16
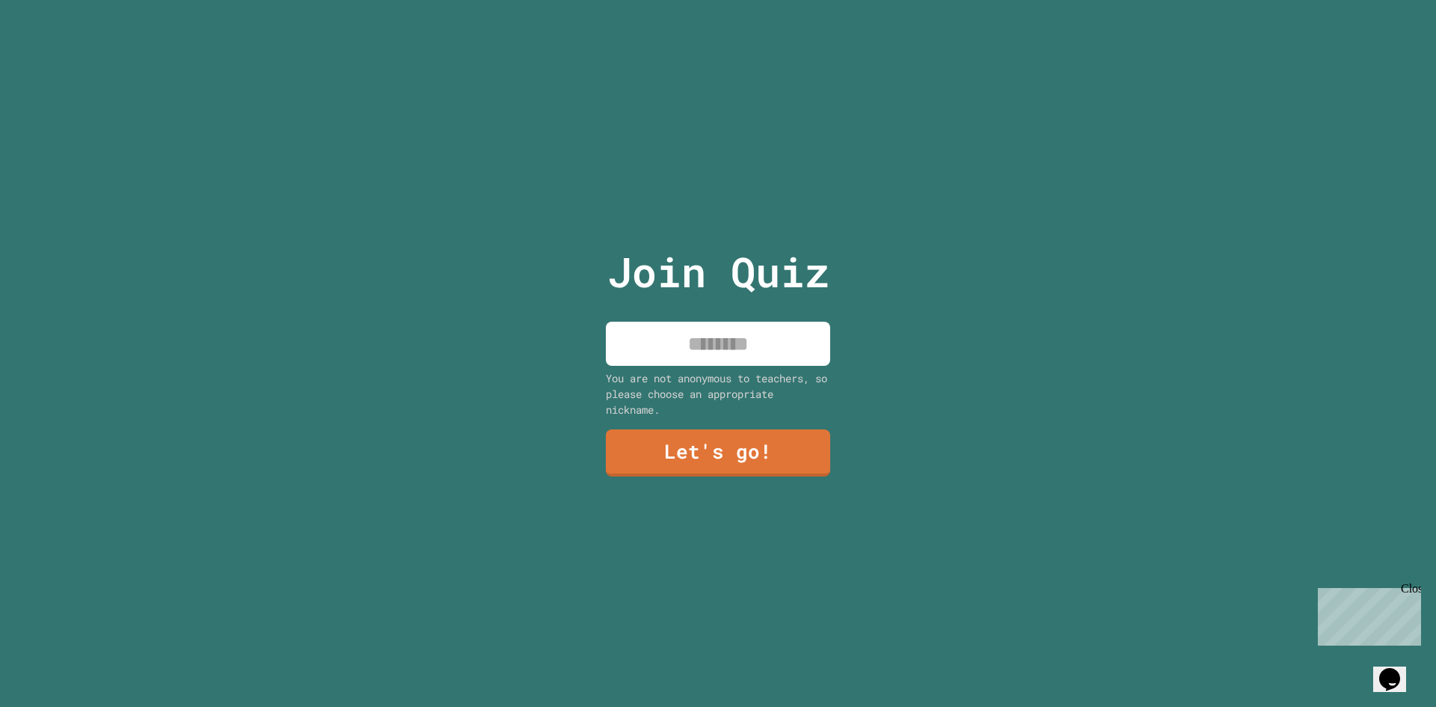
click at [768, 348] on input at bounding box center [718, 344] width 224 height 44
type input "**"
click at [729, 454] on link "Let's go!" at bounding box center [718, 450] width 212 height 49
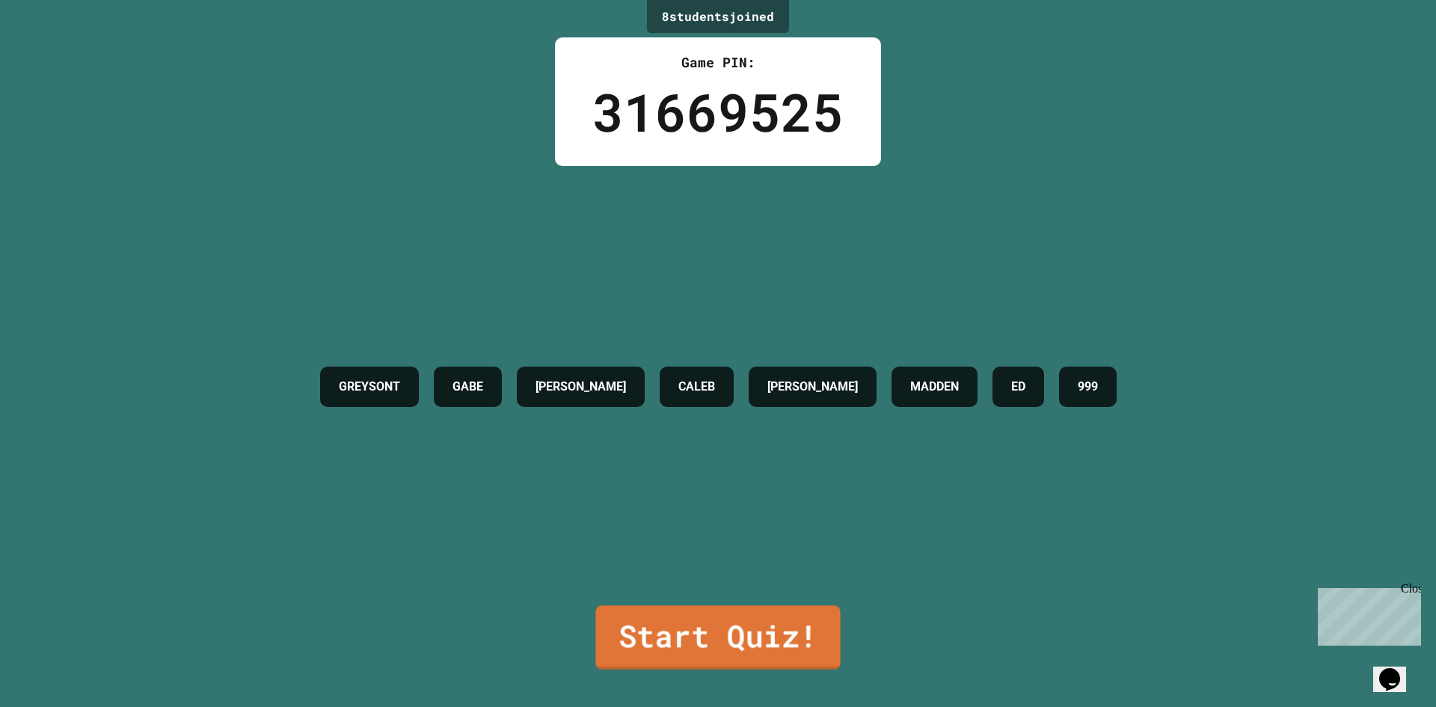
click at [759, 615] on link "Start Quiz!" at bounding box center [718, 637] width 245 height 64
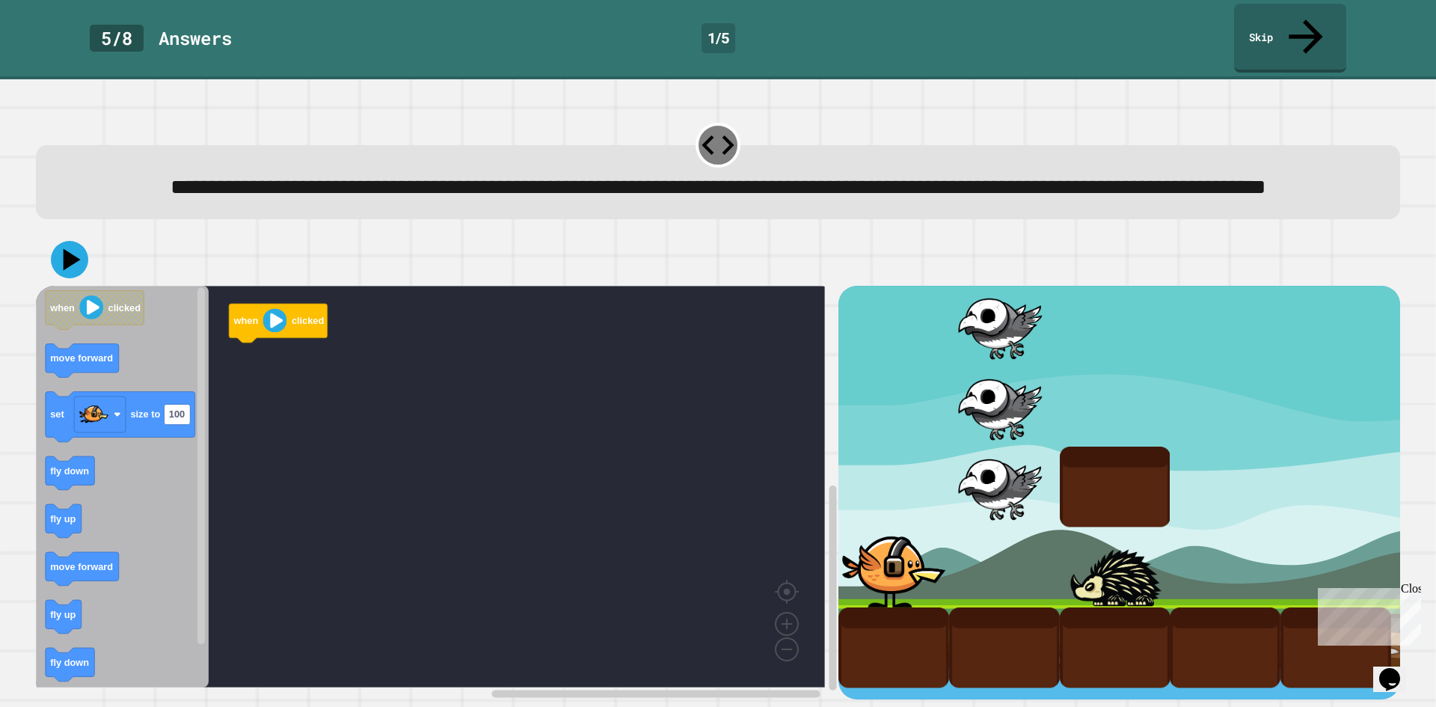
scroll to position [13, 0]
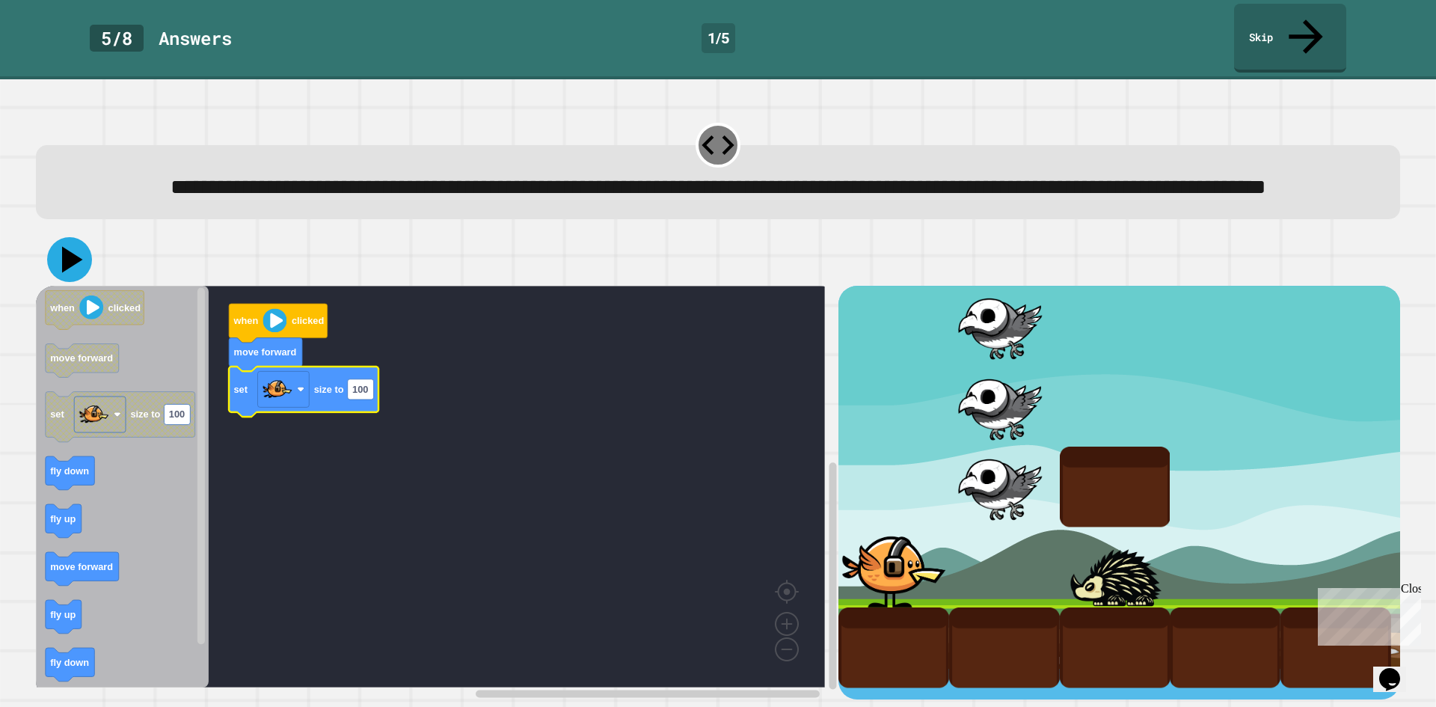
click at [76, 258] on icon at bounding box center [69, 259] width 45 height 45
click at [371, 380] on rect "Blockly Workspace" at bounding box center [361, 389] width 26 height 20
type input "***"
click at [73, 260] on icon at bounding box center [69, 259] width 40 height 40
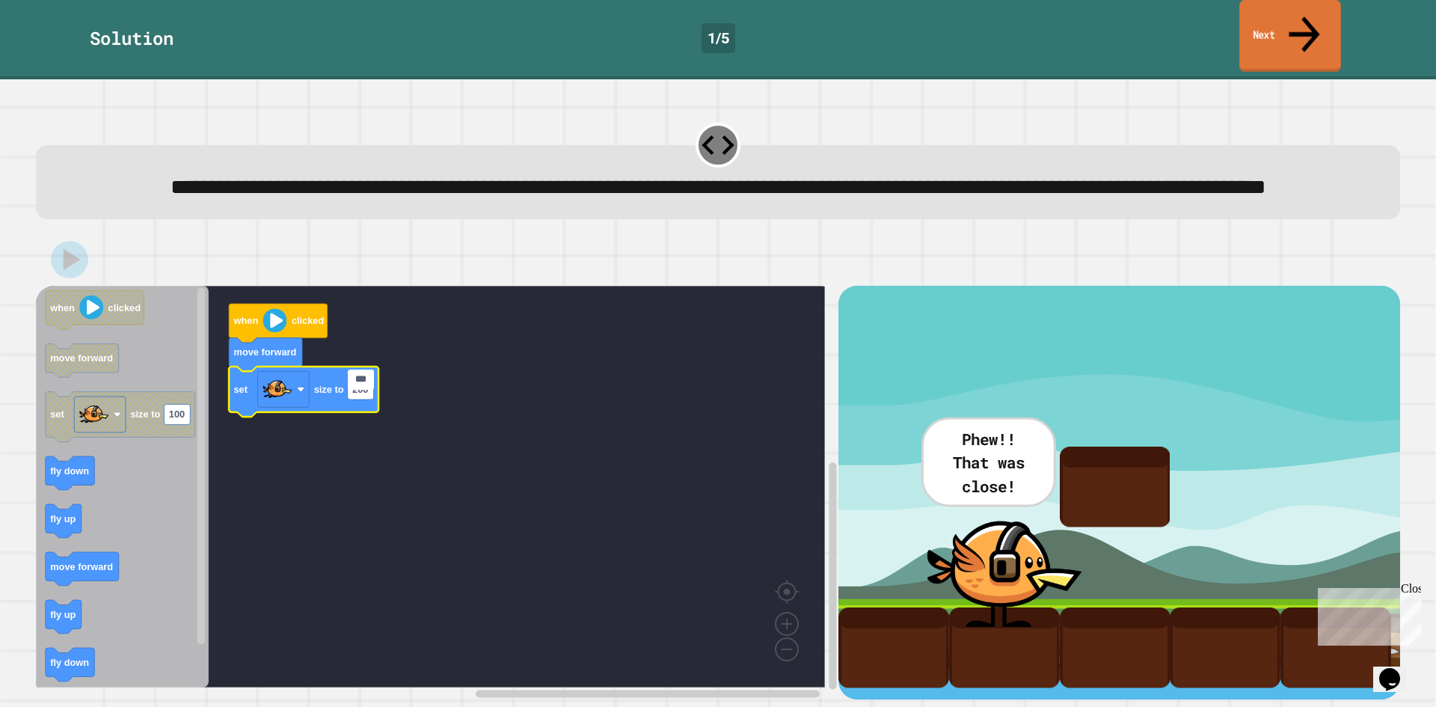
click at [1303, 32] on link "Next" at bounding box center [1291, 36] width 102 height 73
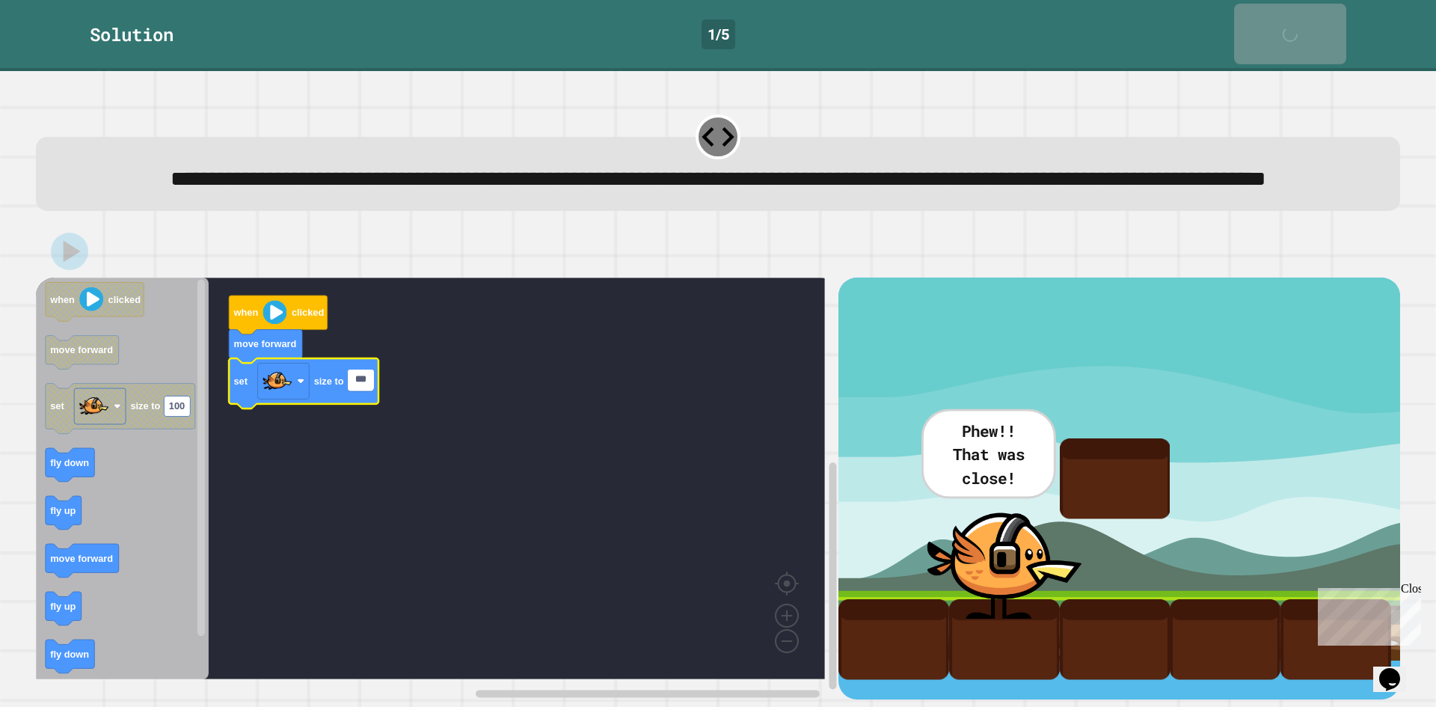
scroll to position [11, 0]
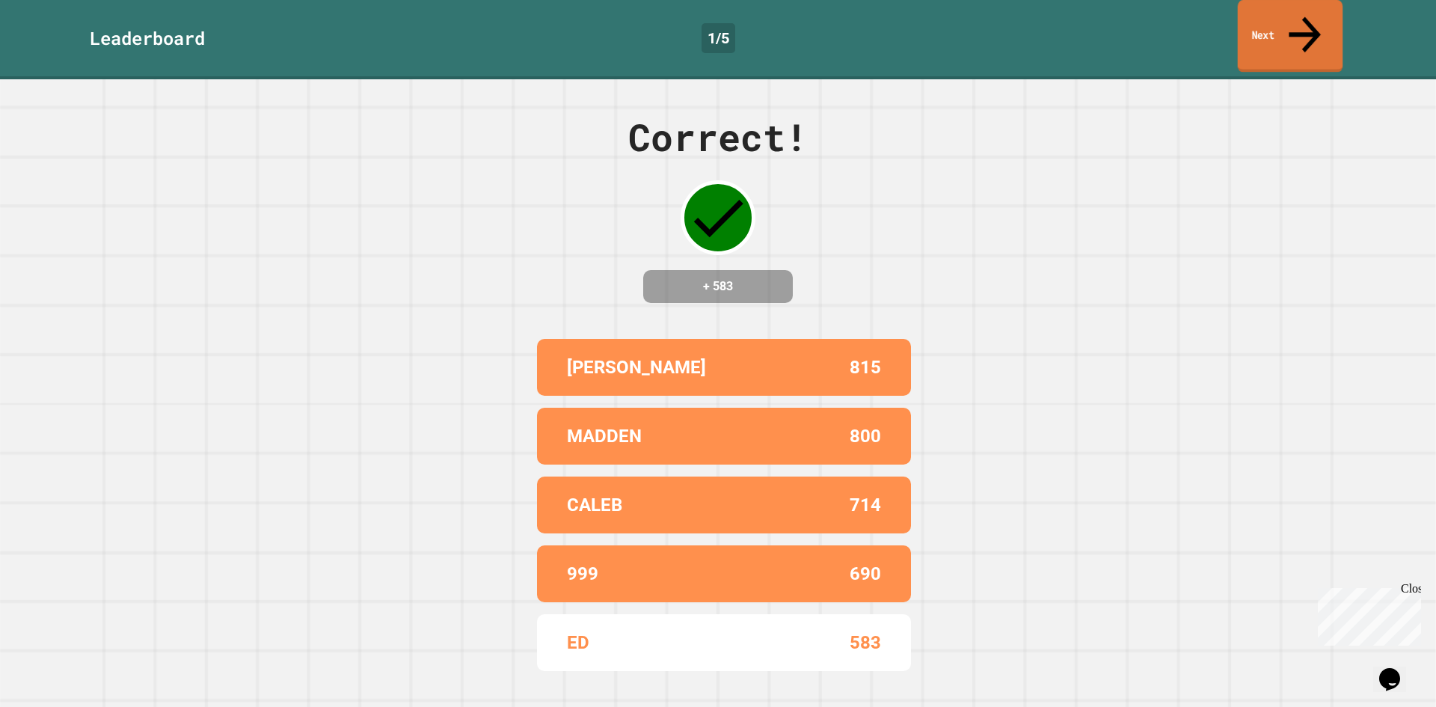
click at [1277, 10] on link "Next" at bounding box center [1290, 36] width 105 height 73
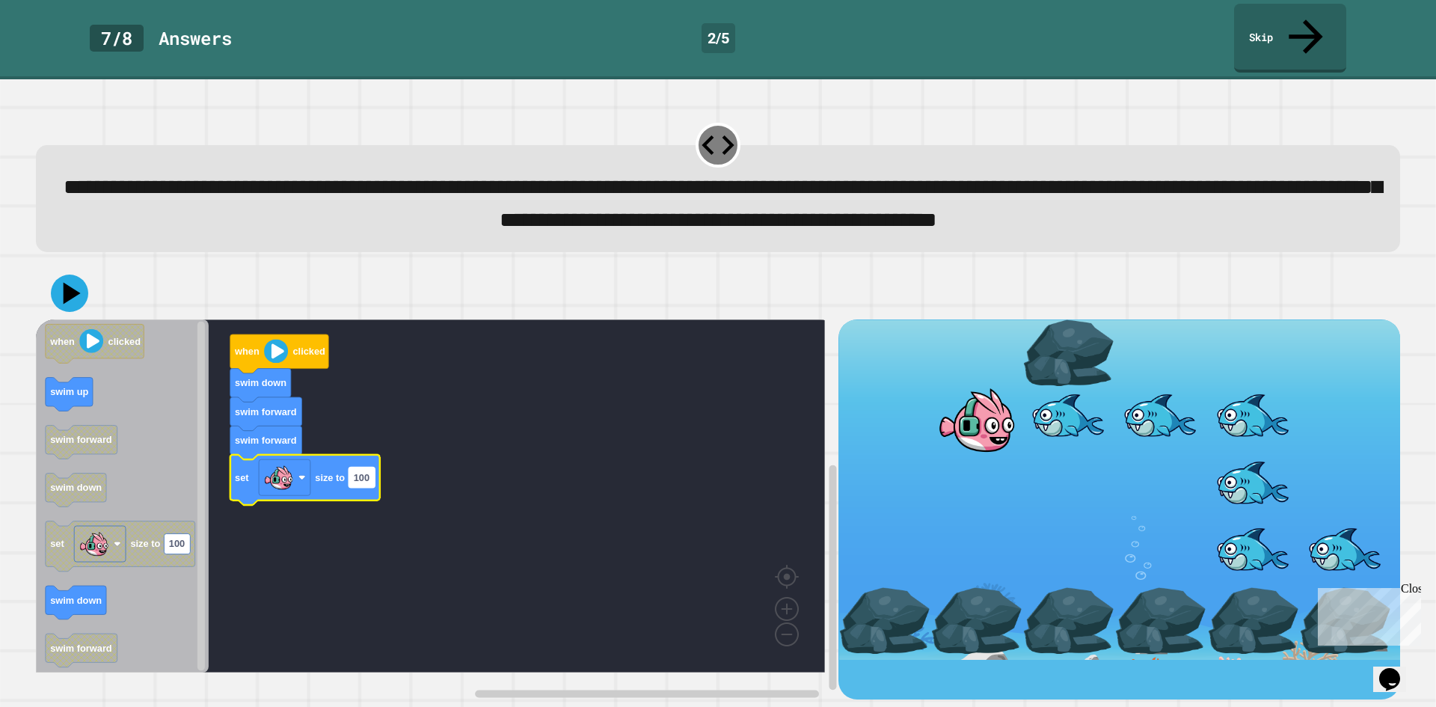
click at [370, 487] on rect "Blockly Workspace" at bounding box center [362, 477] width 26 height 20
type input "***"
click at [71, 303] on icon at bounding box center [69, 292] width 39 height 39
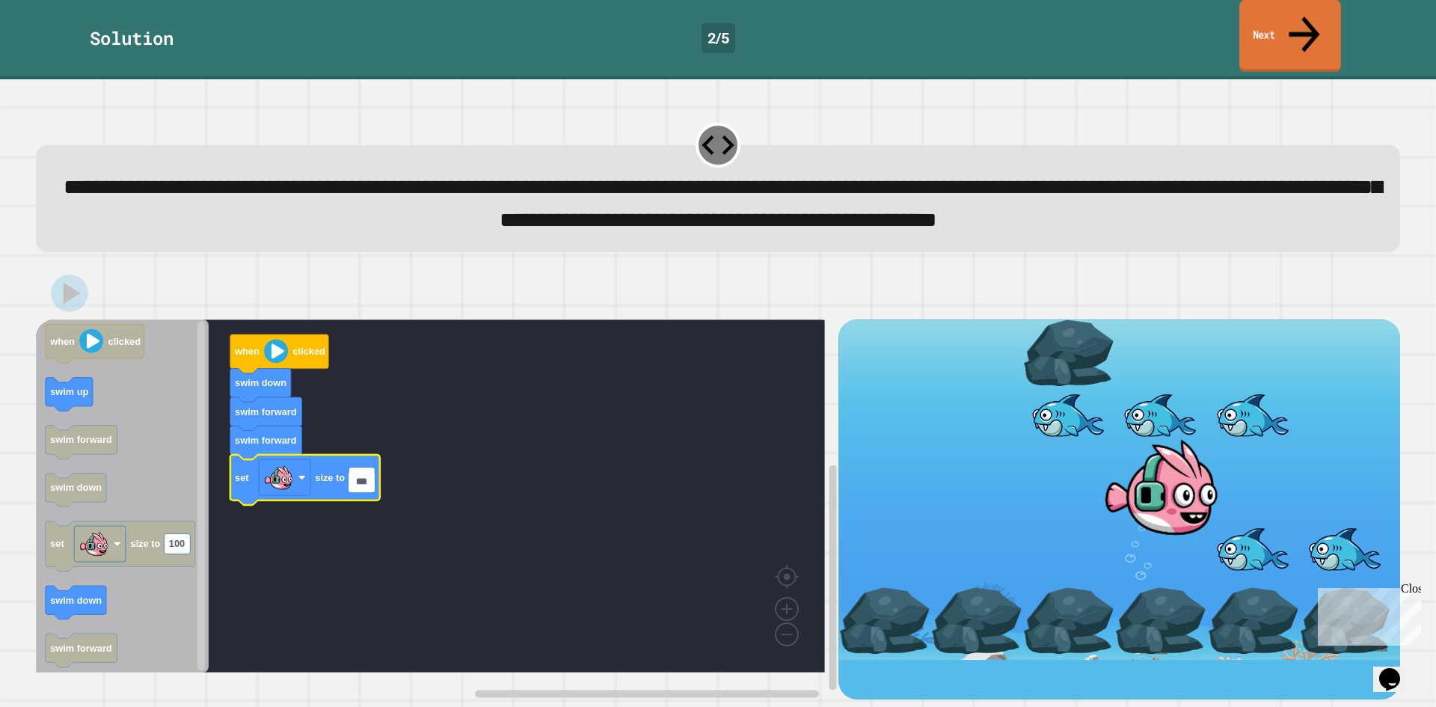
click at [1309, 22] on icon at bounding box center [1305, 33] width 46 height 53
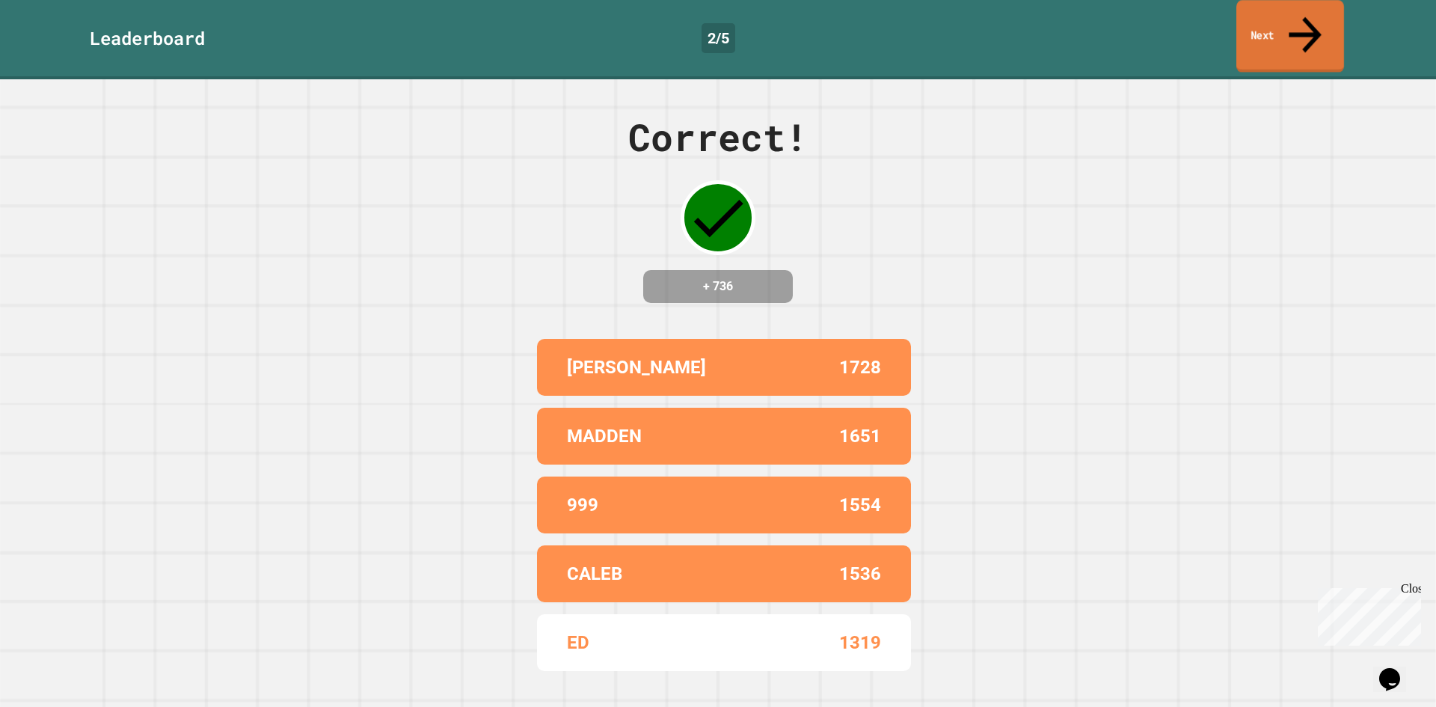
click at [1294, 14] on link "Next" at bounding box center [1291, 36] width 108 height 73
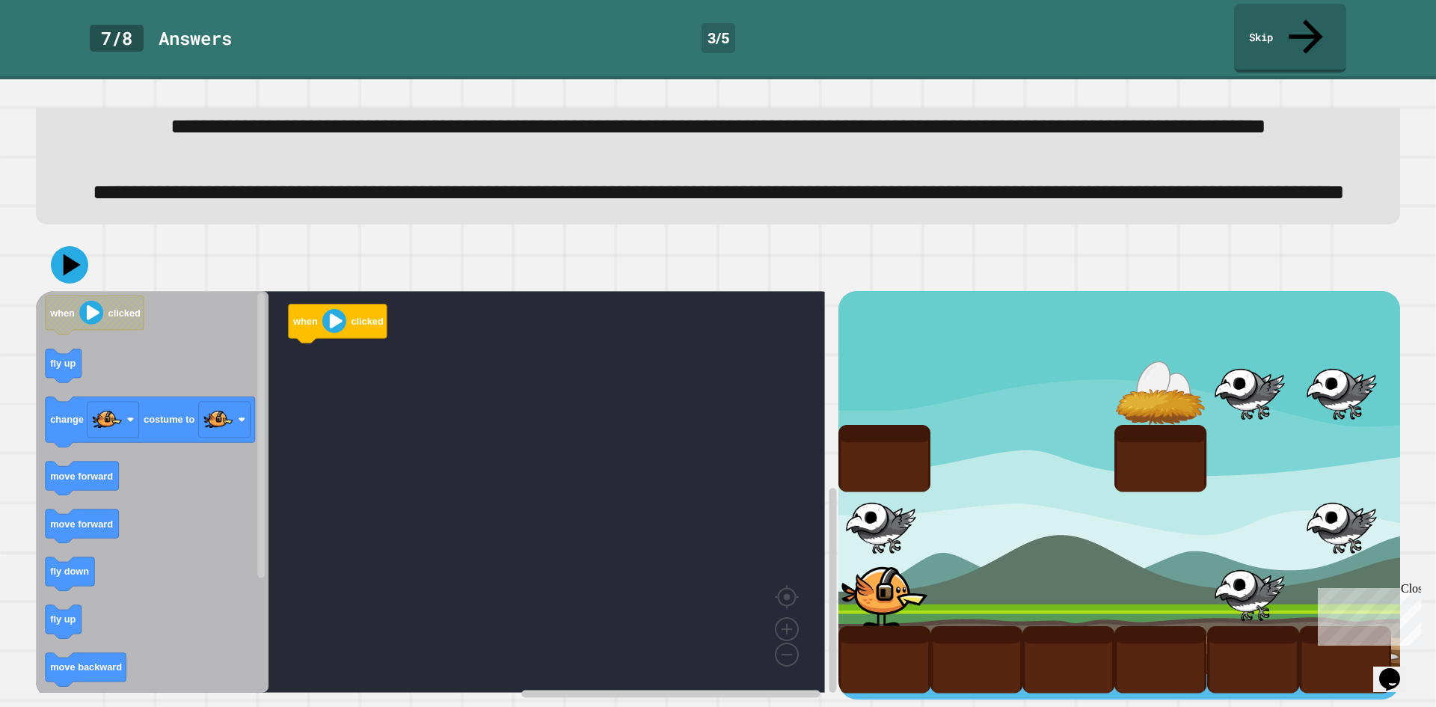
scroll to position [118, 0]
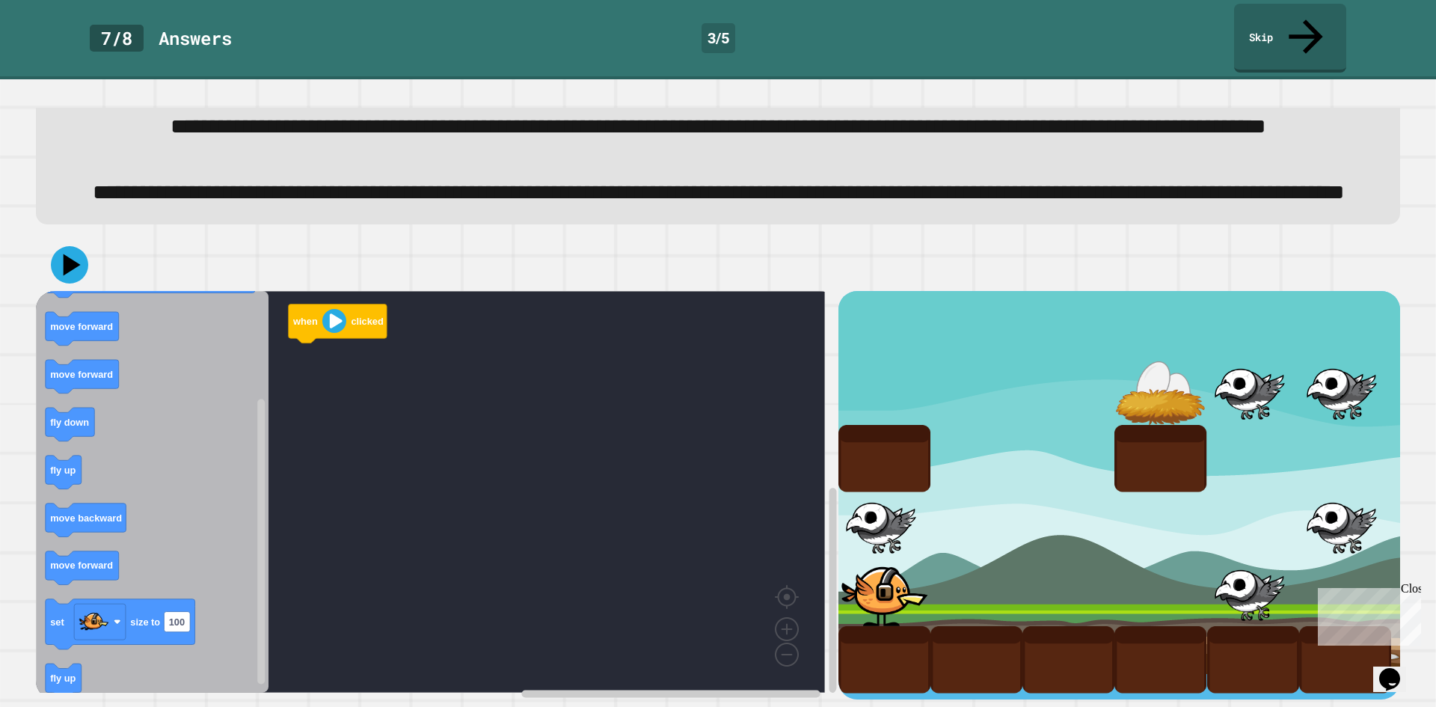
click at [105, 332] on icon "Blockly Workspace" at bounding box center [152, 492] width 233 height 402
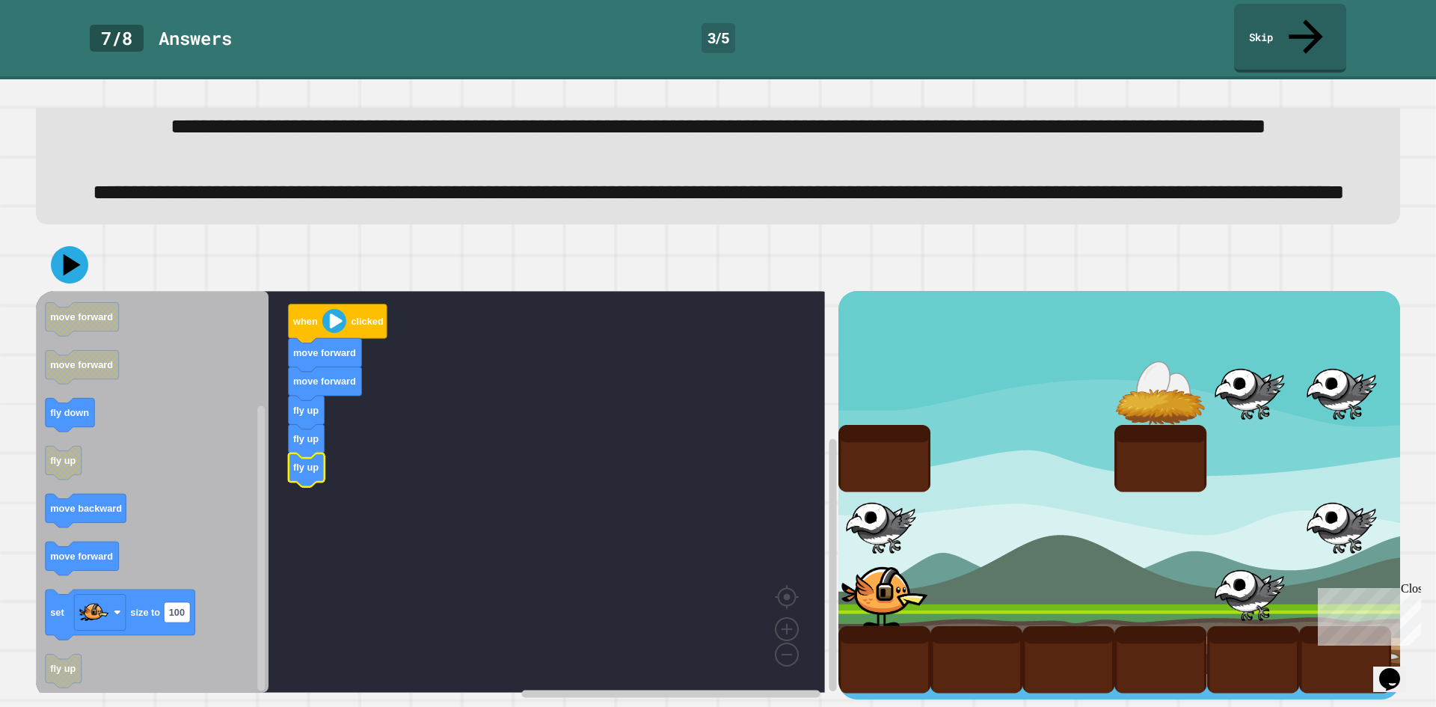
click at [91, 524] on icon "Blockly Workspace" at bounding box center [152, 492] width 233 height 402
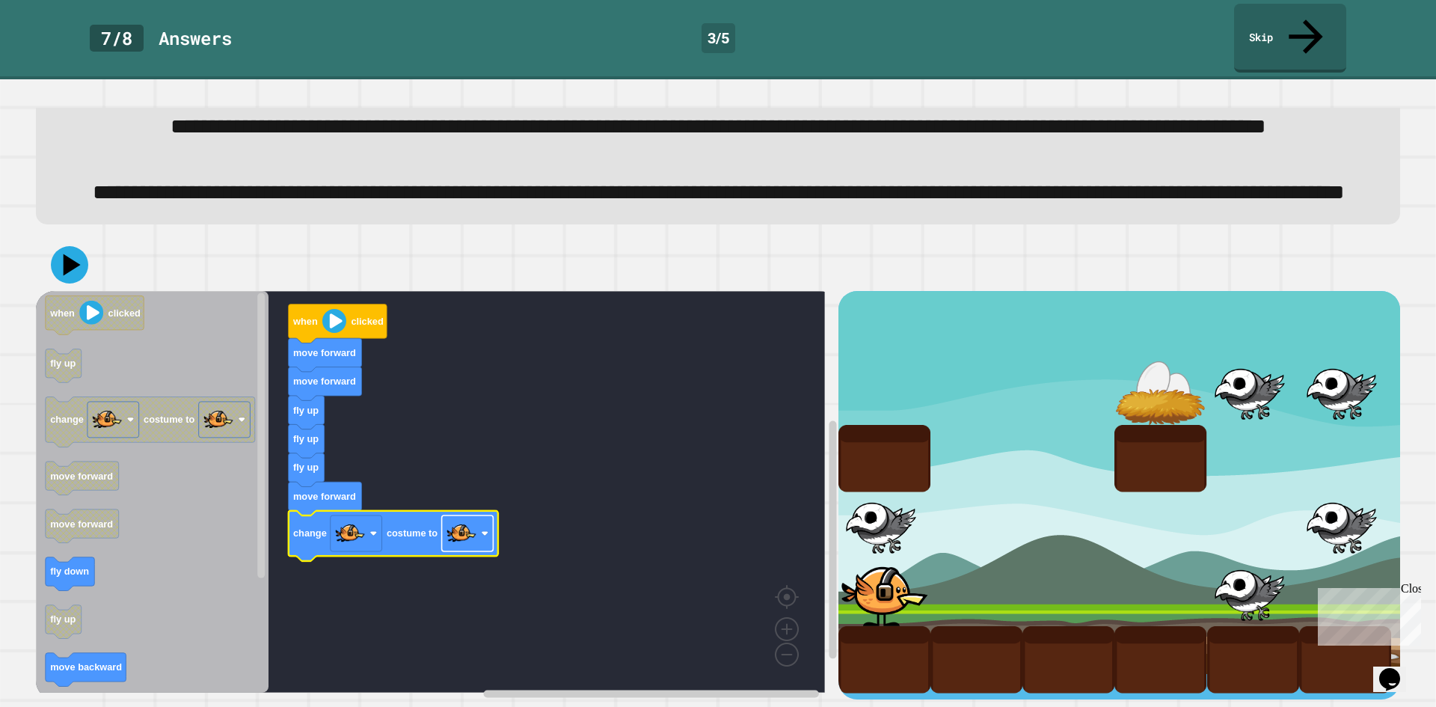
click at [488, 525] on rect "Blockly Workspace" at bounding box center [468, 533] width 52 height 36
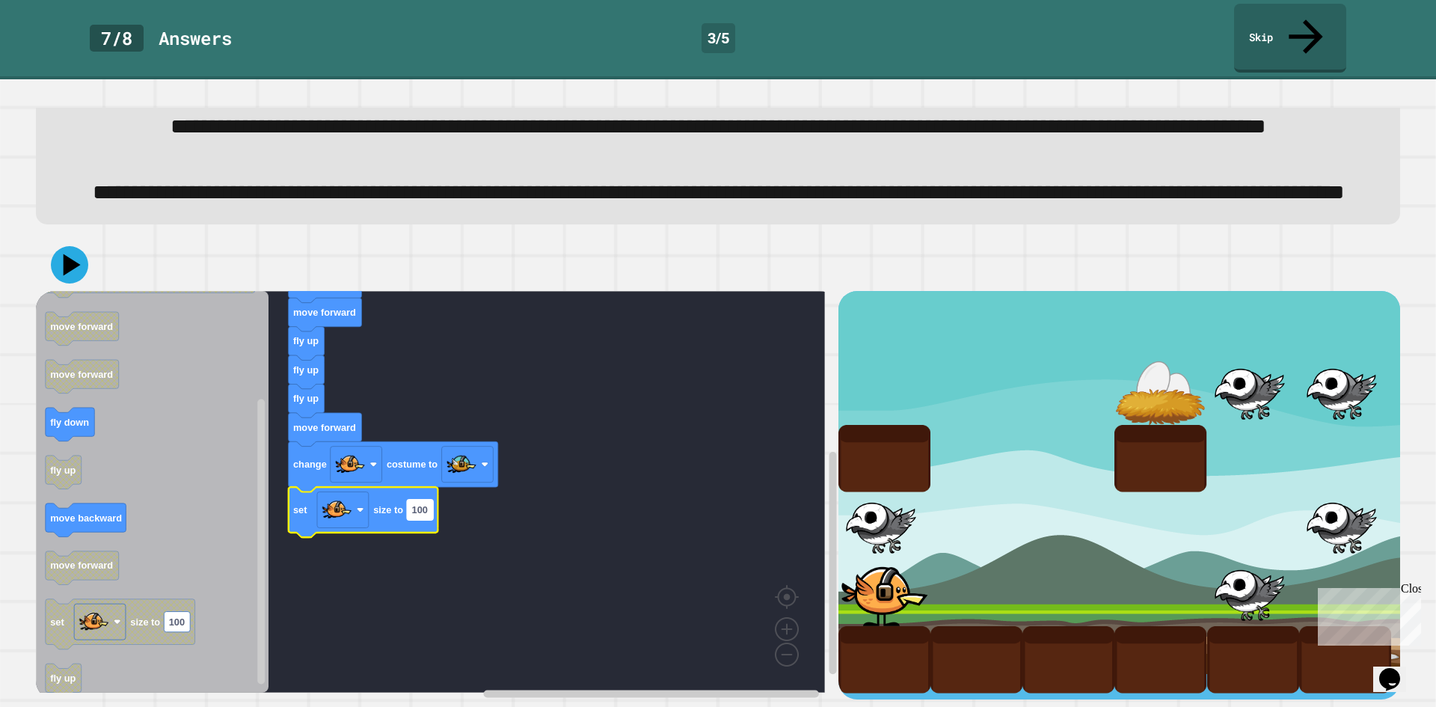
click at [426, 504] on text "100" at bounding box center [420, 509] width 16 height 11
type input "*"
click at [63, 245] on icon at bounding box center [69, 265] width 40 height 40
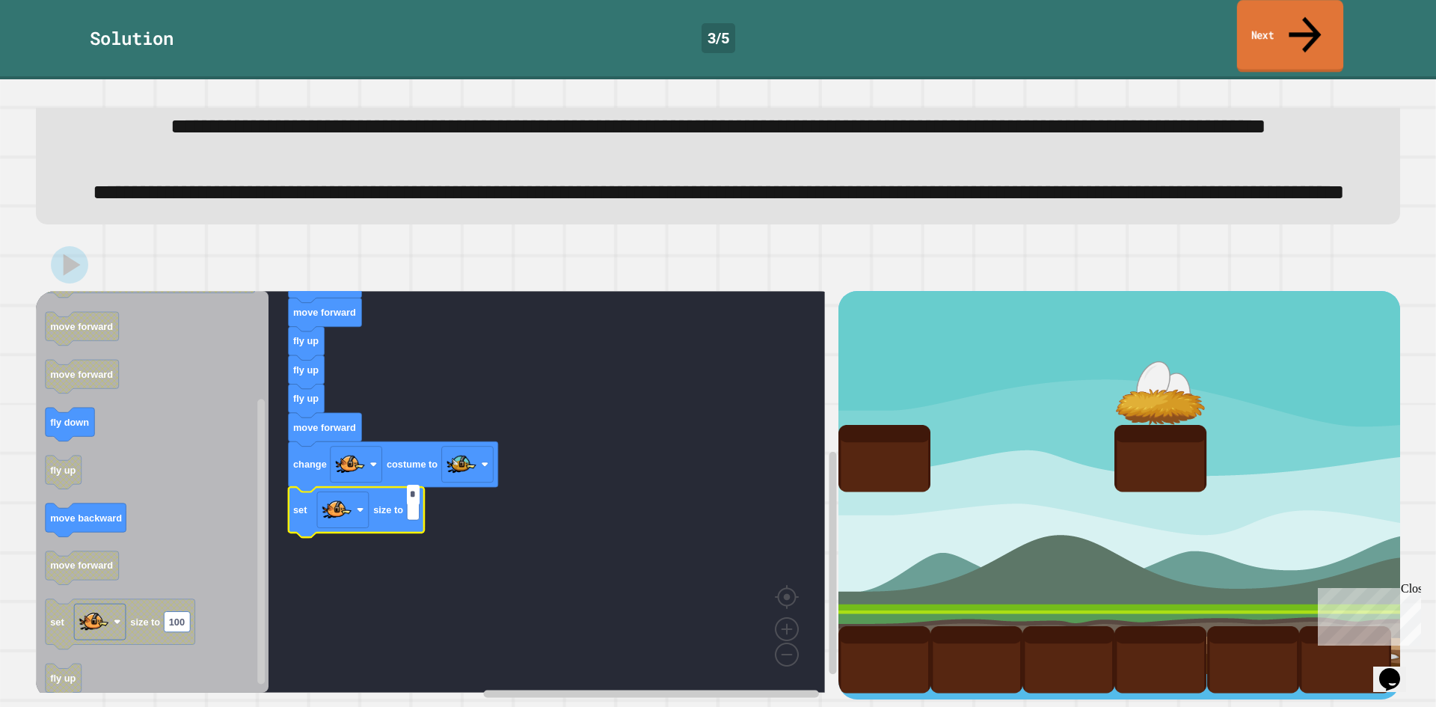
click at [1315, 9] on link "Next" at bounding box center [1290, 36] width 106 height 73
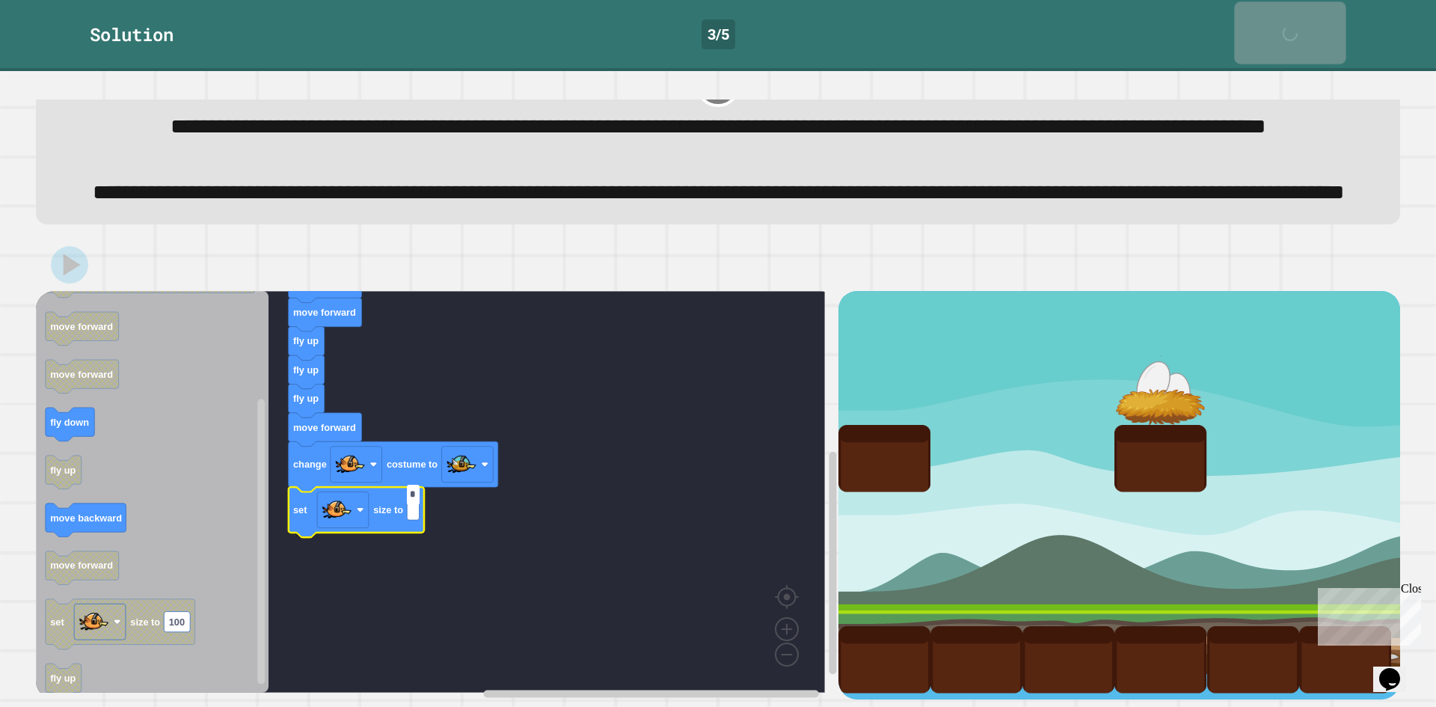
scroll to position [117, 0]
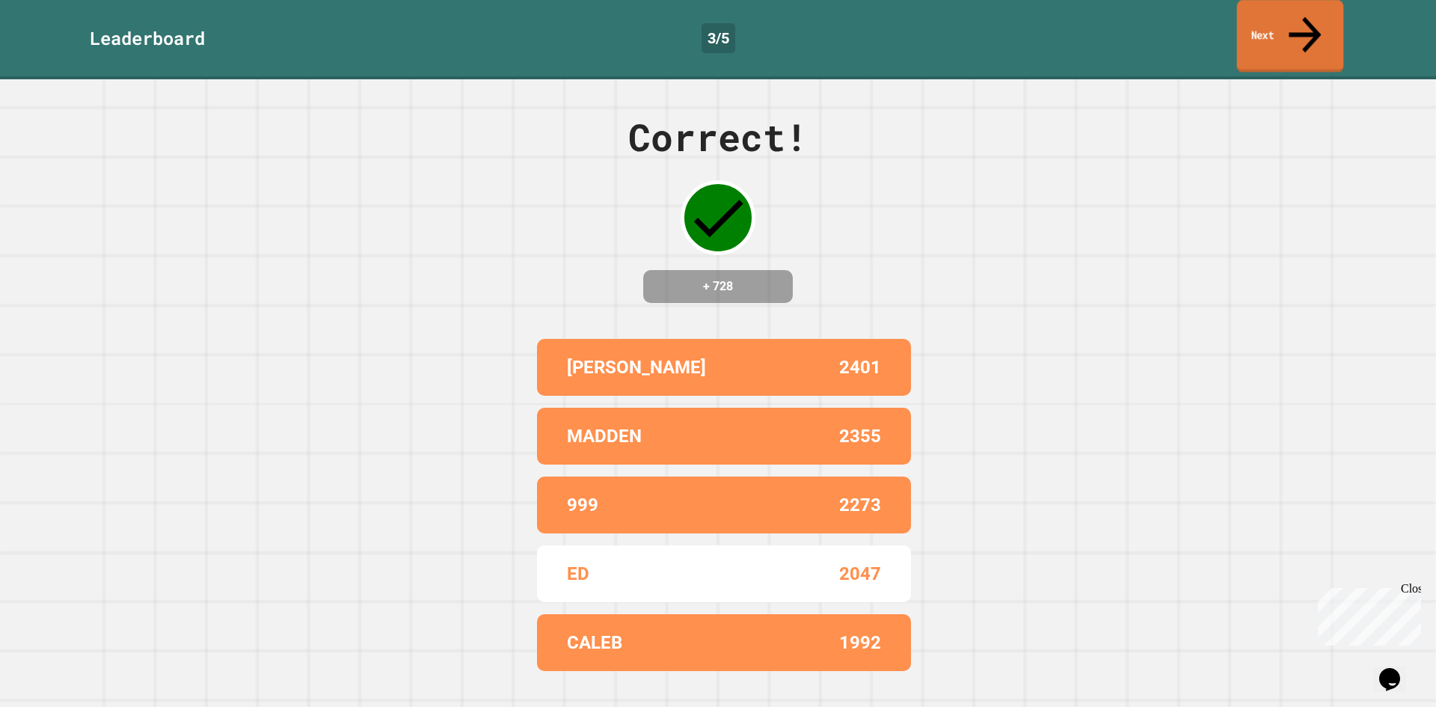
click at [1252, 27] on link "Next" at bounding box center [1290, 36] width 107 height 73
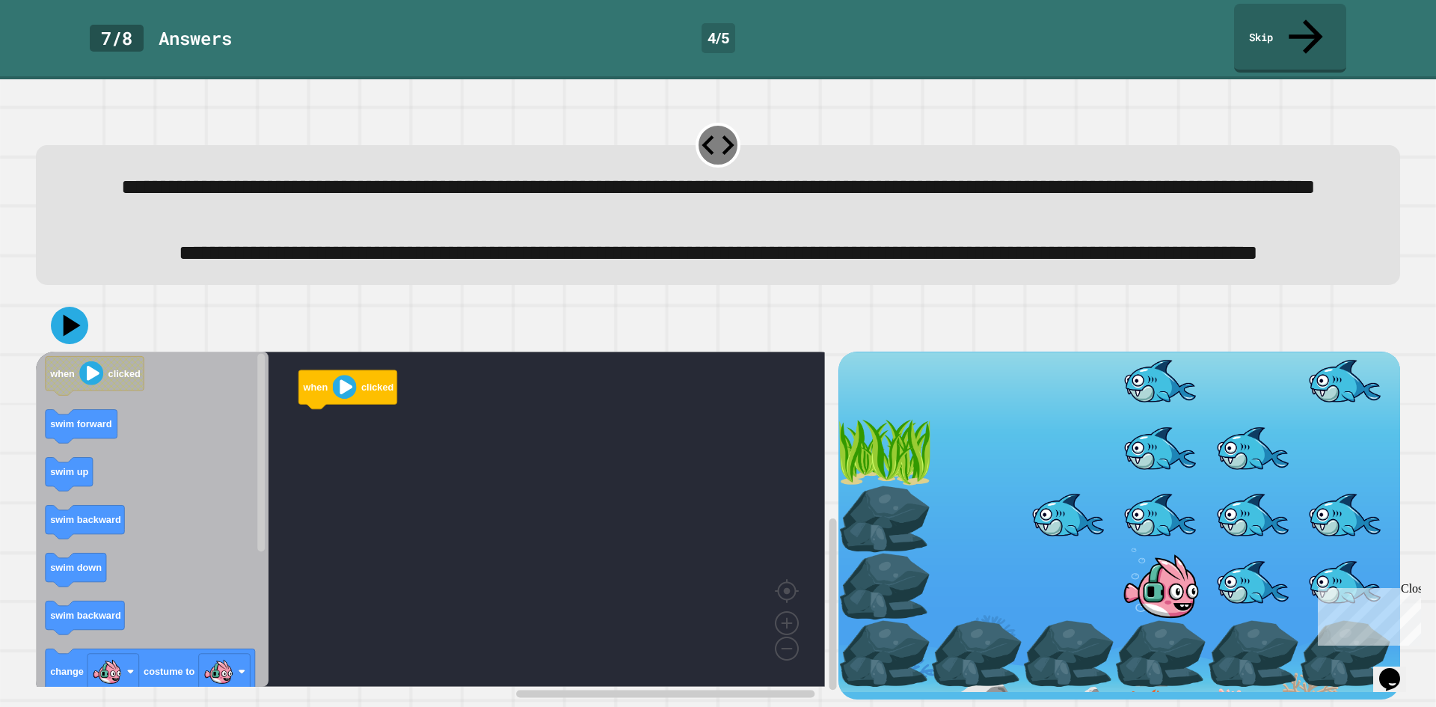
scroll to position [51, 0]
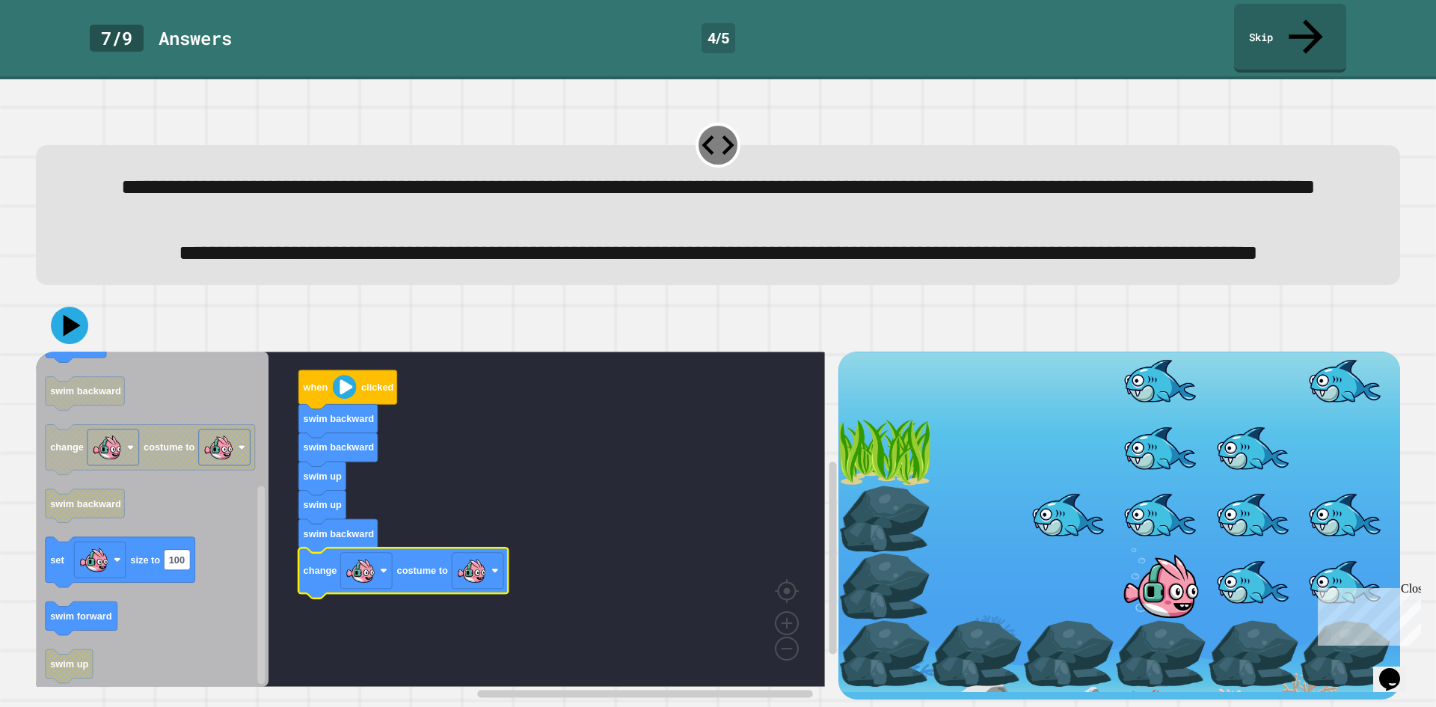
click at [504, 574] on icon "Blockly Workspace" at bounding box center [403, 573] width 209 height 50
click at [495, 568] on rect "Blockly Workspace" at bounding box center [478, 571] width 52 height 36
drag, startPoint x: 490, startPoint y: 476, endPoint x: 426, endPoint y: 494, distance: 66.8
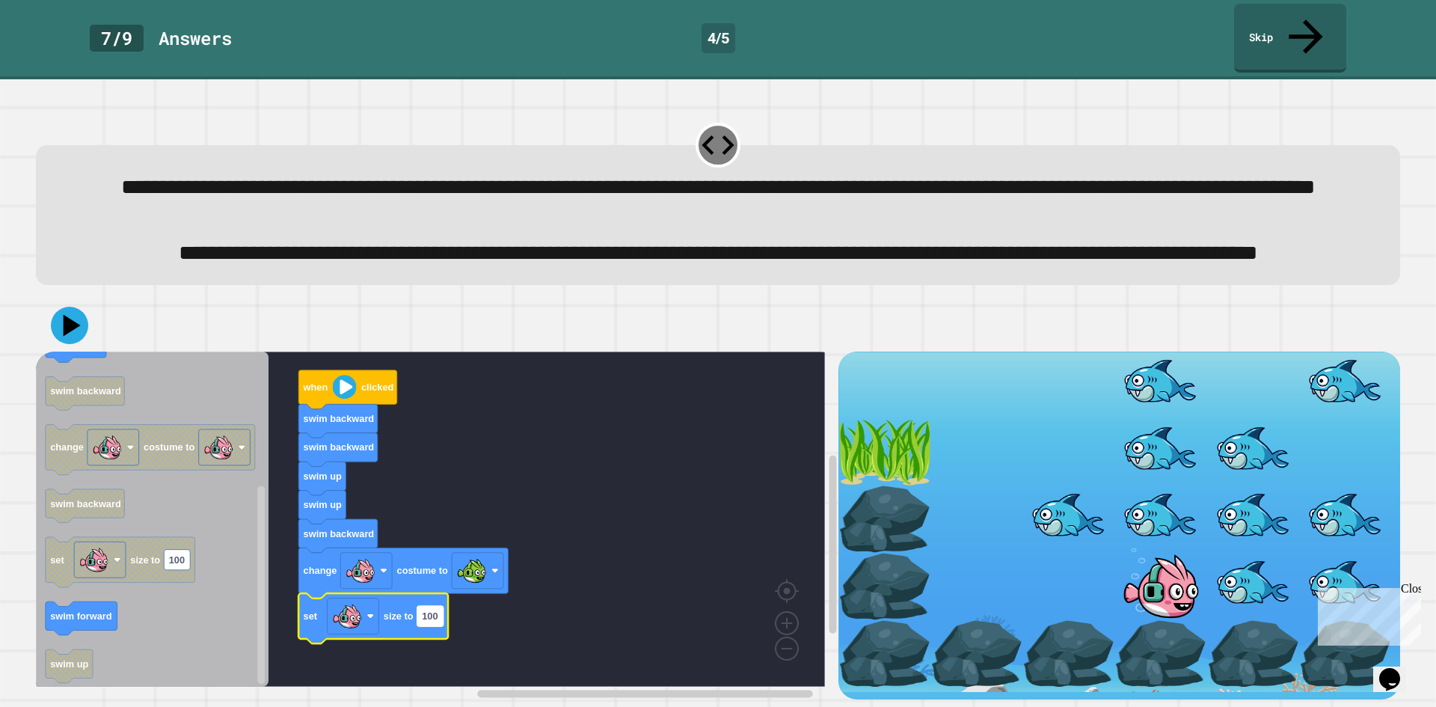
click at [423, 606] on g "100" at bounding box center [430, 616] width 26 height 20
type input "*"
click at [54, 316] on icon at bounding box center [70, 326] width 44 height 44
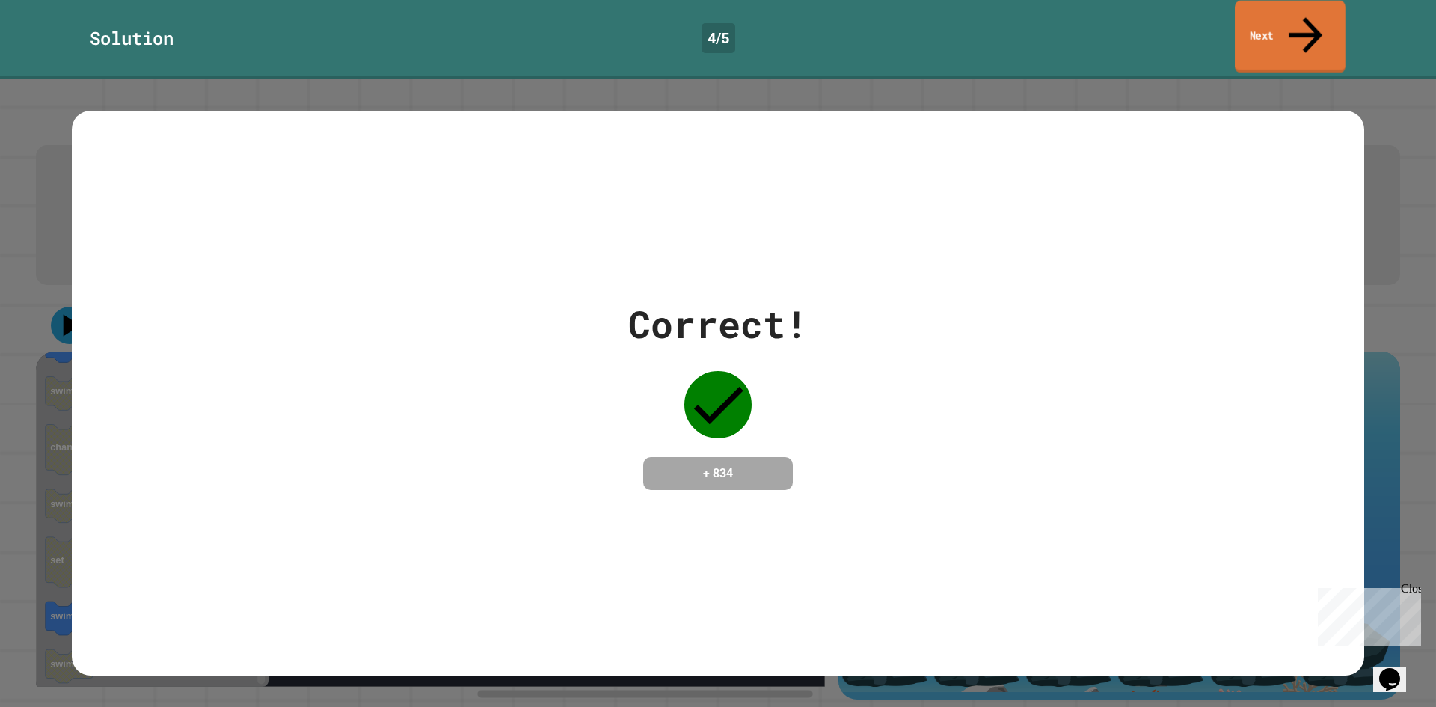
drag, startPoint x: 1318, startPoint y: 21, endPoint x: 1266, endPoint y: 44, distance: 56.6
click at [1316, 22] on link "Next" at bounding box center [1290, 37] width 111 height 73
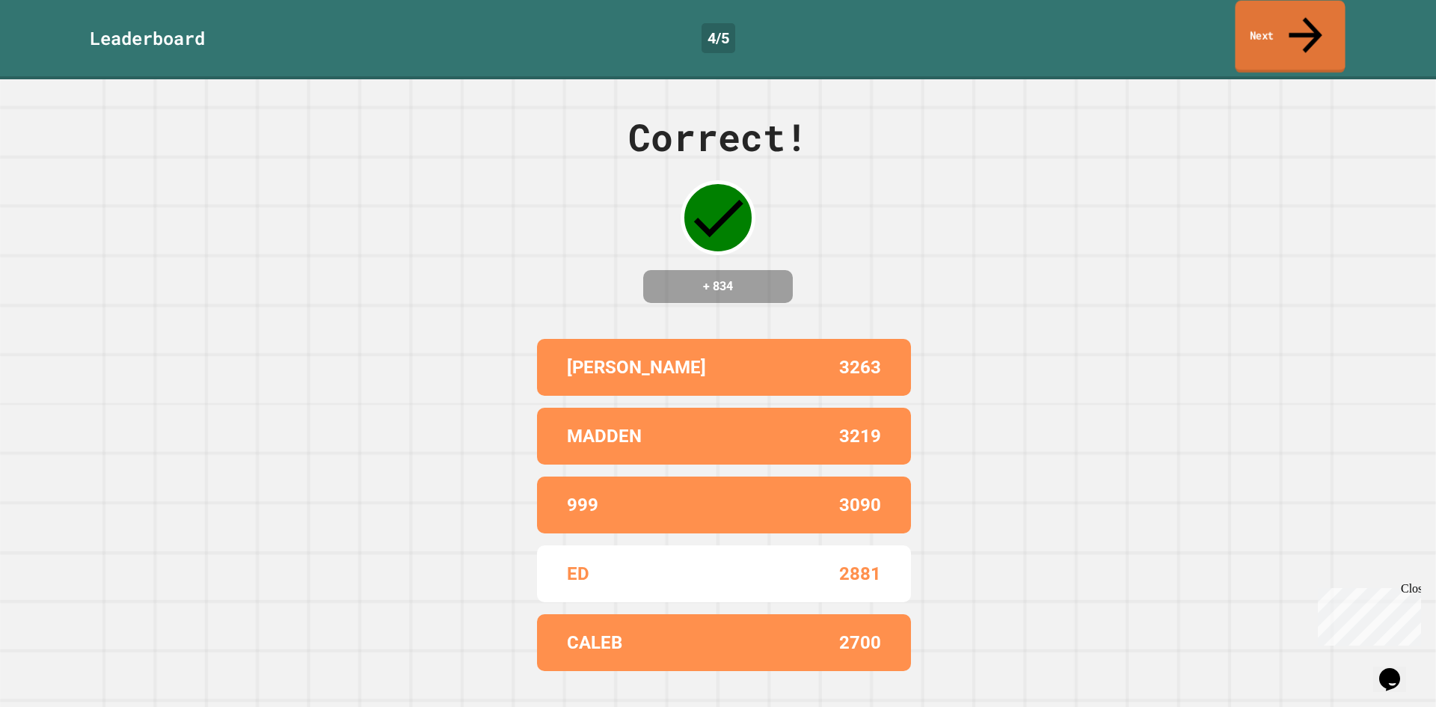
click at [1269, 17] on link "Next" at bounding box center [1290, 37] width 110 height 73
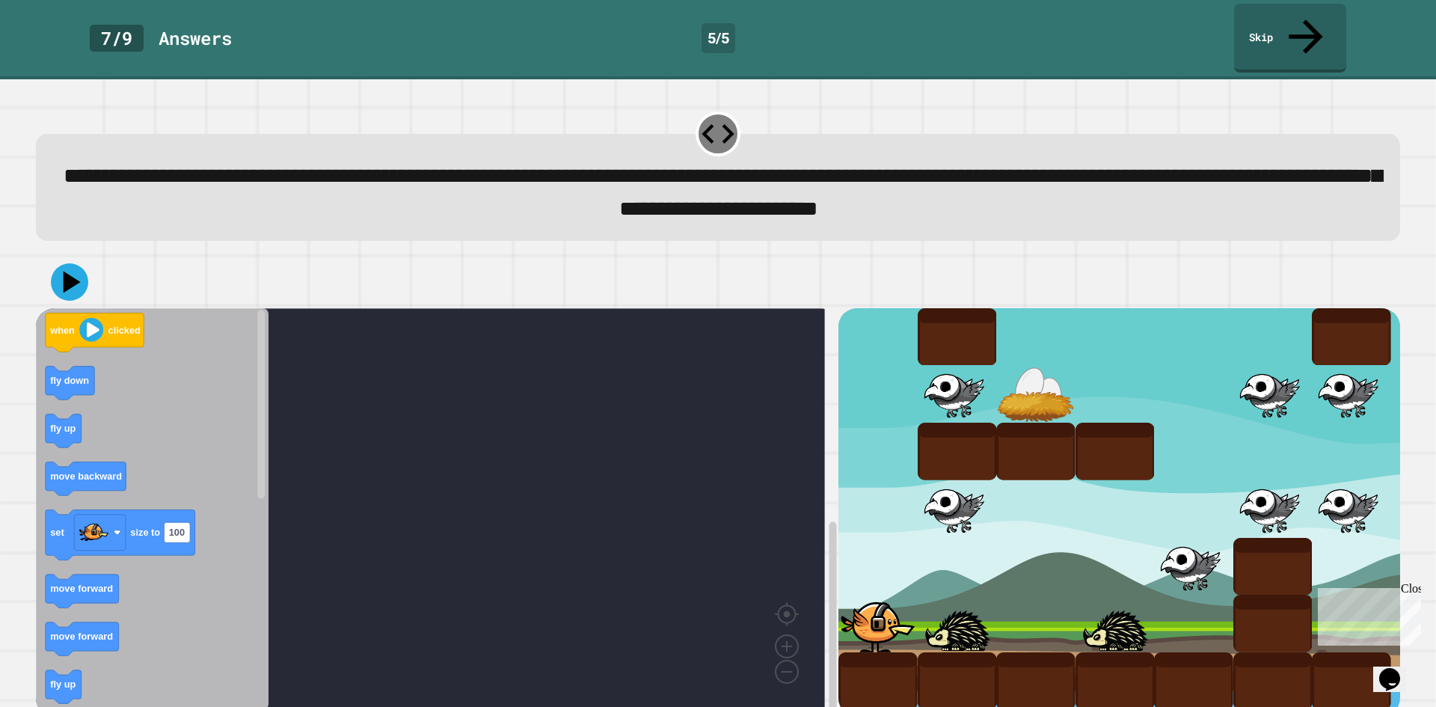
scroll to position [13, 0]
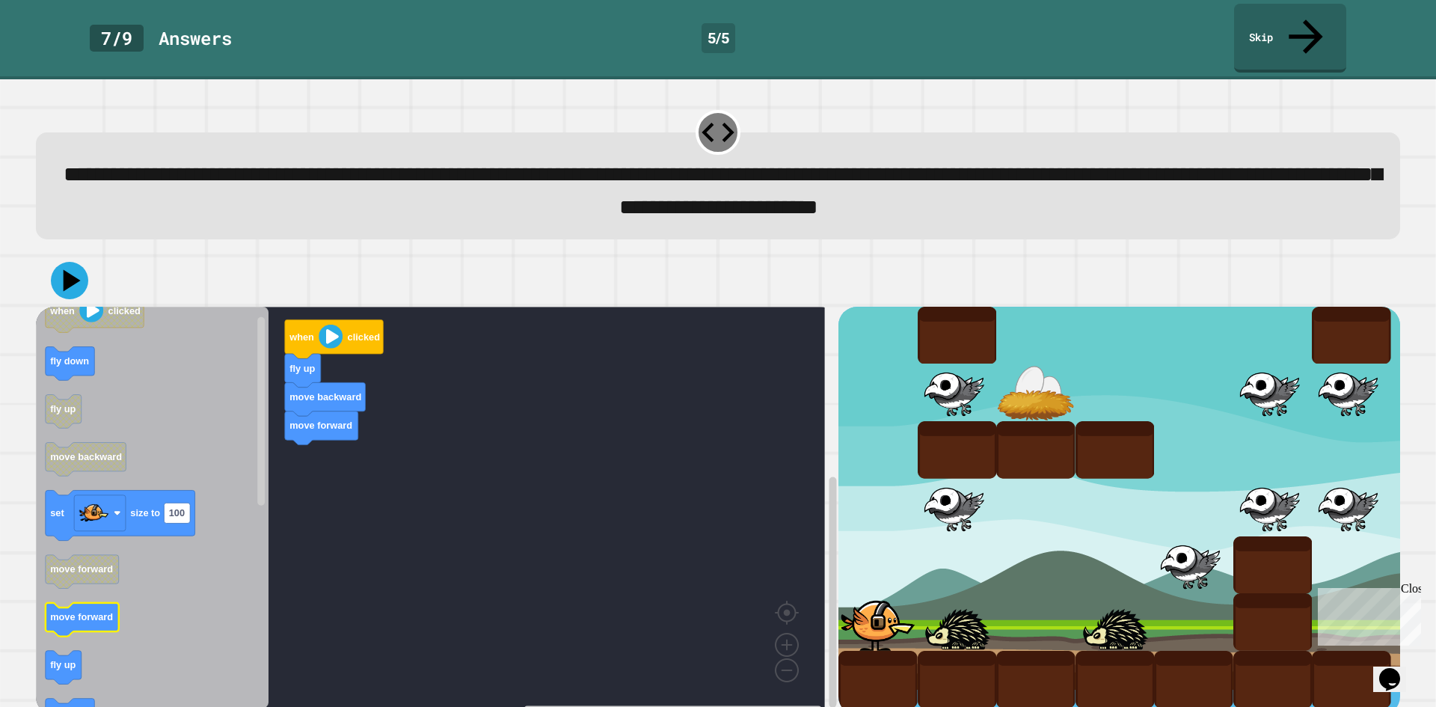
click at [79, 606] on icon "Blockly Workspace" at bounding box center [152, 508] width 233 height 402
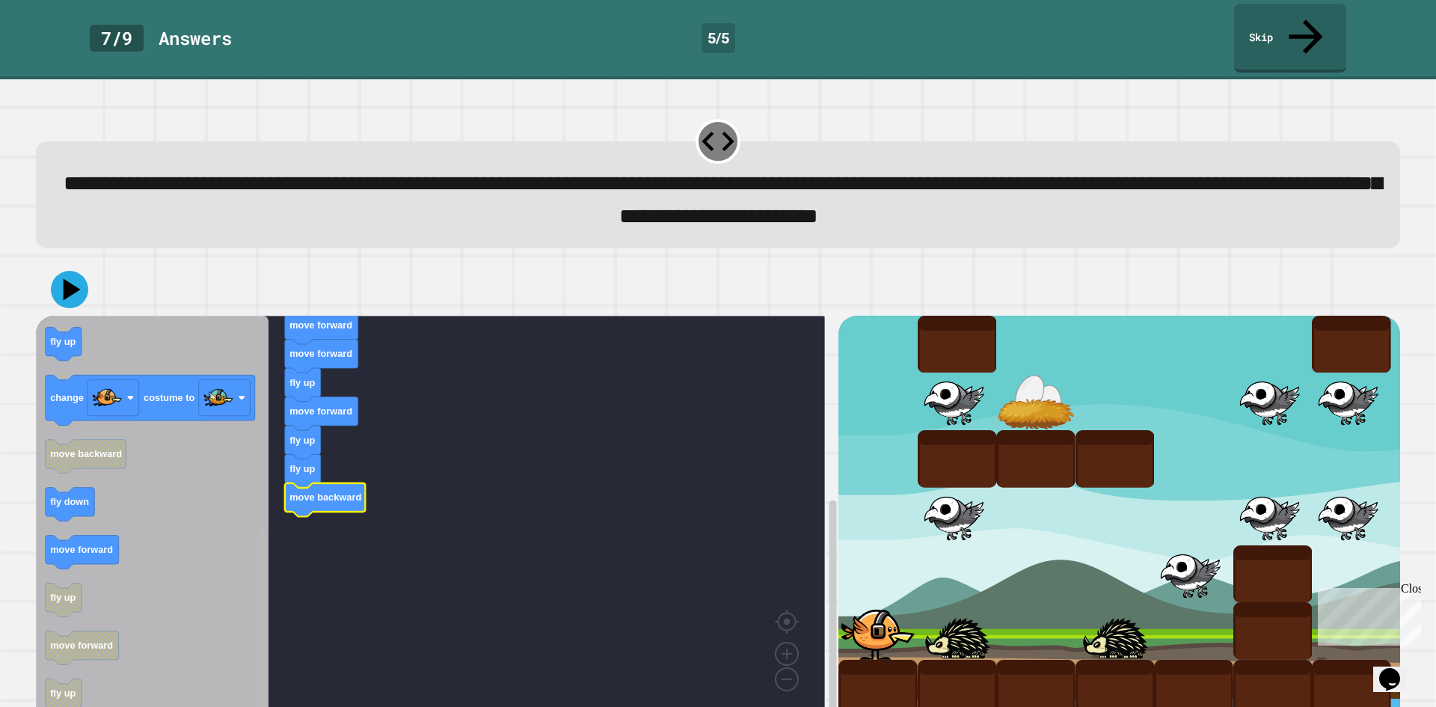
scroll to position [0, 0]
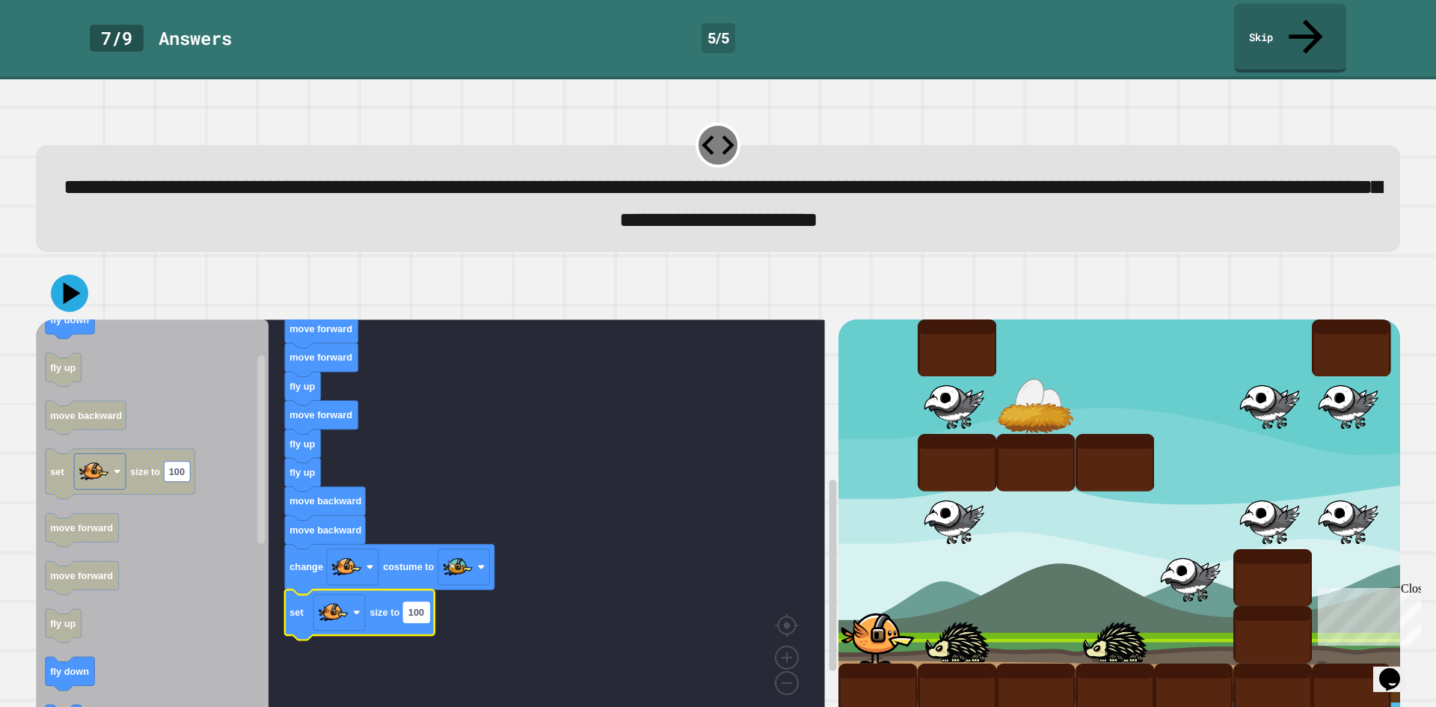
click at [420, 607] on text "100" at bounding box center [417, 612] width 16 height 11
type input "*"
click at [57, 271] on icon at bounding box center [69, 293] width 45 height 45
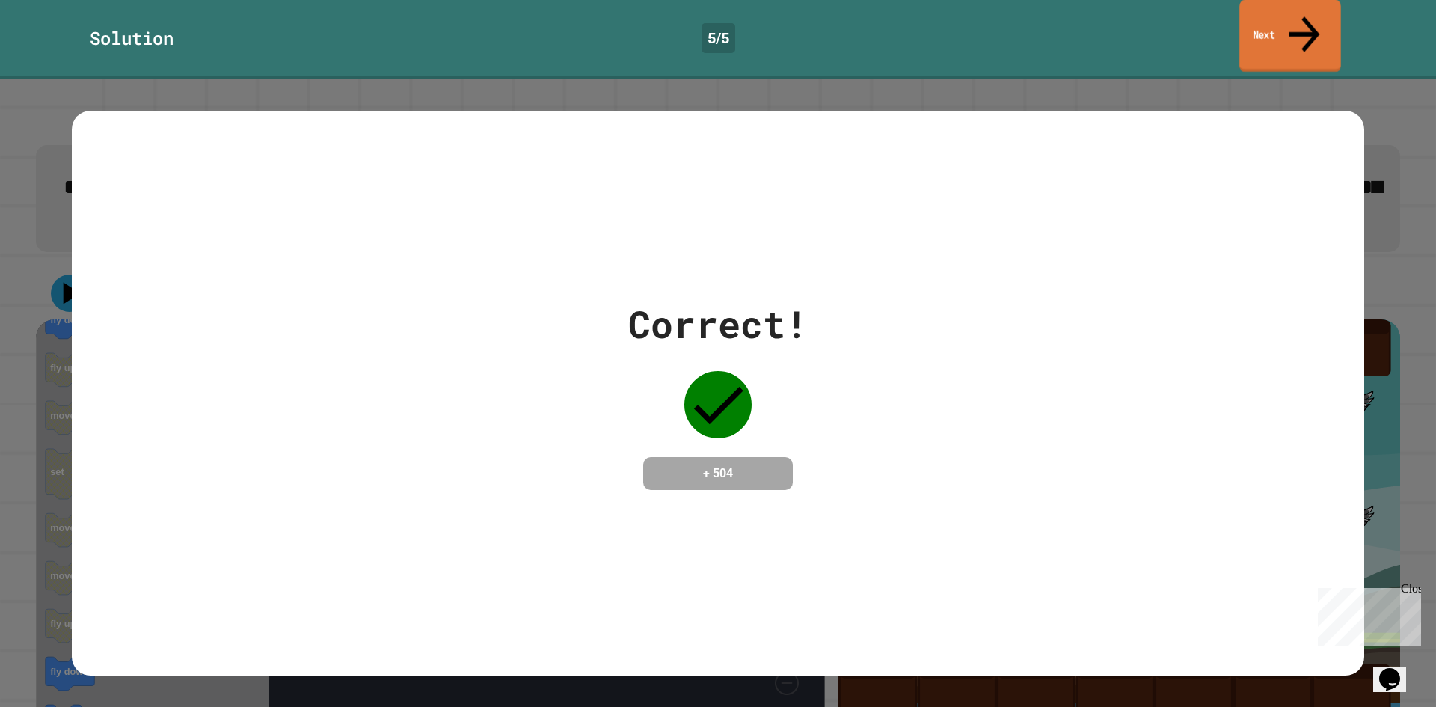
click at [1313, 16] on icon at bounding box center [1305, 33] width 46 height 53
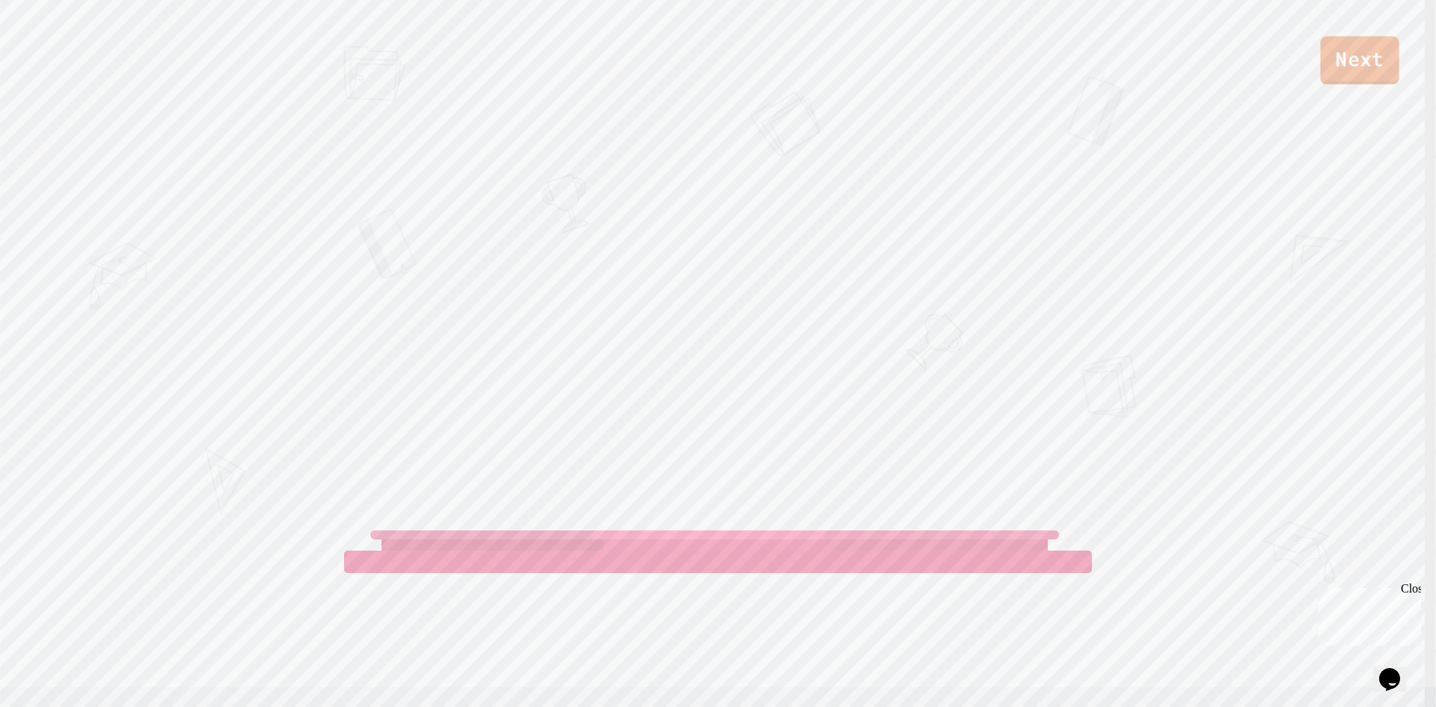
click at [1343, 70] on link "Next" at bounding box center [1360, 61] width 79 height 48
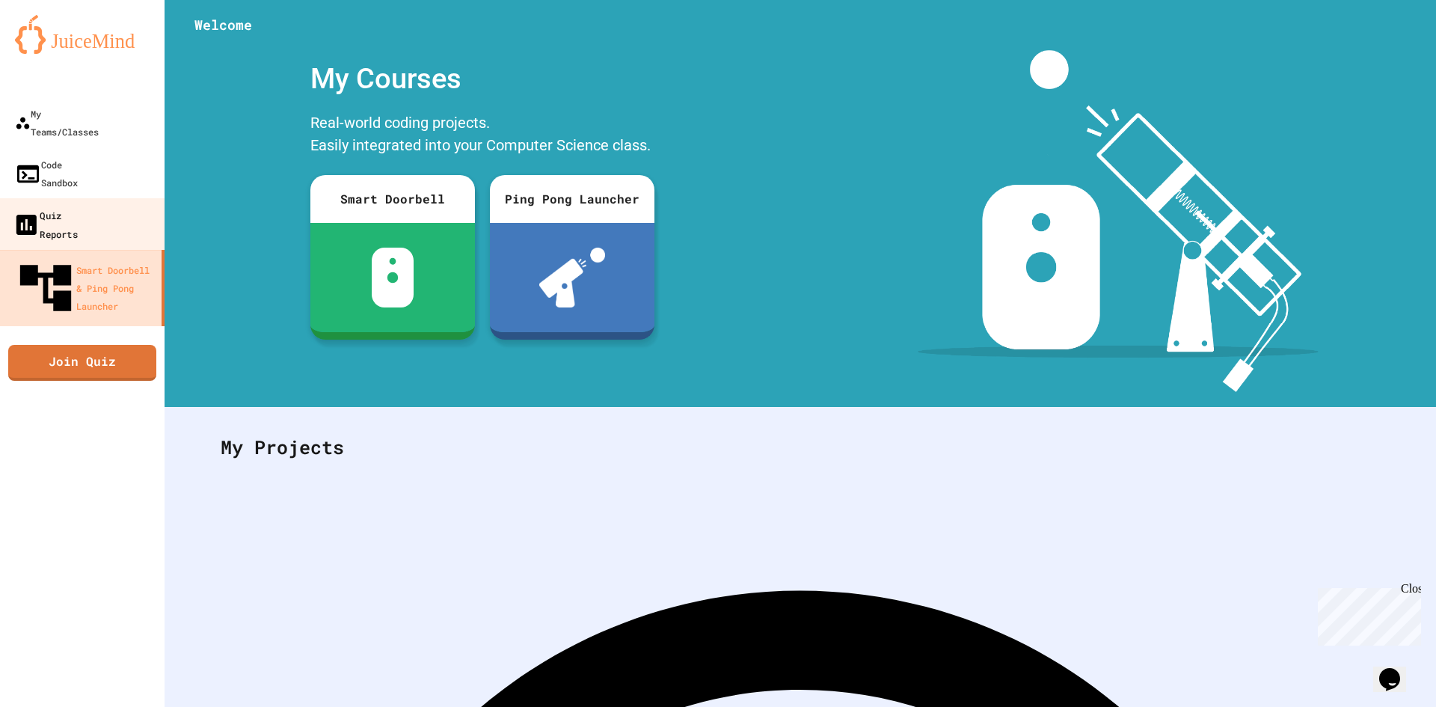
click at [78, 206] on div "Quiz Reports" at bounding box center [45, 224] width 65 height 37
